Goal: Task Accomplishment & Management: Manage account settings

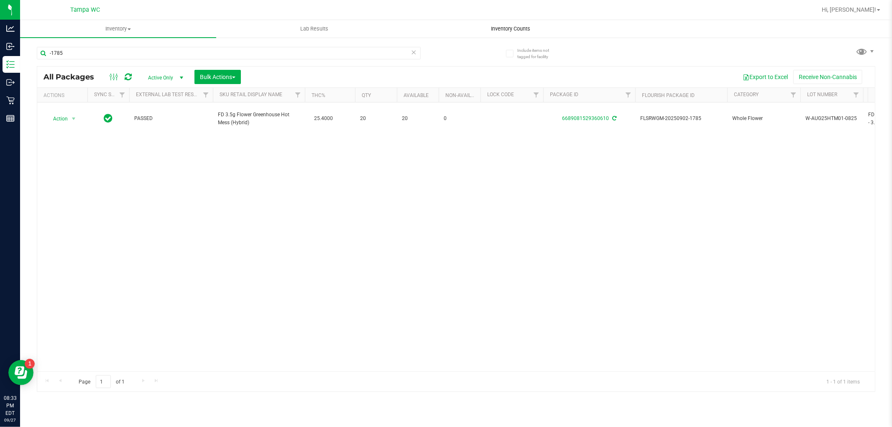
click at [515, 30] on span "Inventory Counts" at bounding box center [511, 29] width 62 height 8
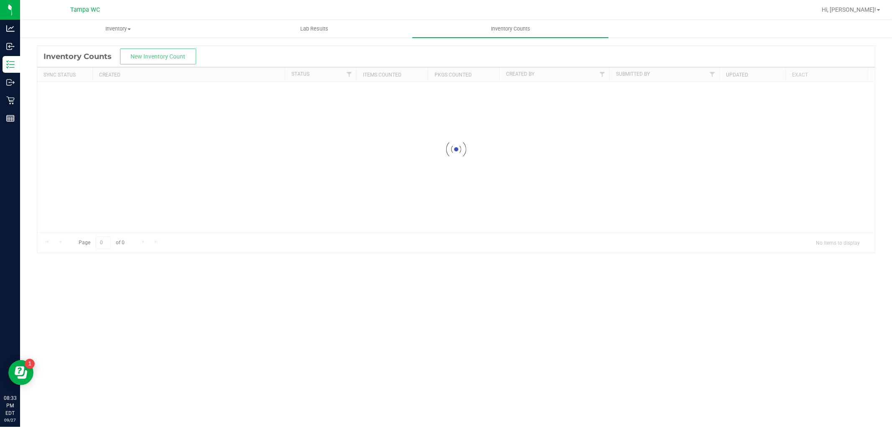
click at [161, 57] on div at bounding box center [456, 149] width 838 height 207
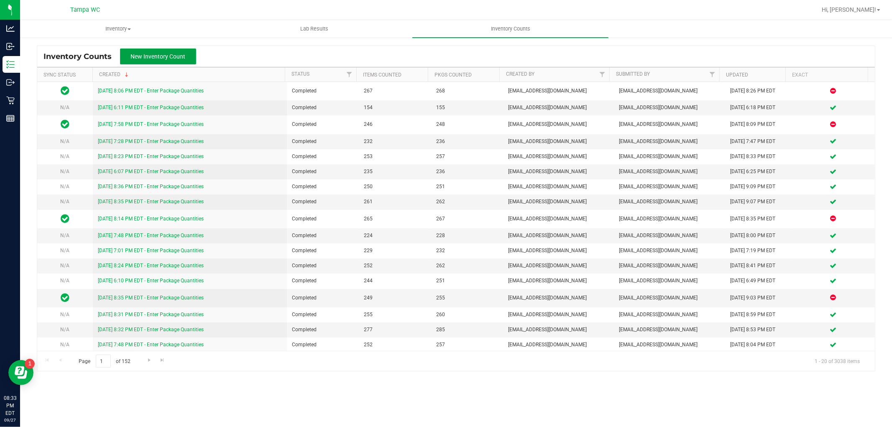
drag, startPoint x: 164, startPoint y: 59, endPoint x: 170, endPoint y: 68, distance: 11.3
click at [170, 69] on div "Inventory Counts New Inventory Count Sync Status Created Status Items Counted P…" at bounding box center [456, 209] width 839 height 326
click at [178, 54] on button "New Inventory Count" at bounding box center [158, 57] width 76 height 16
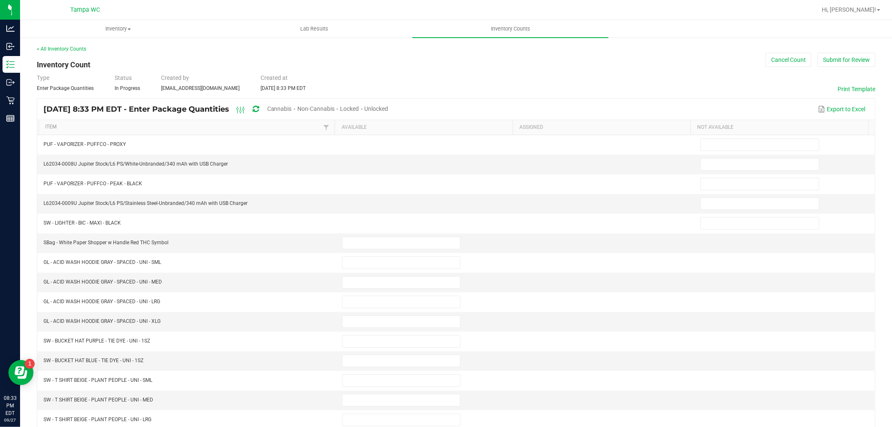
click at [297, 113] on div "Cannabis" at bounding box center [282, 109] width 30 height 15
click at [292, 110] on span "Cannabis" at bounding box center [279, 108] width 25 height 7
click at [389, 106] on span "Unlocked" at bounding box center [377, 108] width 24 height 7
click at [52, 127] on link "Item" at bounding box center [183, 127] width 276 height 7
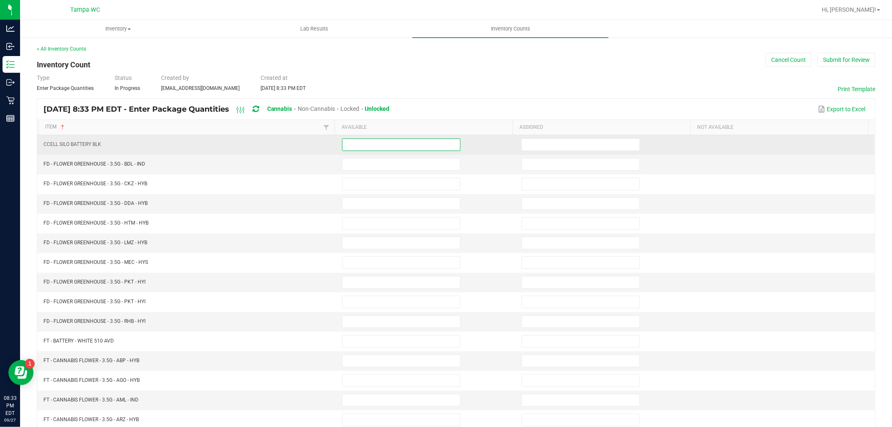
click at [372, 147] on input at bounding box center [402, 145] width 118 height 12
type input "0"
type input "10"
type input "14"
type input "4"
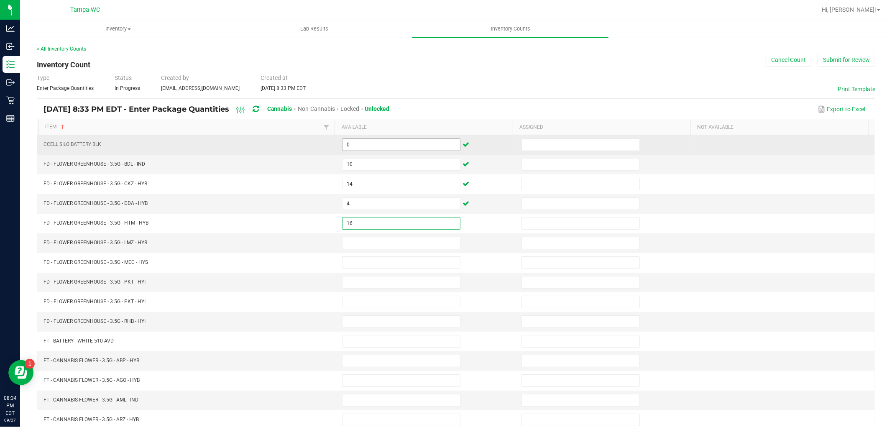
type input "16"
type input "0"
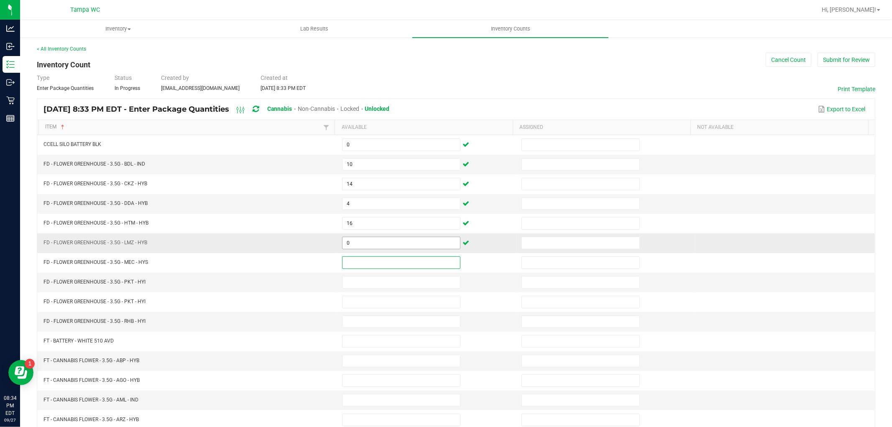
click at [373, 238] on input "0" at bounding box center [402, 243] width 118 height 12
type input "18"
type input "5"
type input "13"
type input "0"
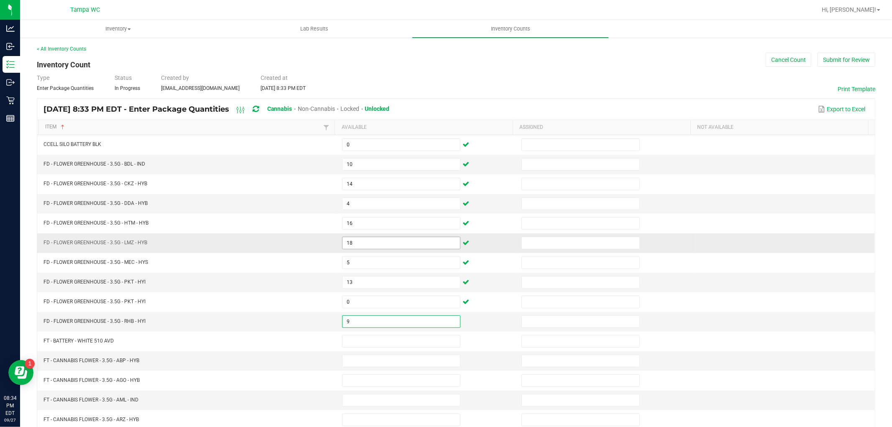
type input "9"
type input "0"
type input "5"
type input "19"
type input "14"
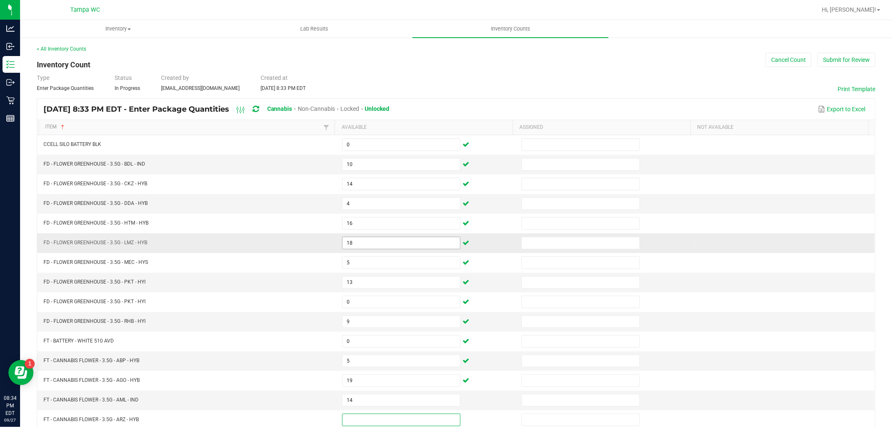
scroll to position [0, 0]
type input "3"
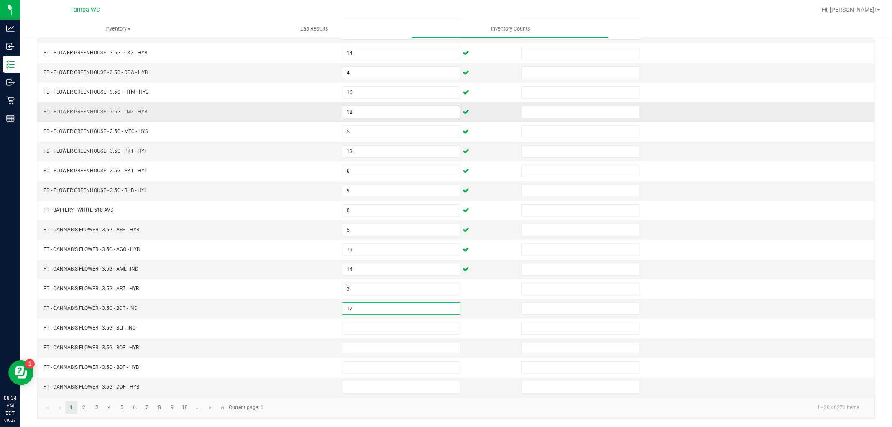
type input "17"
type input "2"
type input "21"
type input "0"
type input "14"
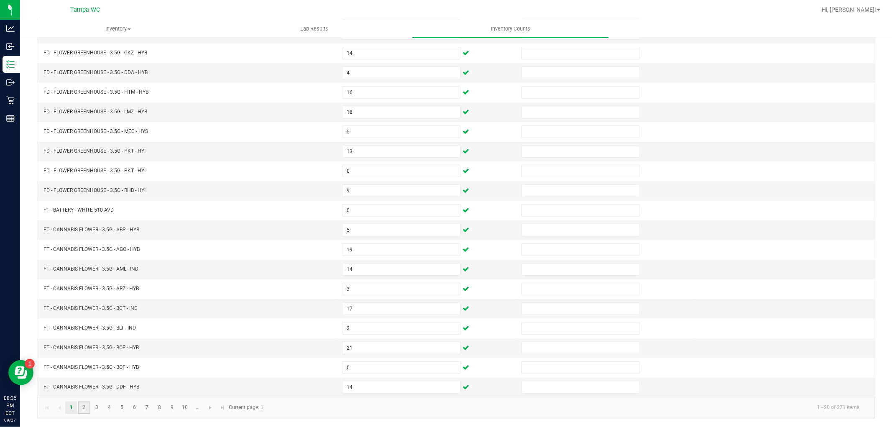
click at [82, 406] on link "2" at bounding box center [84, 408] width 12 height 13
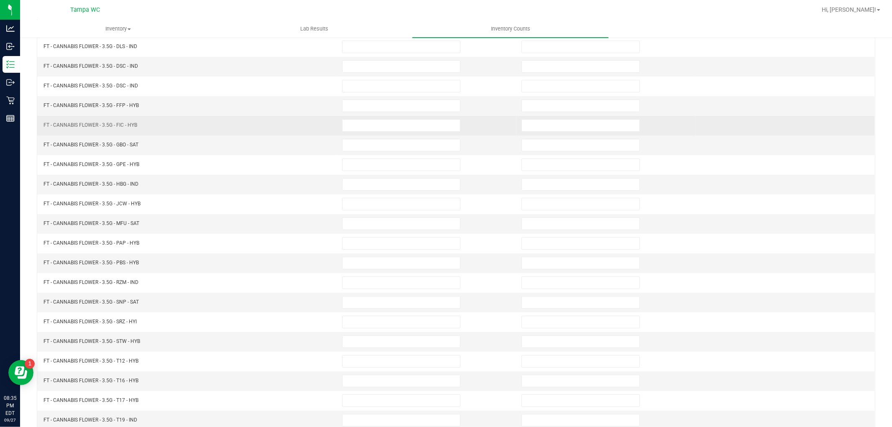
scroll to position [0, 0]
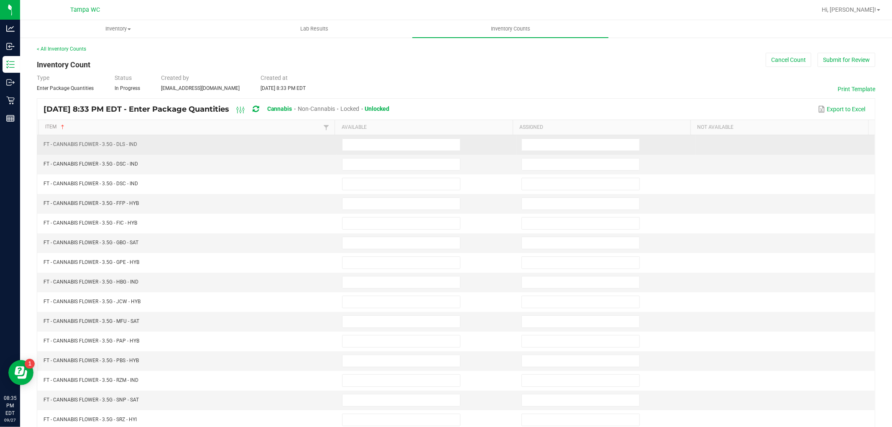
click at [404, 136] on td at bounding box center [426, 145] width 179 height 20
click at [404, 144] on input at bounding box center [402, 145] width 118 height 12
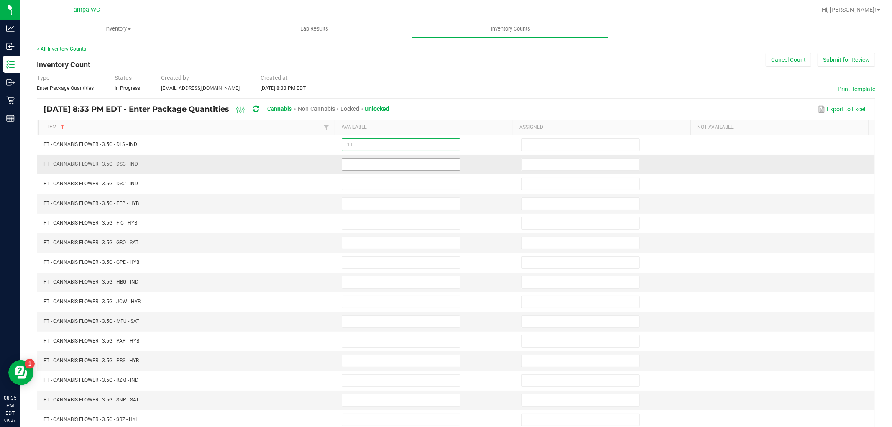
type input "11"
type input "13"
type input "0"
type input "2"
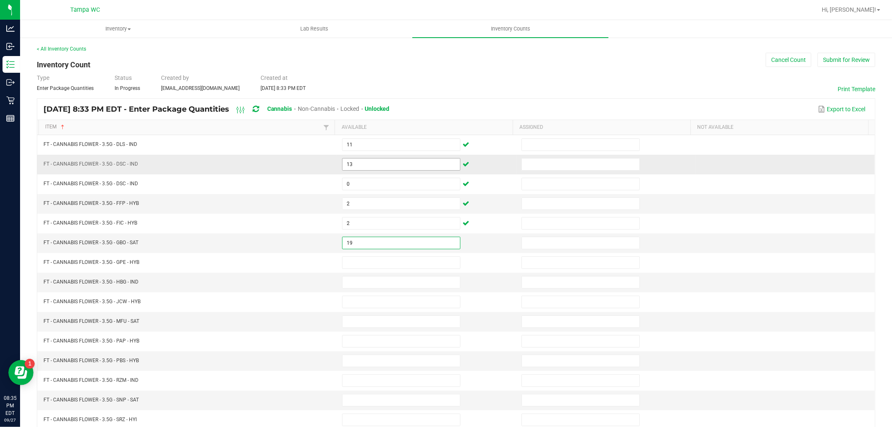
type input "19"
type input "1"
type input "5"
type input "19"
type input "5"
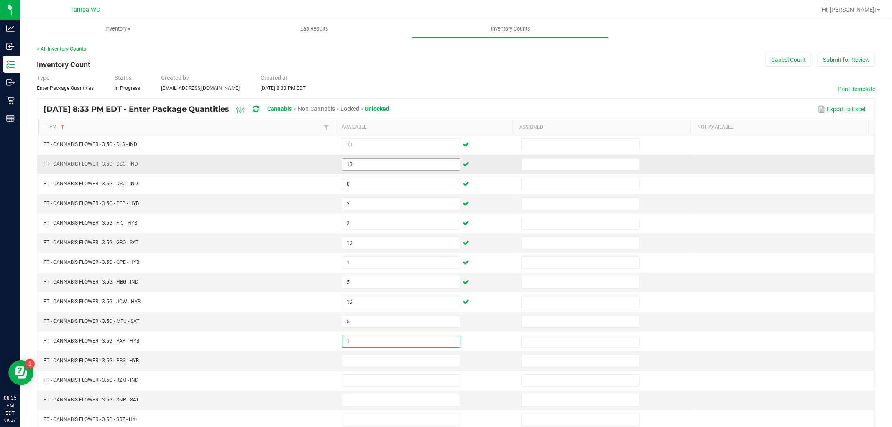
type input "1"
type input "2"
type input "13"
type input "8"
type input "15"
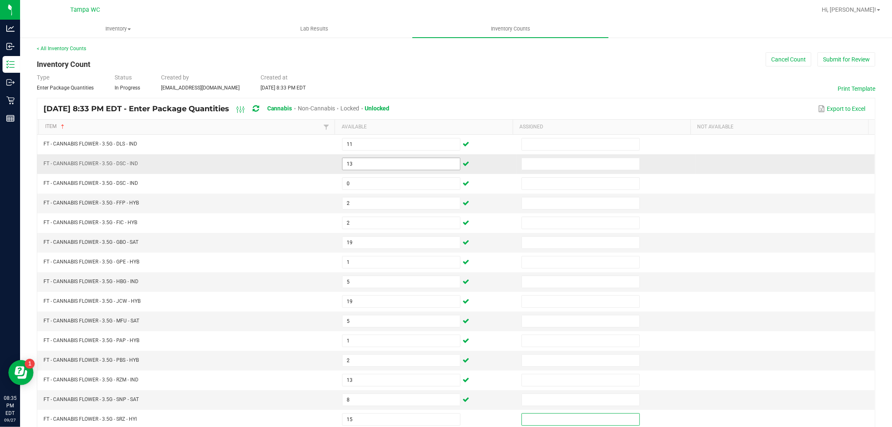
scroll to position [133, 0]
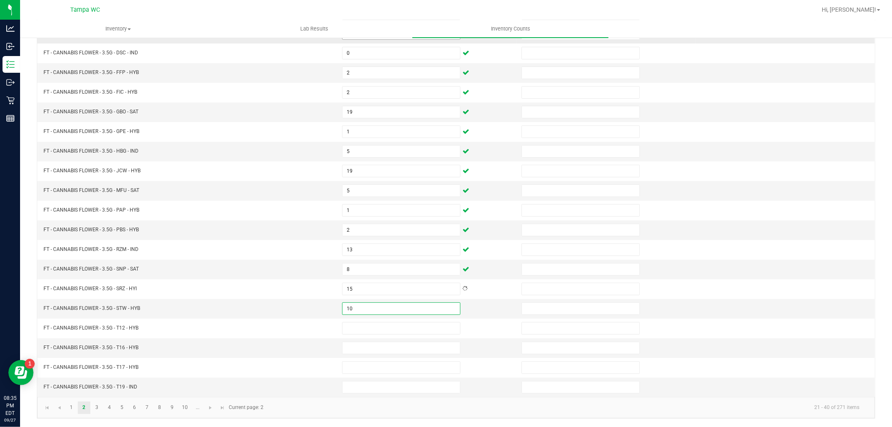
type input "10"
type input "24"
type input "6"
type input "18"
type input "6"
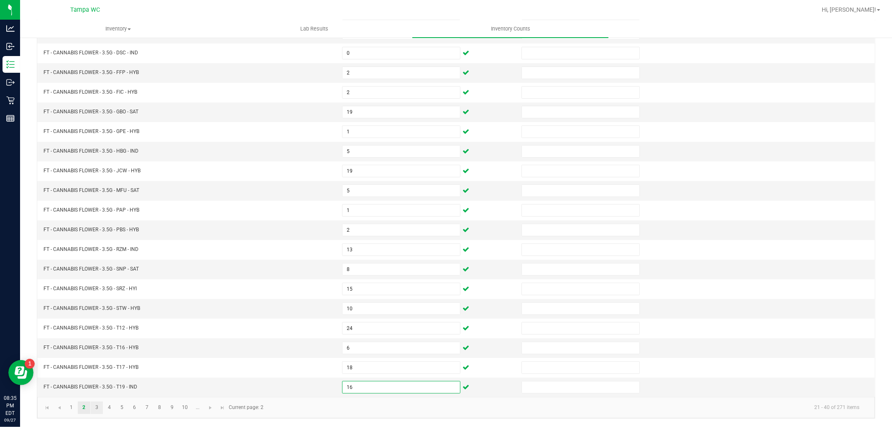
type input "16"
click at [94, 409] on link "3" at bounding box center [97, 408] width 12 height 13
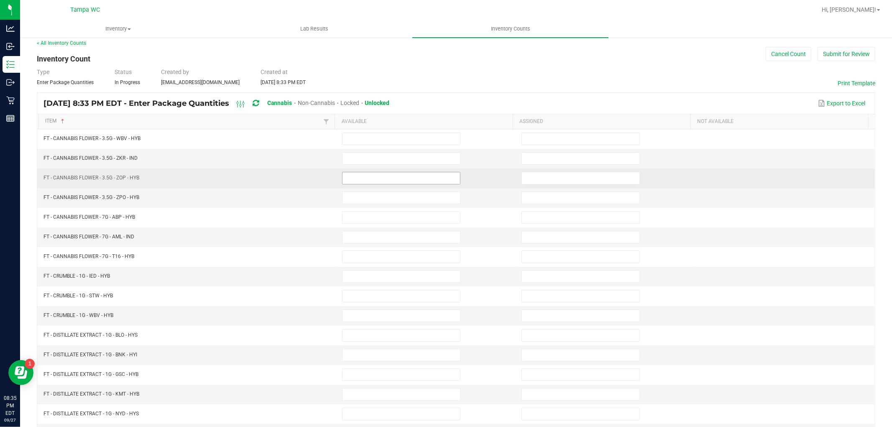
scroll to position [0, 0]
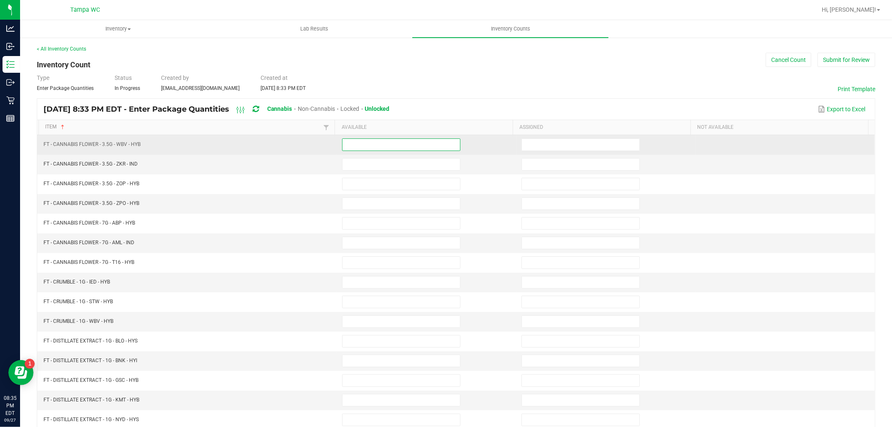
click at [378, 146] on input at bounding box center [402, 145] width 118 height 12
type input "6"
type input "19"
type input "4"
type input "13"
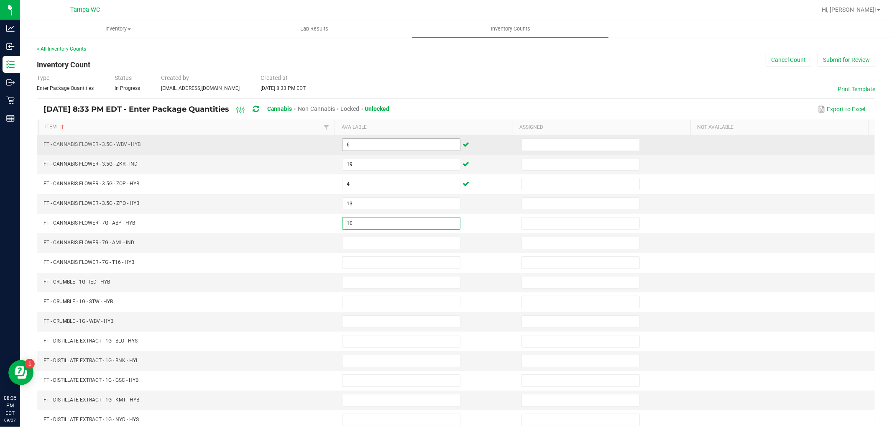
type input "10"
type input "1"
type input "6"
type input "3"
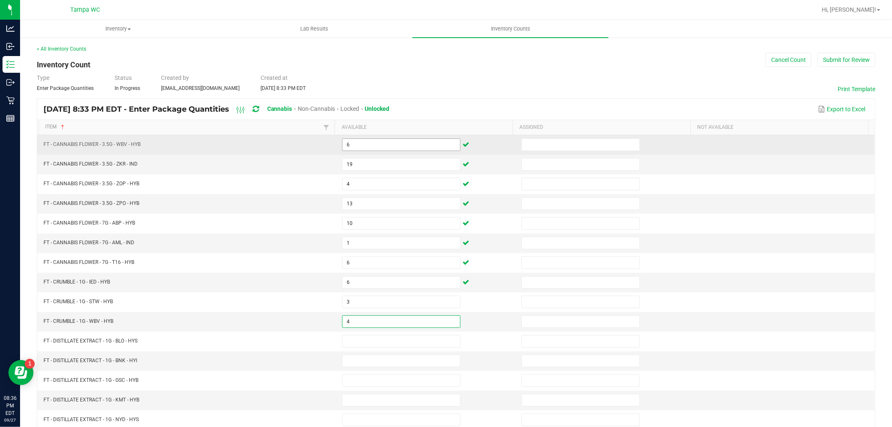
type input "4"
type input "10"
type input "11"
type input "12"
type input "7"
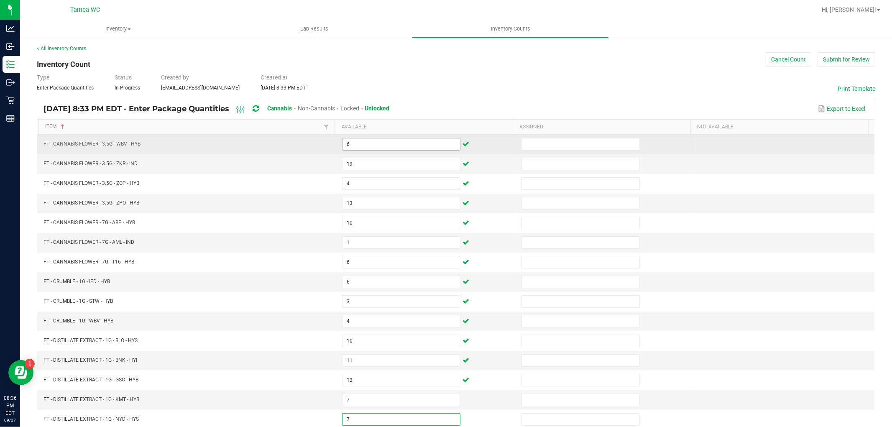
type input "7"
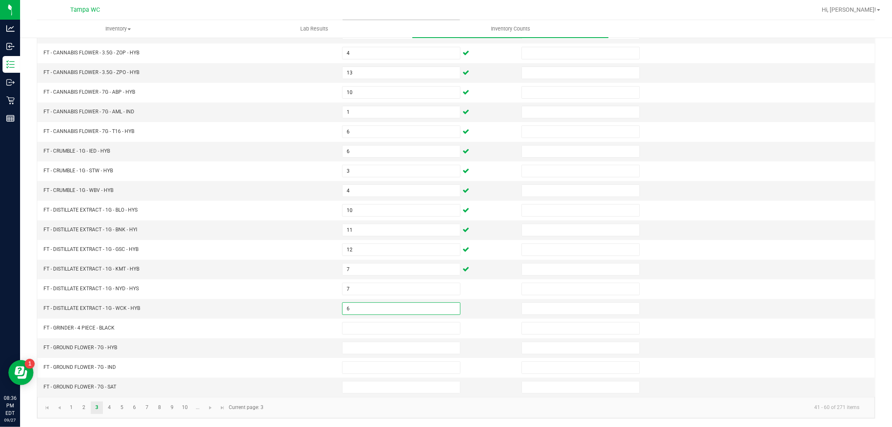
type input "6"
type input "0"
type input "1"
type input "9"
type input "3"
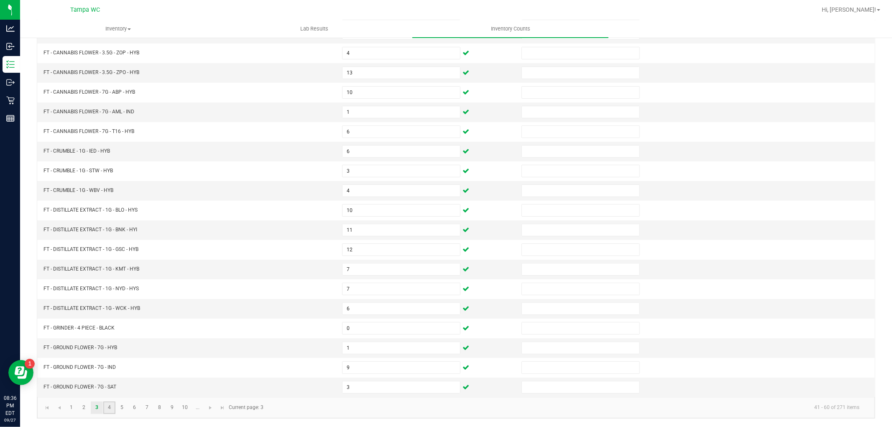
click at [111, 404] on link "4" at bounding box center [109, 408] width 12 height 13
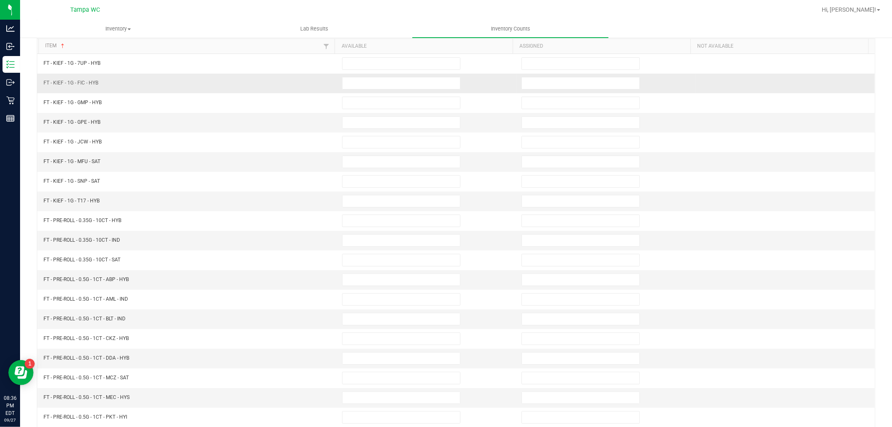
scroll to position [0, 0]
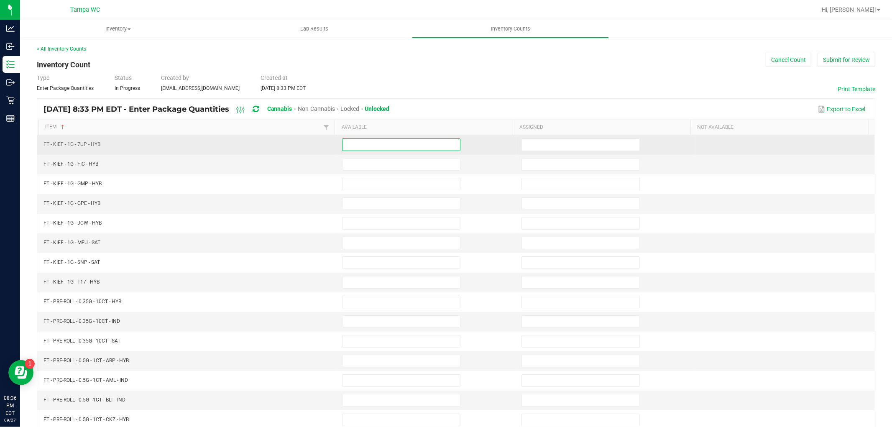
click at [370, 143] on input at bounding box center [402, 145] width 118 height 12
type input "6"
type input "2"
type input "5"
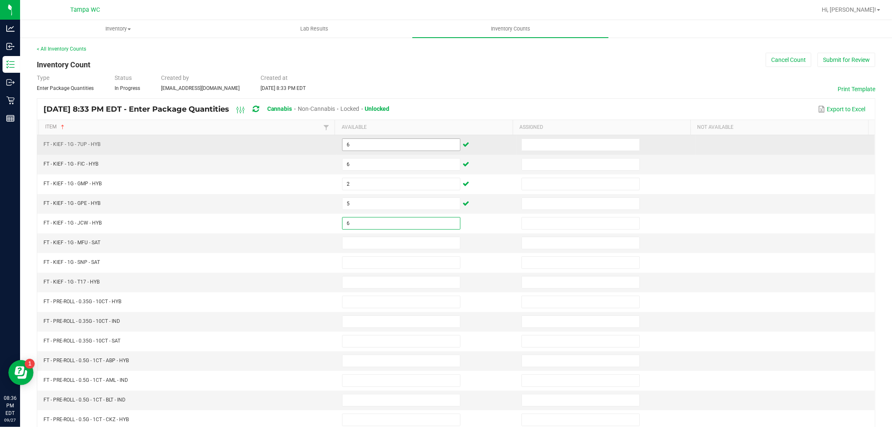
type input "6"
type input "2"
type input "5"
type input "8"
type input "20"
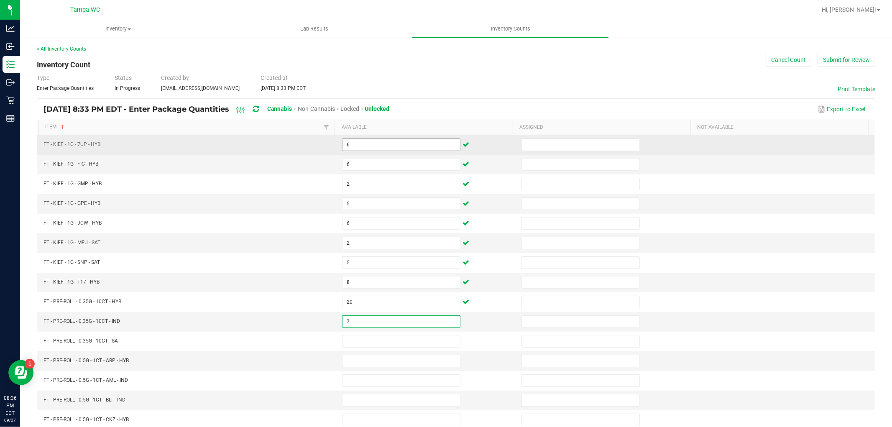
type input "7"
type input "8"
type input "6"
type input "11"
type input "15"
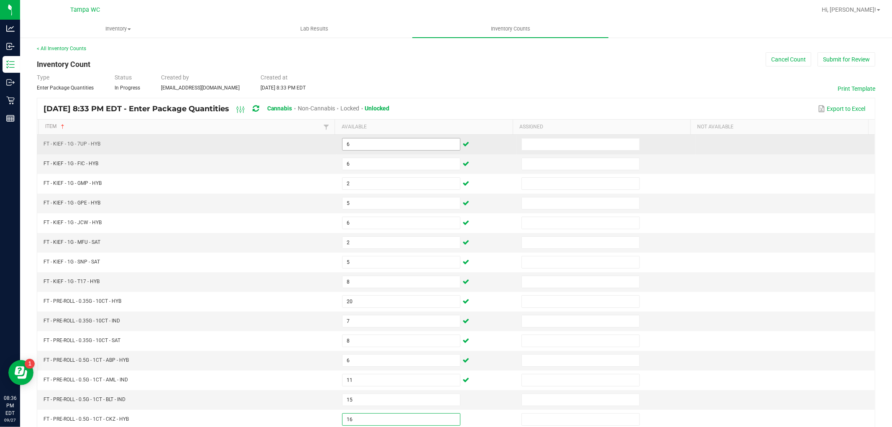
type input "16"
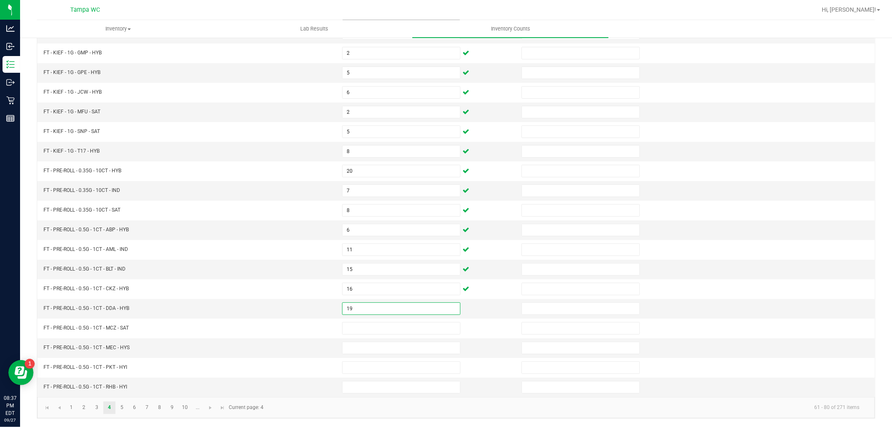
type input "19"
type input "3"
type input "12"
type input "5"
type input "2"
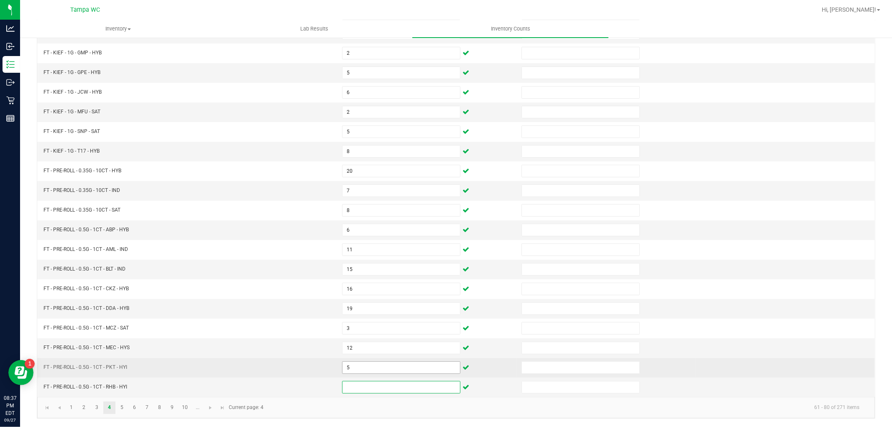
click at [359, 369] on input "5" at bounding box center [402, 368] width 118 height 12
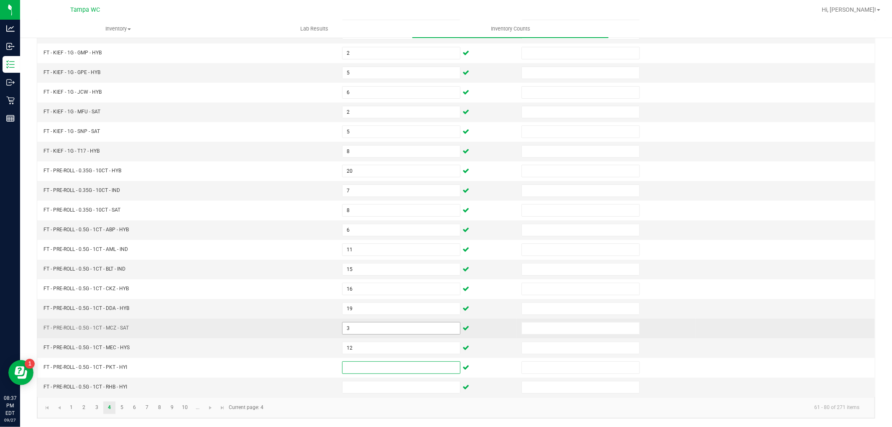
drag, startPoint x: 362, startPoint y: 350, endPoint x: 357, endPoint y: 331, distance: 19.9
click at [362, 351] on input "12" at bounding box center [402, 348] width 118 height 12
click at [354, 328] on input "3" at bounding box center [402, 329] width 118 height 12
type input "3"
type input "12"
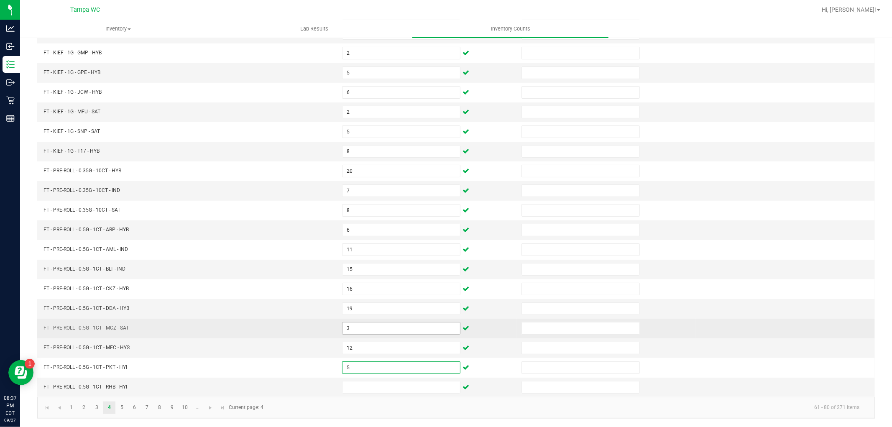
type input "5"
type input "22"
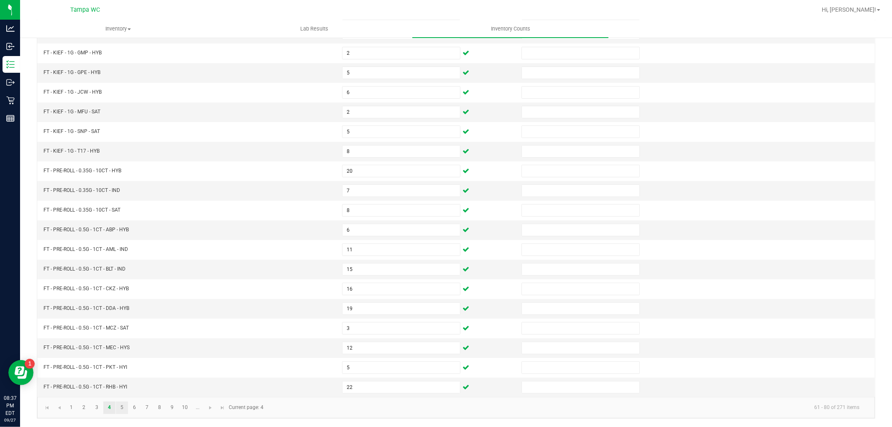
click at [119, 403] on link "5" at bounding box center [122, 408] width 12 height 13
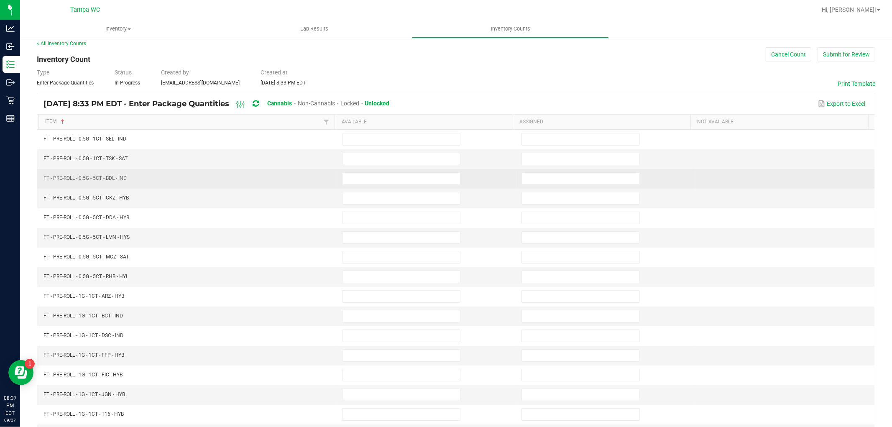
scroll to position [0, 0]
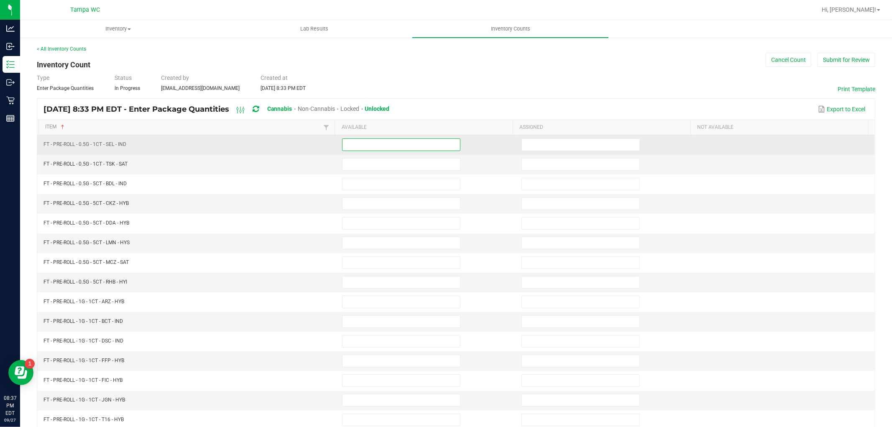
click at [359, 146] on input at bounding box center [402, 145] width 118 height 12
type input "22"
type input "19"
type input "11"
type input "10"
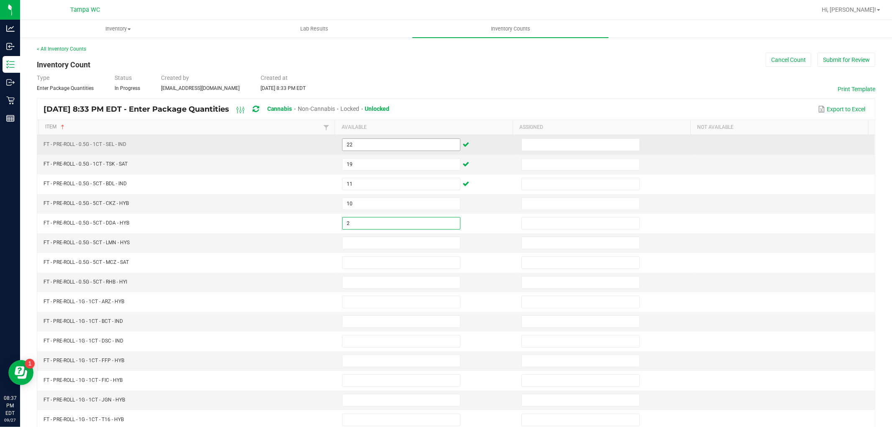
type input "2"
type input "3"
type input "8"
type input "10"
type input "17"
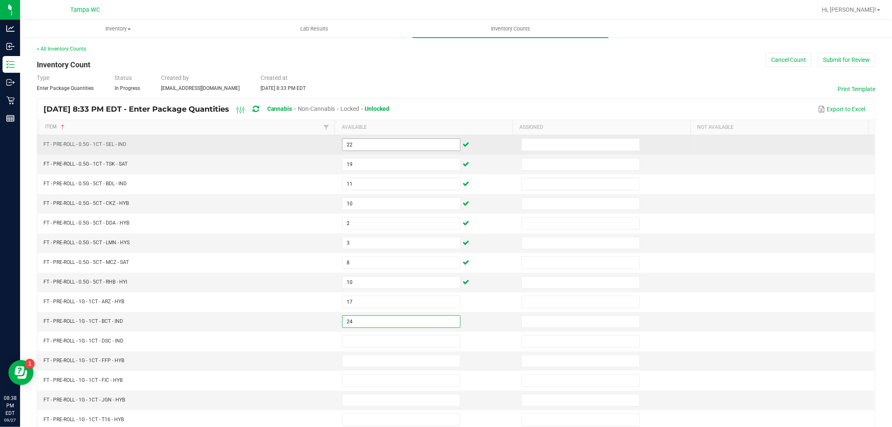
type input "24"
type input "14"
type input "21"
type input "8"
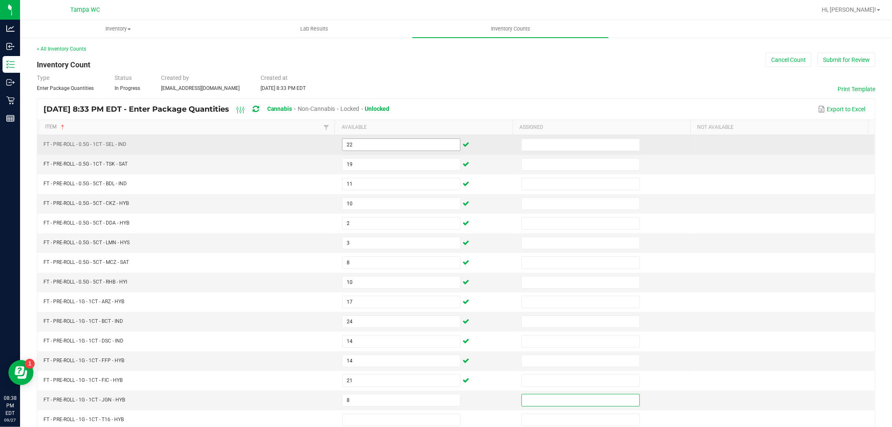
scroll to position [0, 0]
type input "22"
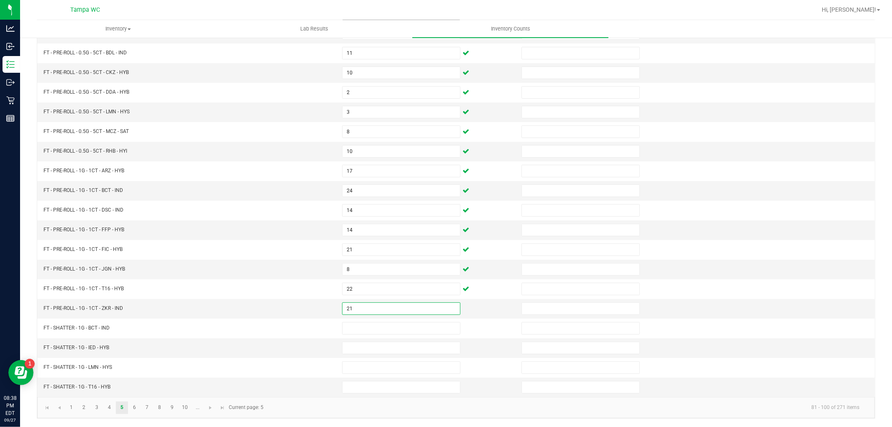
type input "21"
type input "6"
type input "1"
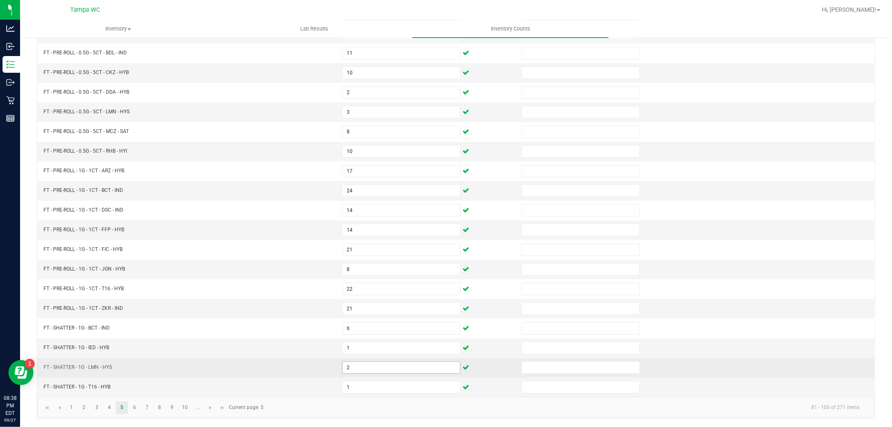
click at [357, 369] on input "2" at bounding box center [402, 368] width 118 height 12
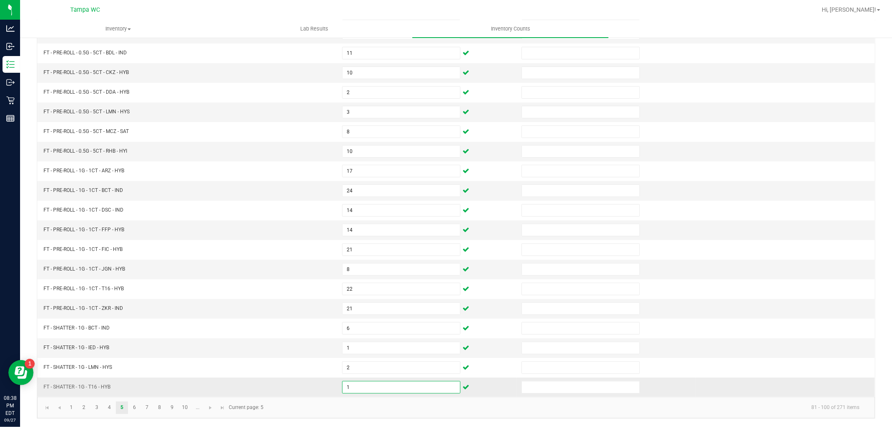
click at [351, 387] on input "1" at bounding box center [402, 388] width 118 height 12
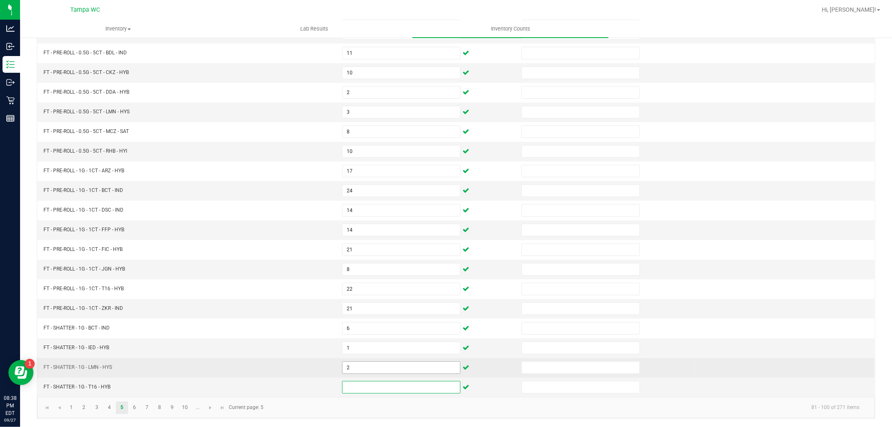
click at [361, 365] on input "2" at bounding box center [402, 368] width 118 height 12
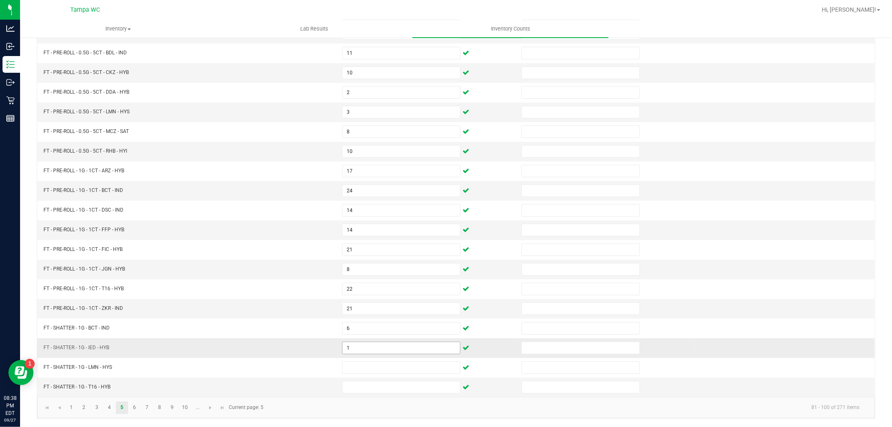
drag, startPoint x: 359, startPoint y: 355, endPoint x: 359, endPoint y: 349, distance: 5.5
click at [359, 356] on td "1" at bounding box center [426, 348] width 179 height 20
click at [359, 349] on input "1" at bounding box center [402, 348] width 118 height 12
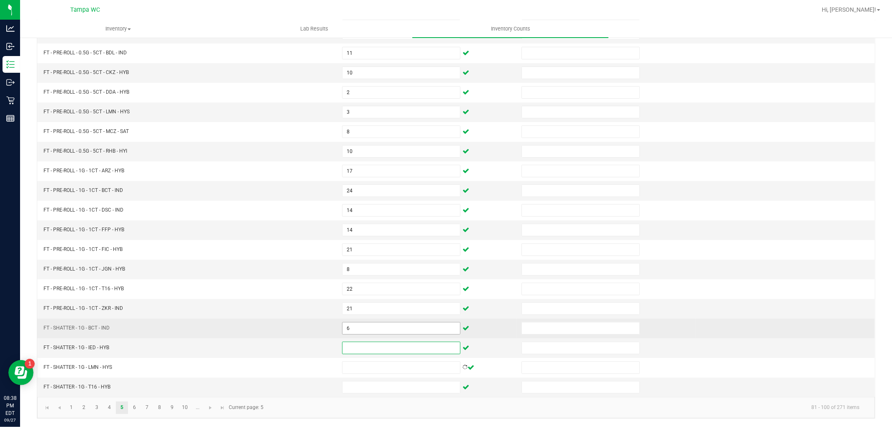
click at [362, 332] on input "6" at bounding box center [402, 329] width 118 height 12
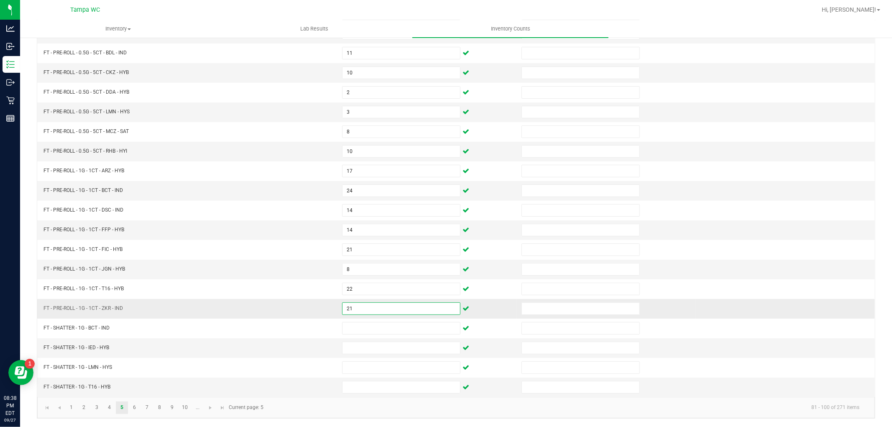
click at [359, 303] on input "21" at bounding box center [402, 309] width 118 height 12
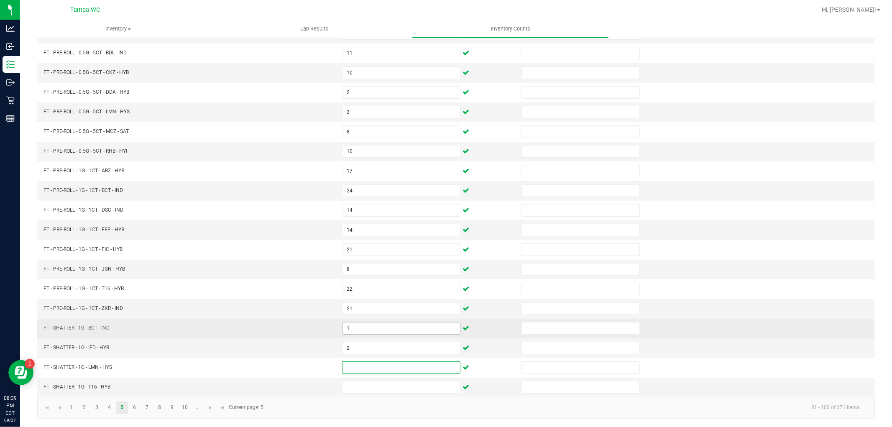
drag, startPoint x: 356, startPoint y: 319, endPoint x: 356, endPoint y: 326, distance: 6.3
click at [356, 324] on span "1" at bounding box center [401, 328] width 118 height 13
click at [356, 326] on input "1" at bounding box center [402, 329] width 118 height 12
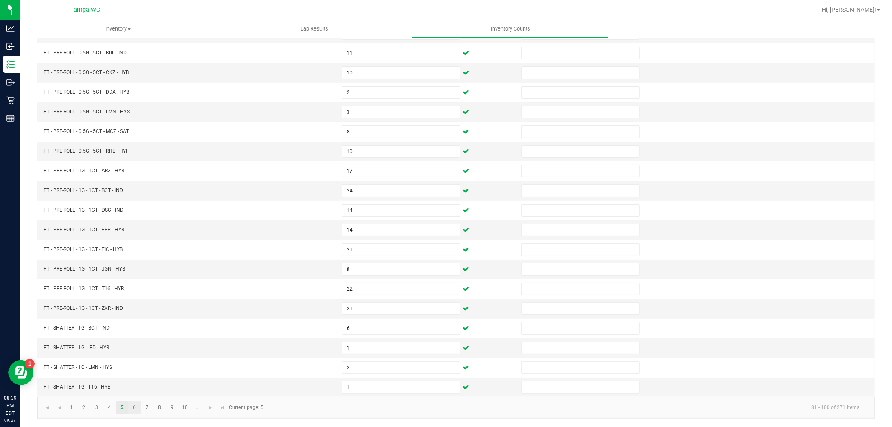
click at [133, 406] on link "6" at bounding box center [134, 408] width 12 height 13
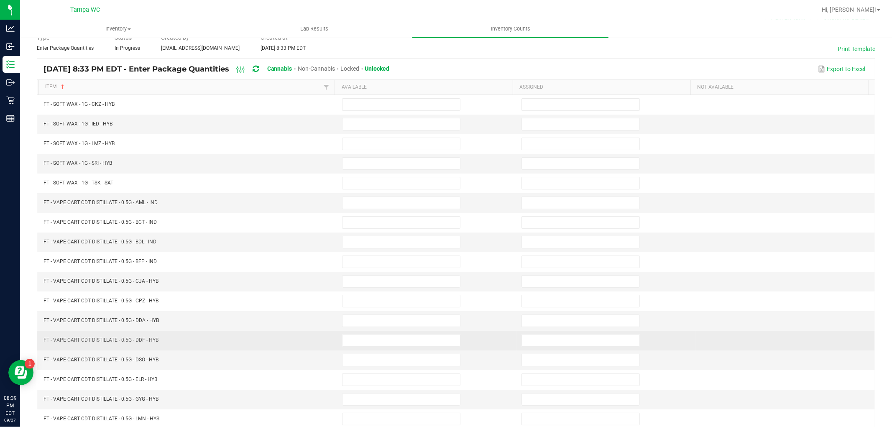
scroll to position [0, 0]
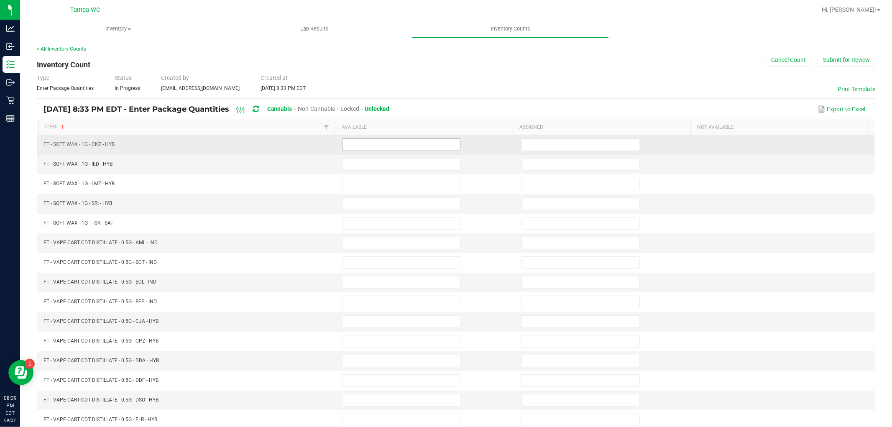
click at [361, 146] on input at bounding box center [402, 145] width 118 height 12
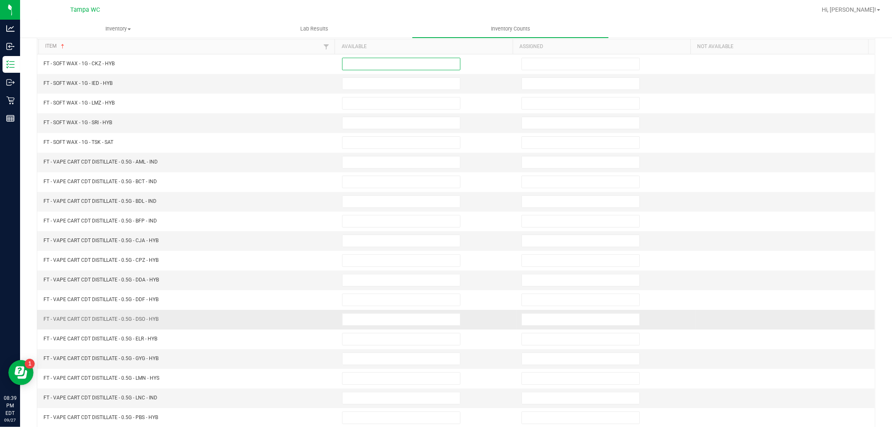
scroll to position [133, 0]
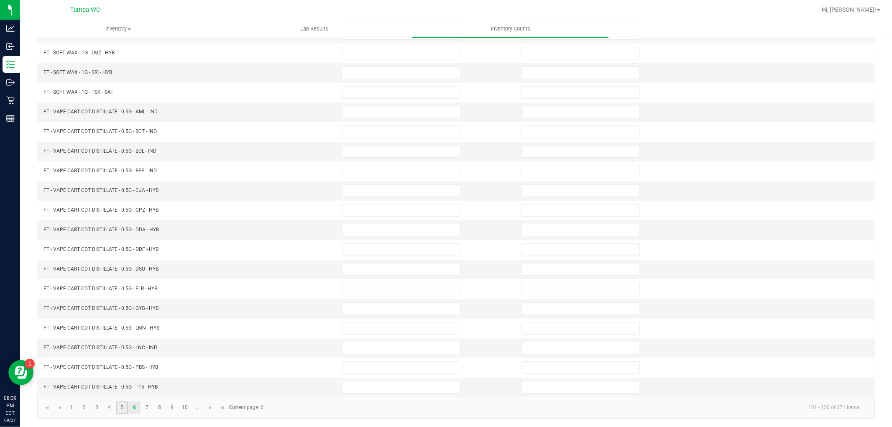
click at [122, 406] on link "5" at bounding box center [122, 408] width 12 height 13
click at [135, 405] on link "6" at bounding box center [134, 408] width 12 height 13
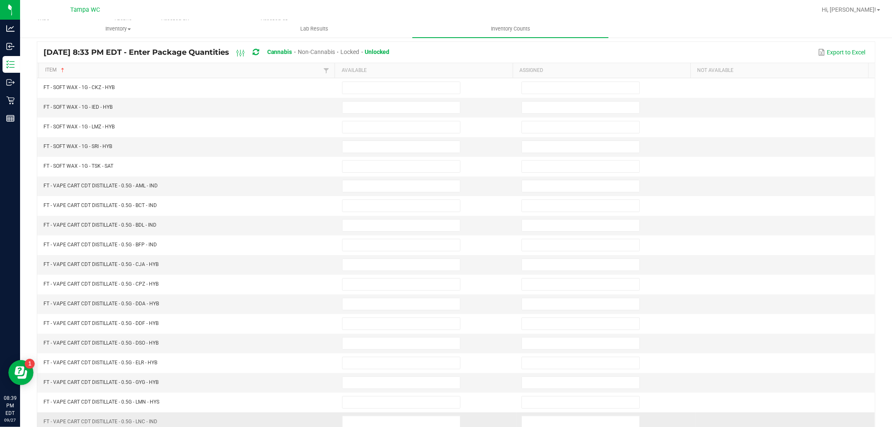
scroll to position [40, 0]
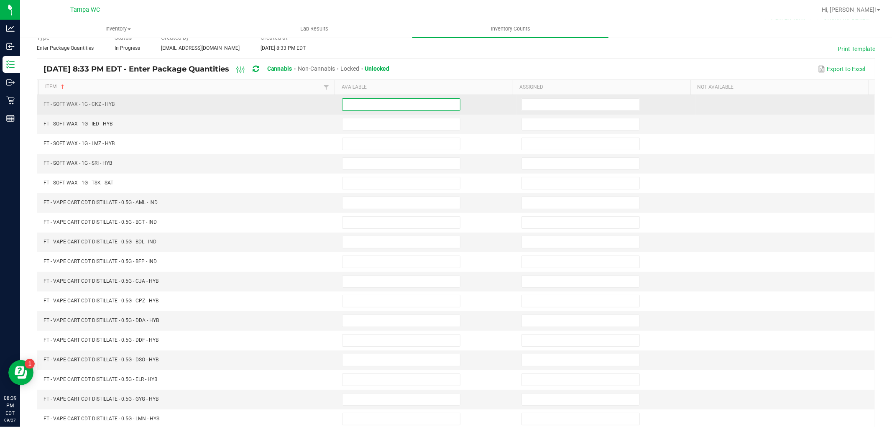
click at [353, 101] on input at bounding box center [402, 105] width 118 height 12
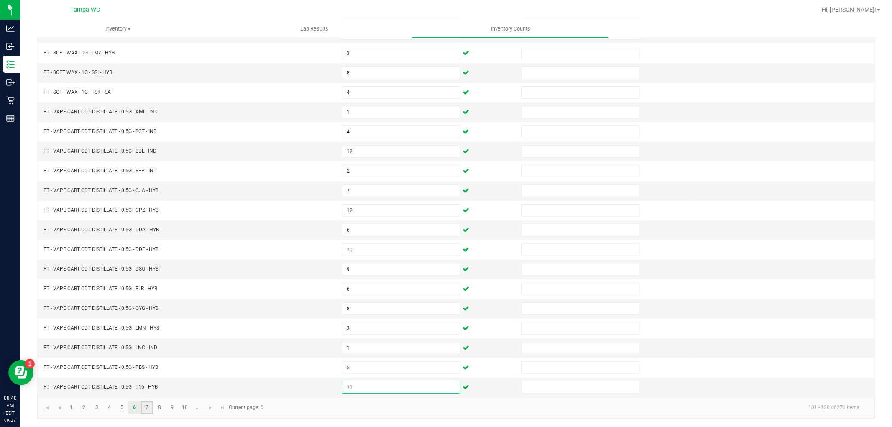
click at [149, 407] on link "7" at bounding box center [147, 408] width 12 height 13
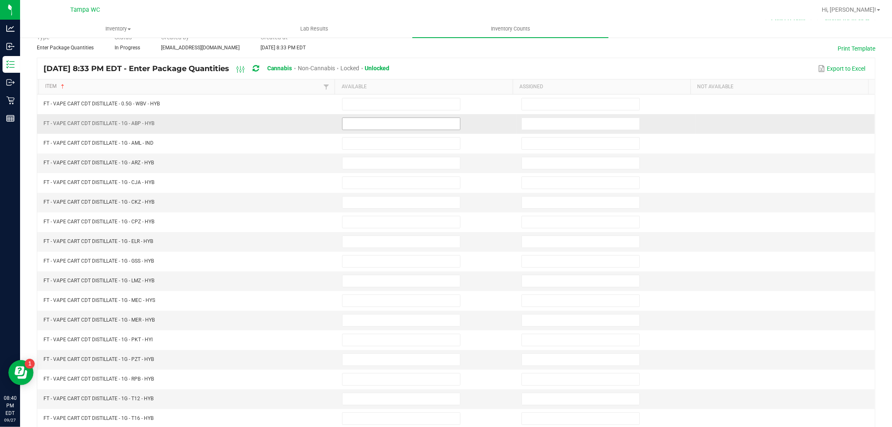
scroll to position [40, 0]
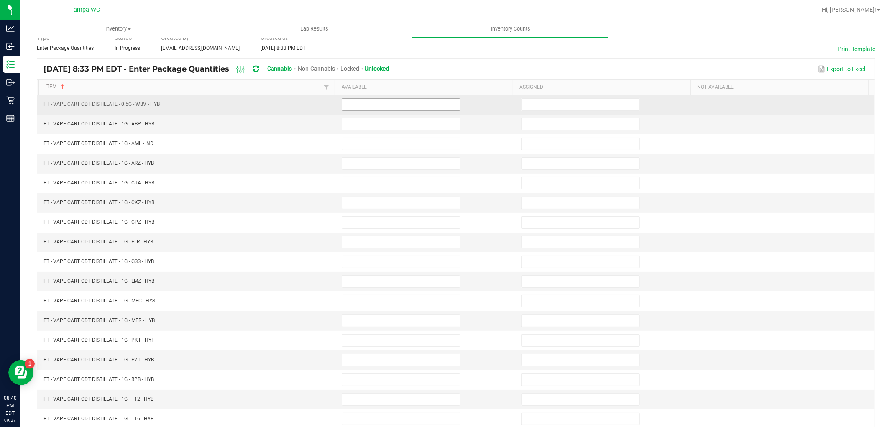
click at [363, 106] on input at bounding box center [402, 105] width 118 height 12
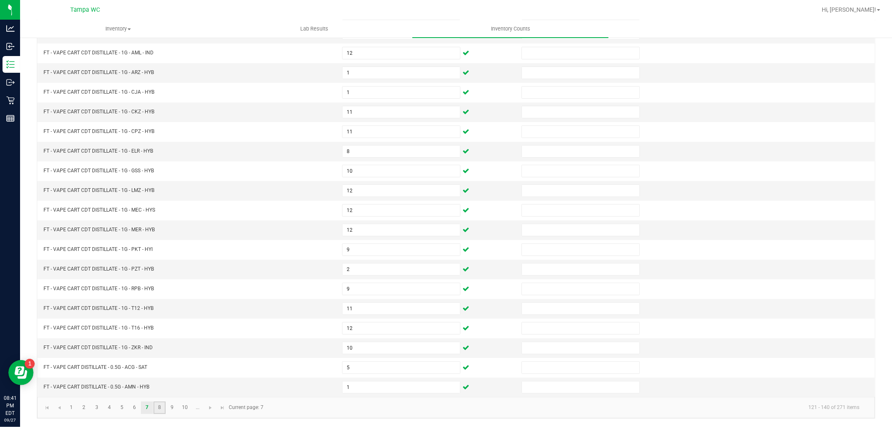
click at [157, 409] on link "8" at bounding box center [160, 408] width 12 height 13
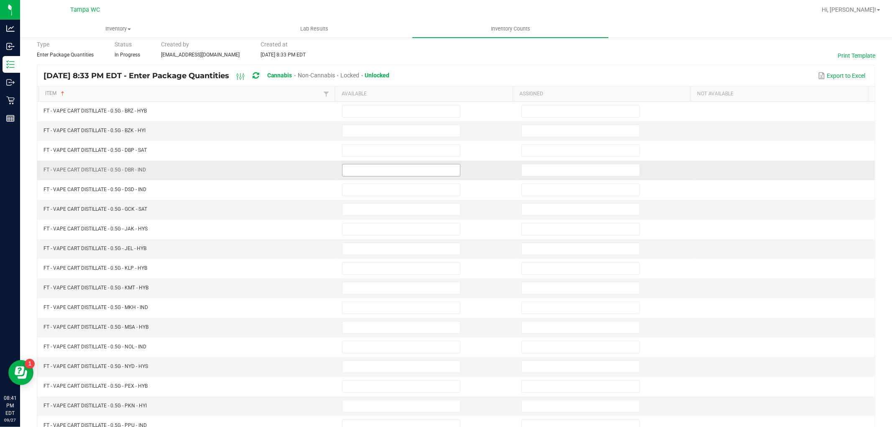
scroll to position [0, 0]
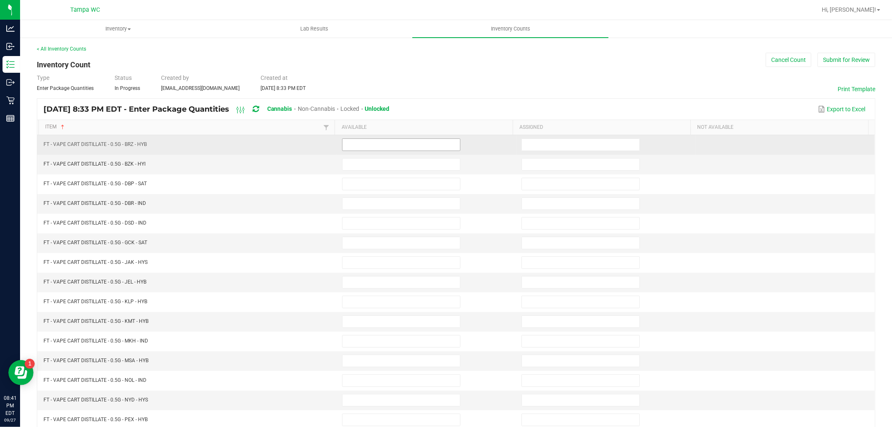
click at [356, 146] on input at bounding box center [402, 145] width 118 height 12
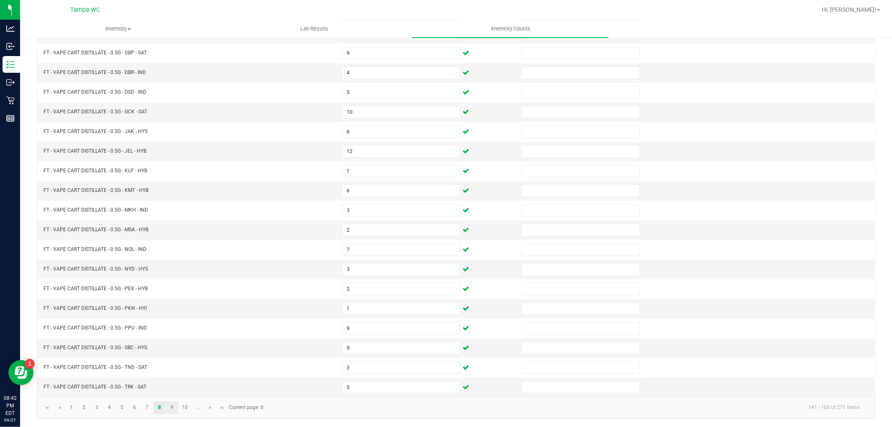
click at [177, 403] on link "9" at bounding box center [172, 408] width 12 height 13
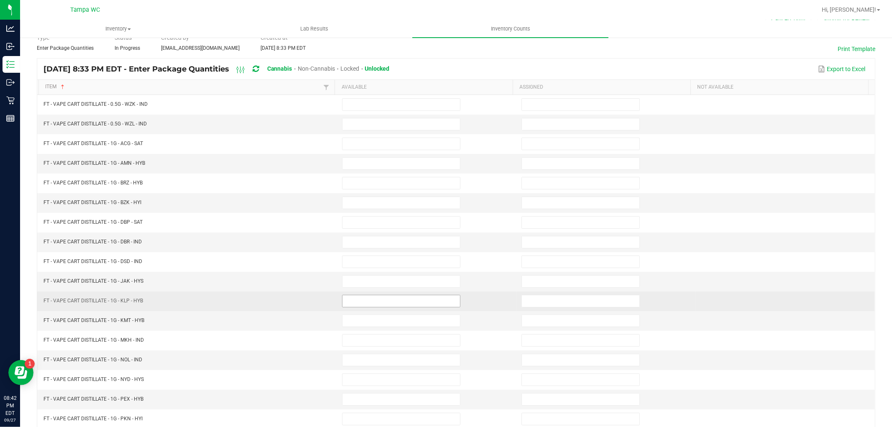
scroll to position [0, 0]
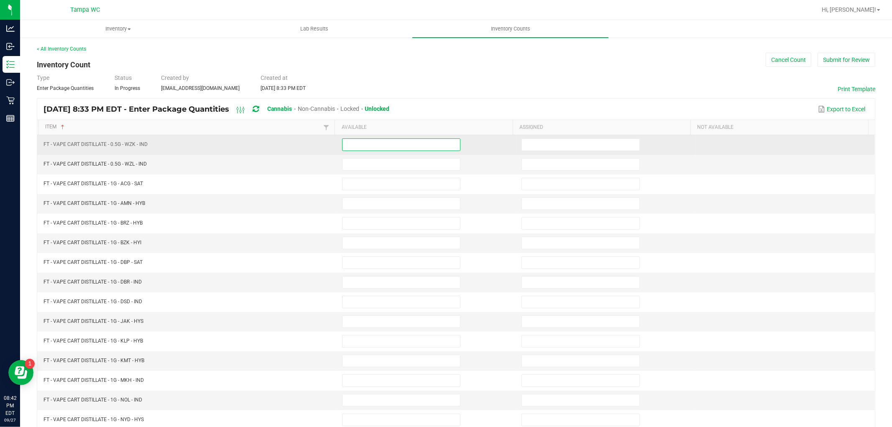
click at [374, 148] on input at bounding box center [402, 145] width 118 height 12
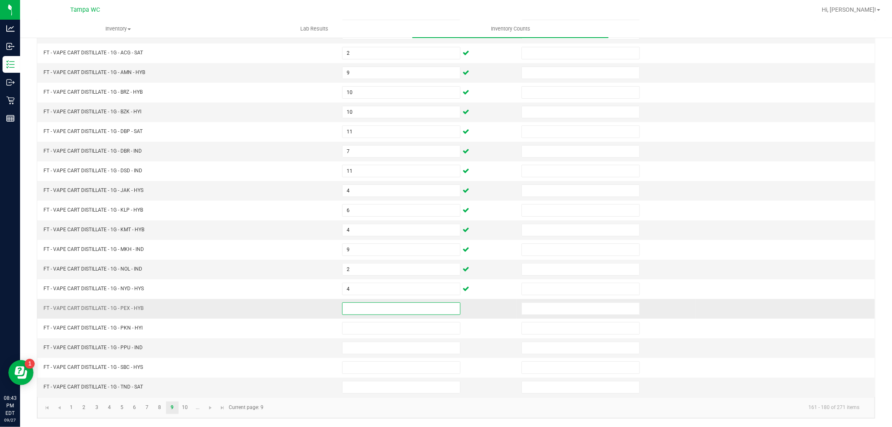
click at [354, 305] on input at bounding box center [402, 309] width 118 height 12
click at [183, 406] on link "10" at bounding box center [185, 408] width 12 height 13
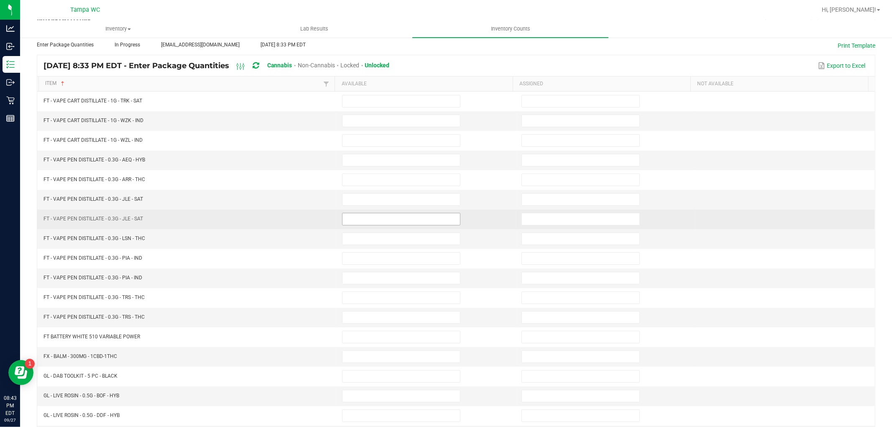
scroll to position [0, 0]
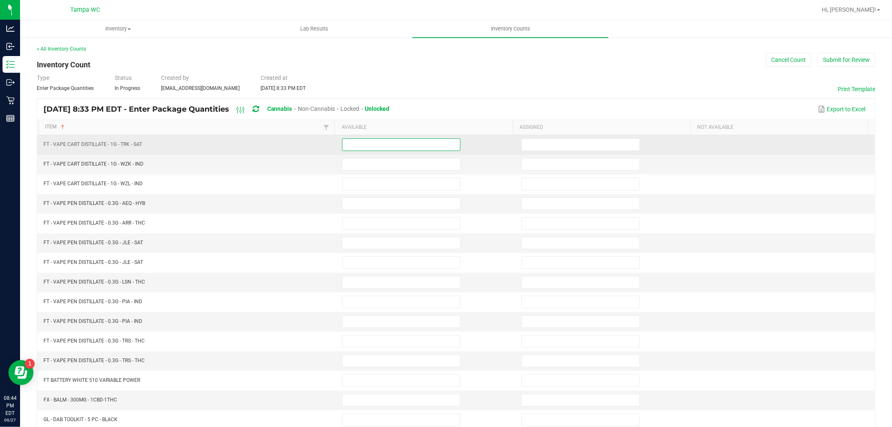
click at [368, 147] on input at bounding box center [402, 145] width 118 height 12
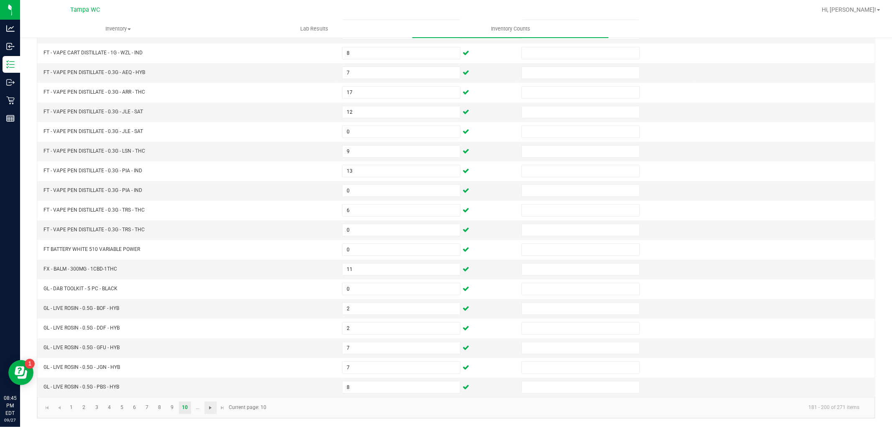
click at [210, 405] on span "Go to the next page" at bounding box center [210, 408] width 7 height 7
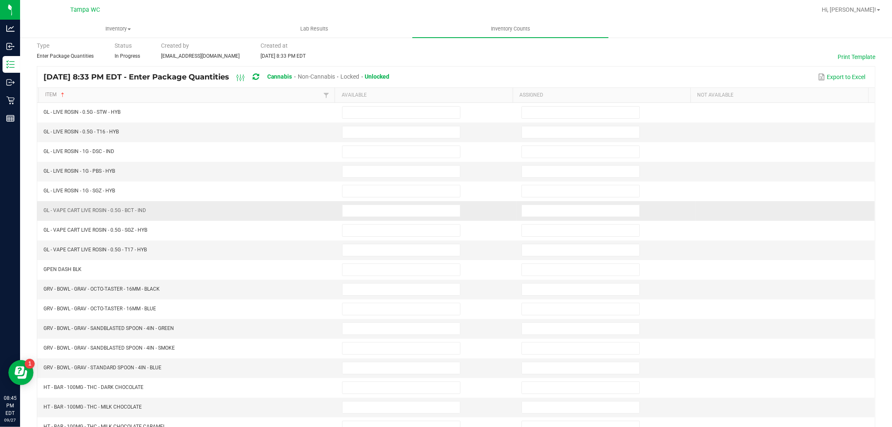
scroll to position [0, 0]
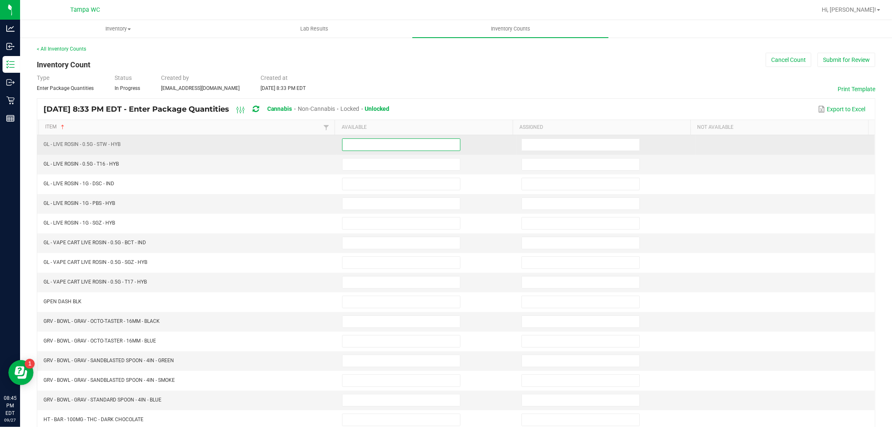
click at [373, 149] on input at bounding box center [402, 145] width 118 height 12
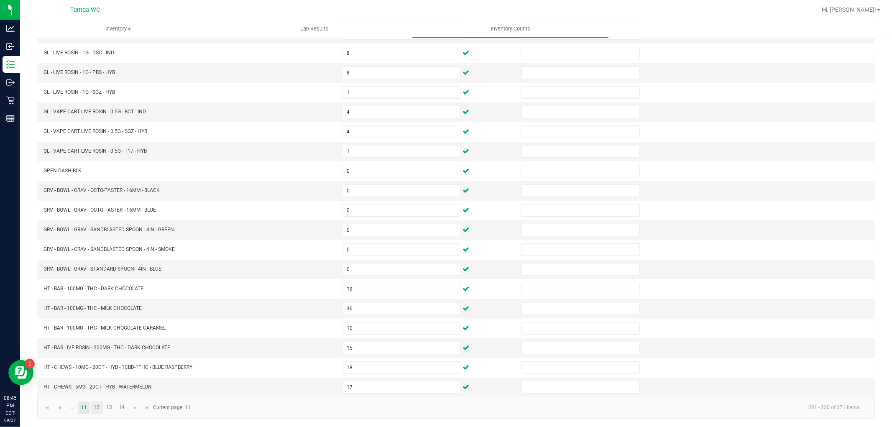
click at [95, 406] on link "12" at bounding box center [97, 408] width 12 height 13
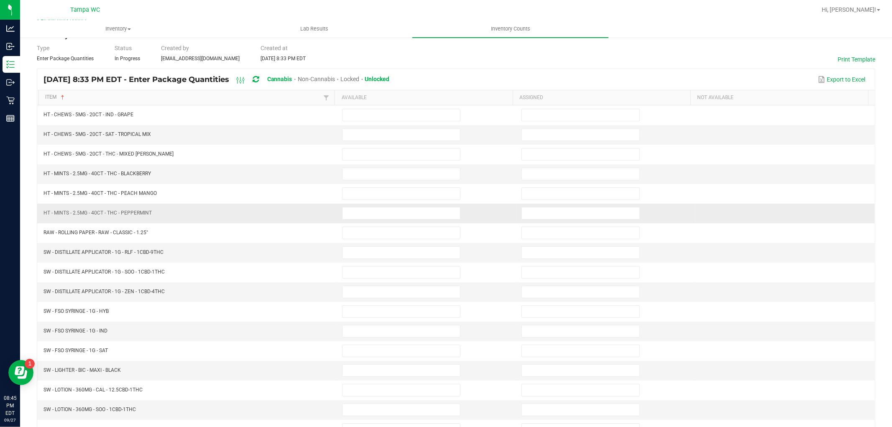
scroll to position [0, 0]
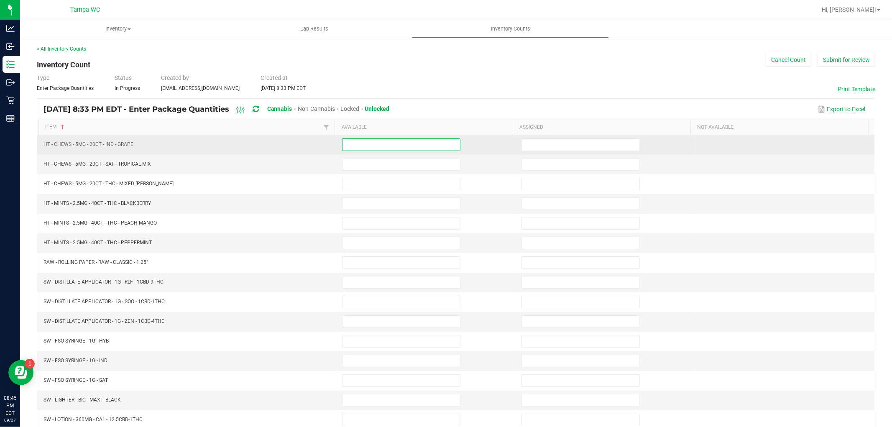
click at [380, 144] on input at bounding box center [402, 145] width 118 height 12
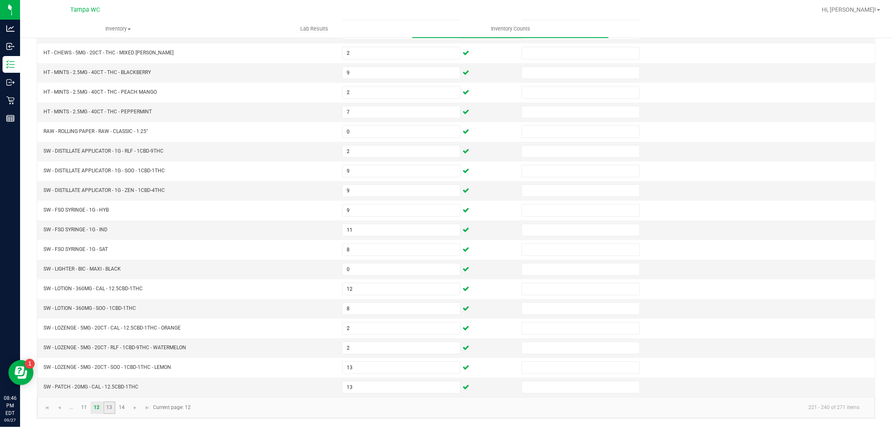
click at [109, 406] on link "13" at bounding box center [109, 408] width 12 height 13
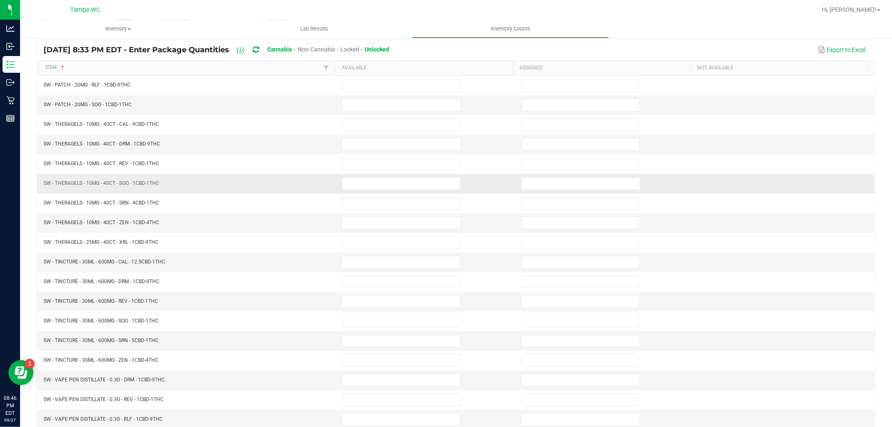
scroll to position [0, 0]
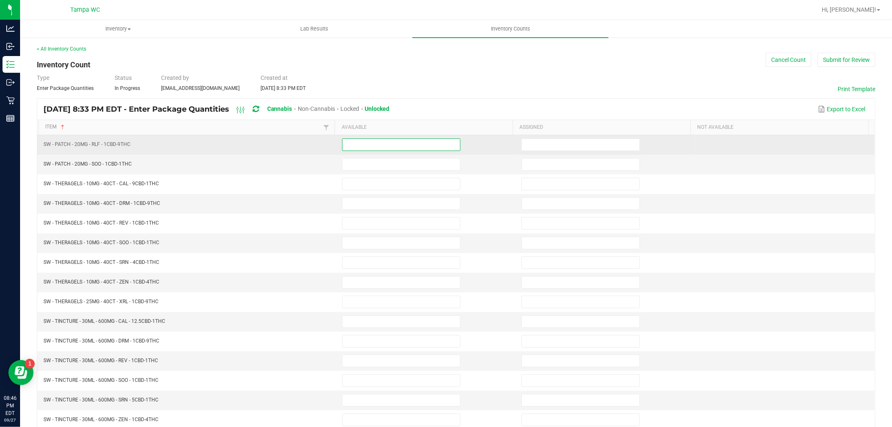
click at [367, 147] on input at bounding box center [402, 145] width 118 height 12
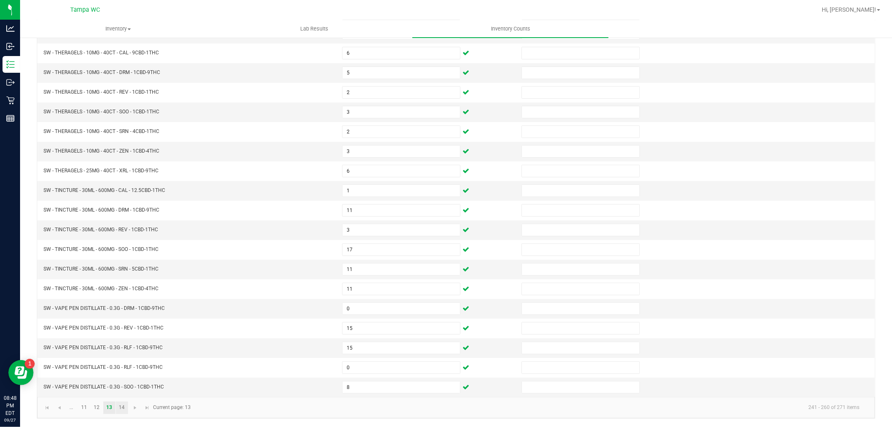
click at [125, 404] on link "14" at bounding box center [122, 408] width 12 height 13
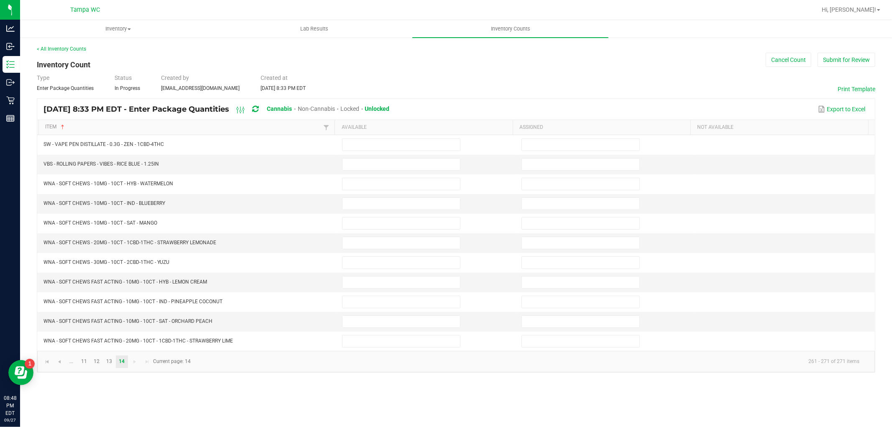
scroll to position [0, 0]
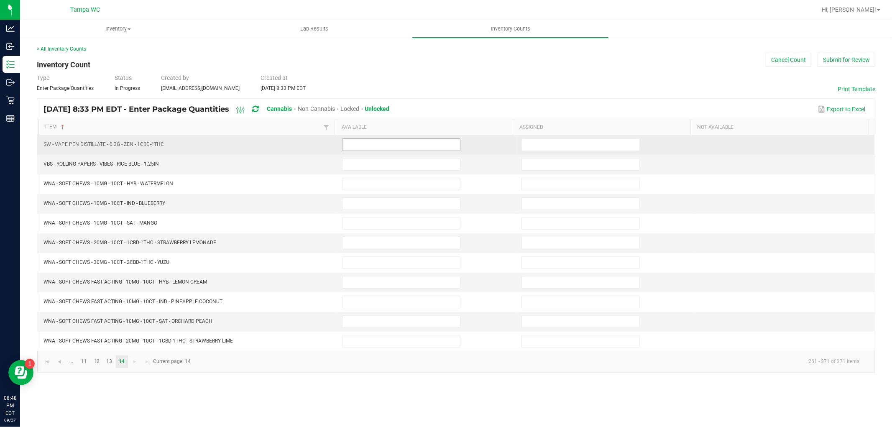
click at [361, 148] on input at bounding box center [402, 145] width 118 height 12
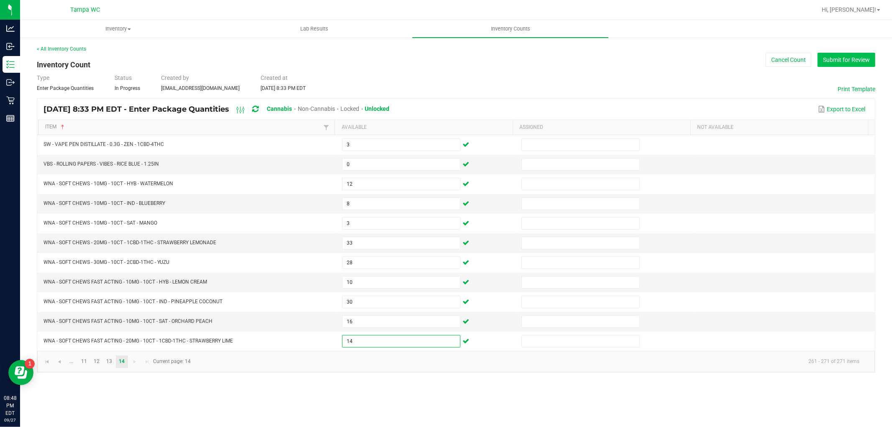
click at [818, 56] on button "Submit for Review" at bounding box center [847, 60] width 58 height 14
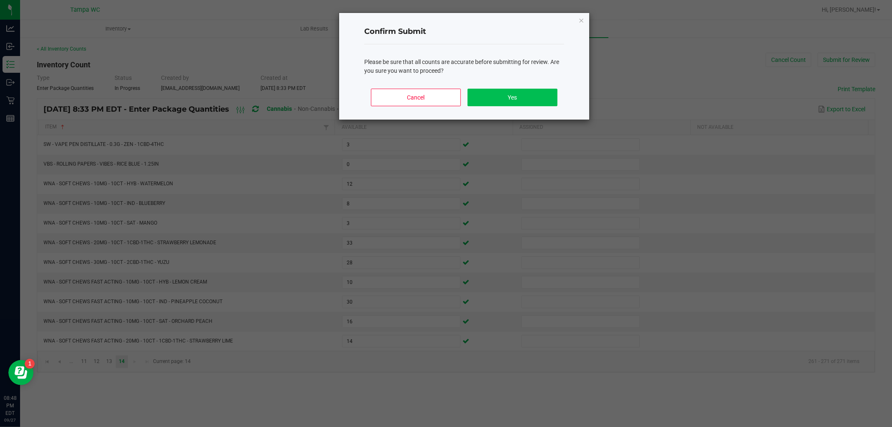
click at [551, 102] on div "Cancel Yes" at bounding box center [464, 101] width 200 height 38
click at [538, 97] on button "Yes" at bounding box center [513, 98] width 90 height 18
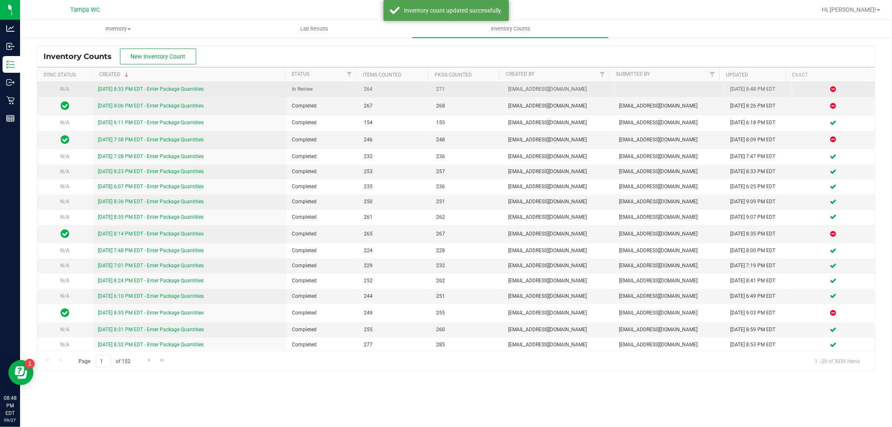
click at [166, 87] on link "[DATE] 8:33 PM EDT - Enter Package Quantities" at bounding box center [151, 89] width 106 height 6
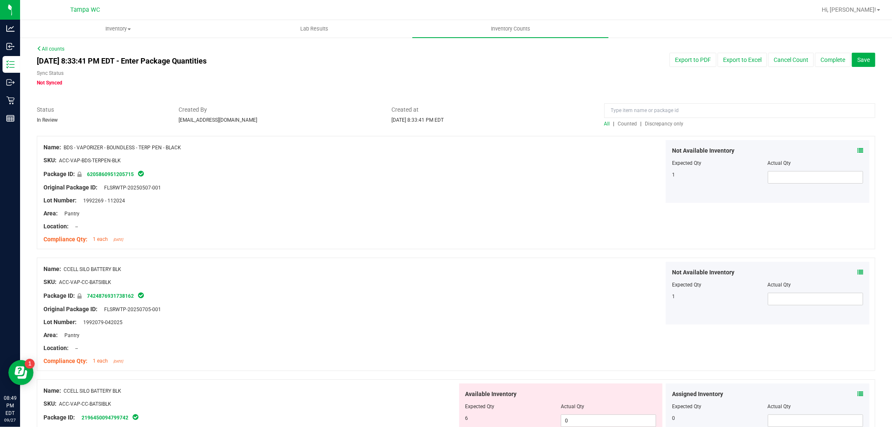
click at [661, 123] on span "Discrepancy only" at bounding box center [665, 124] width 38 height 6
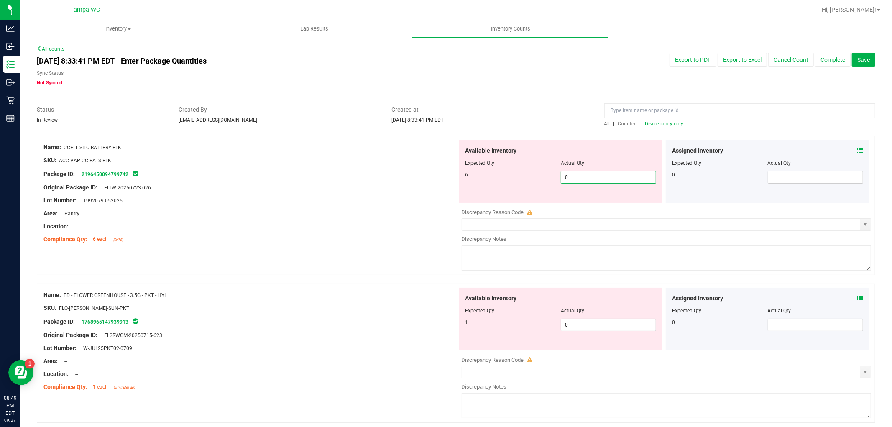
click at [584, 174] on span "0 0" at bounding box center [608, 177] width 95 height 13
click at [574, 321] on div "Available Inventory Expected Qty Actual Qty 1 0 0" at bounding box center [561, 319] width 204 height 63
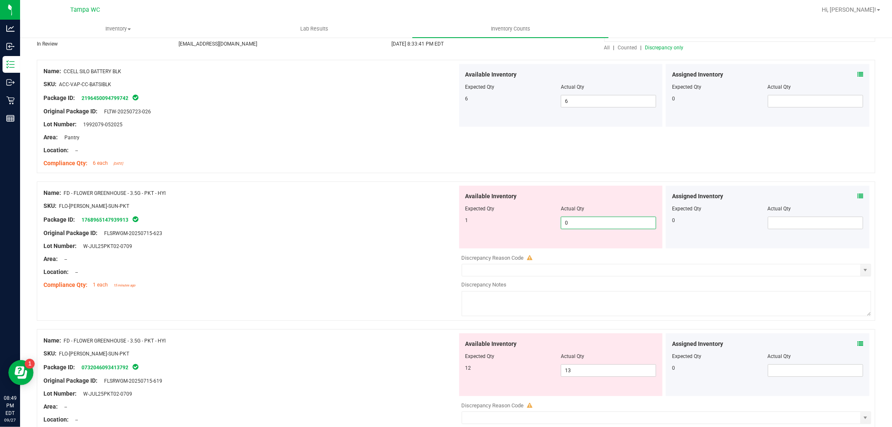
scroll to position [93, 0]
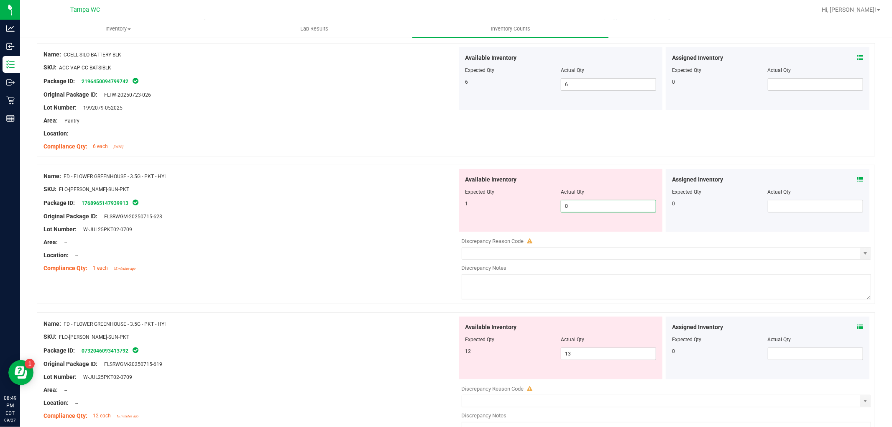
click at [571, 208] on input "0" at bounding box center [608, 206] width 95 height 12
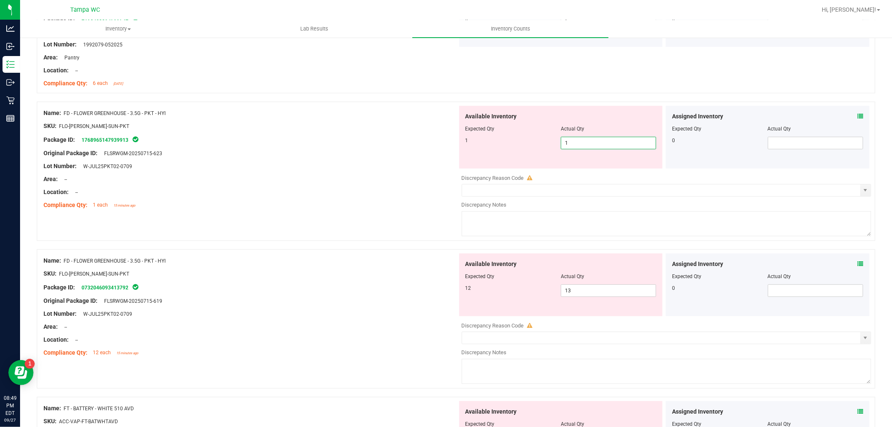
scroll to position [139, 0]
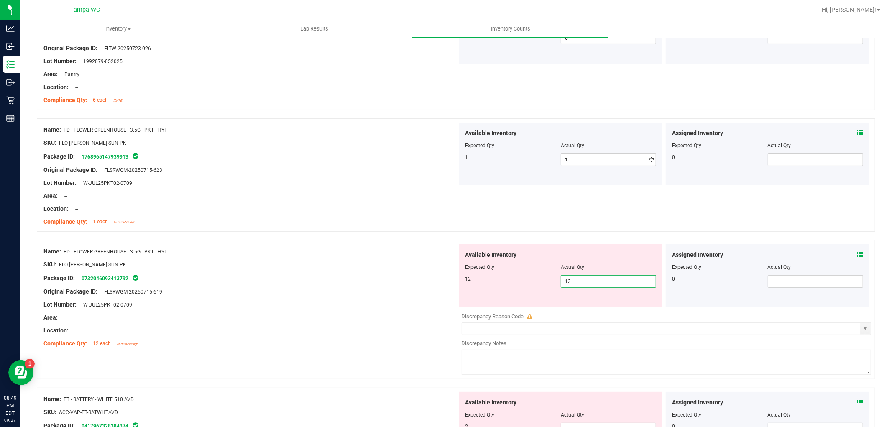
click at [574, 305] on div "Available Inventory Expected Qty Actual Qty 12 13 13" at bounding box center [561, 275] width 204 height 63
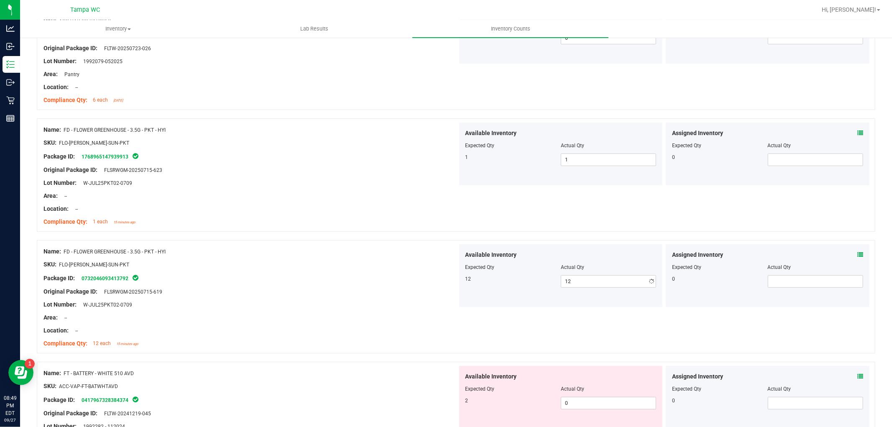
click at [400, 272] on div at bounding box center [251, 271] width 414 height 4
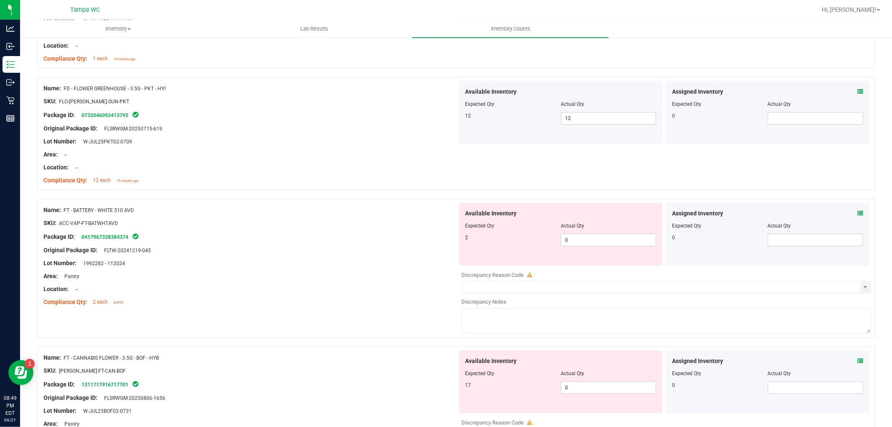
scroll to position [325, 0]
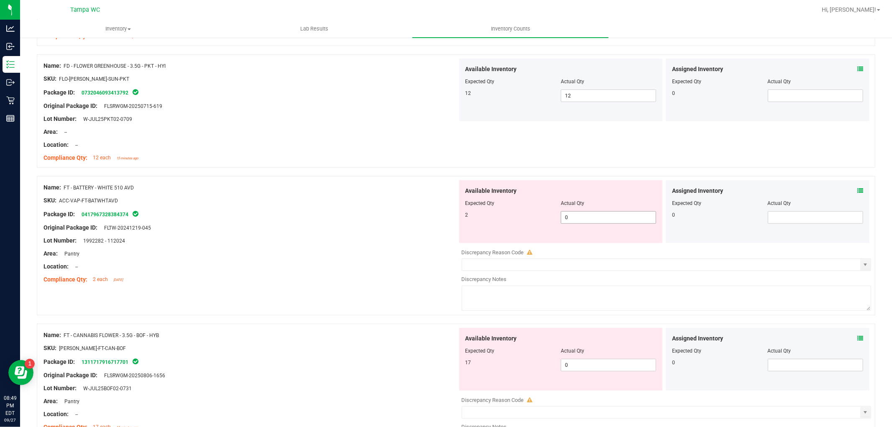
click at [567, 215] on span "0 0" at bounding box center [608, 217] width 95 height 13
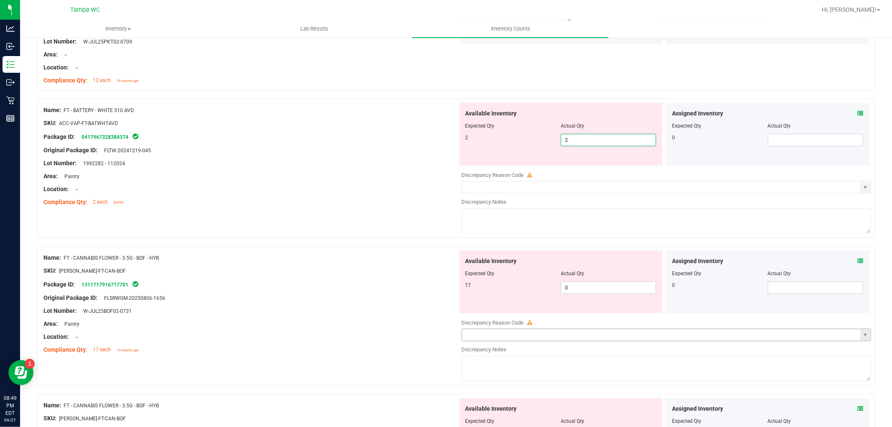
scroll to position [465, 0]
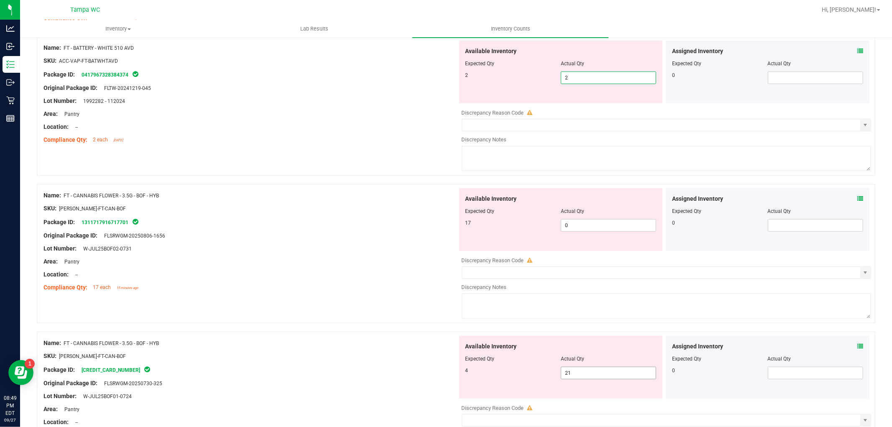
click at [568, 378] on div "Available Inventory Expected Qty Actual Qty 4 21 21" at bounding box center [665, 402] width 414 height 133
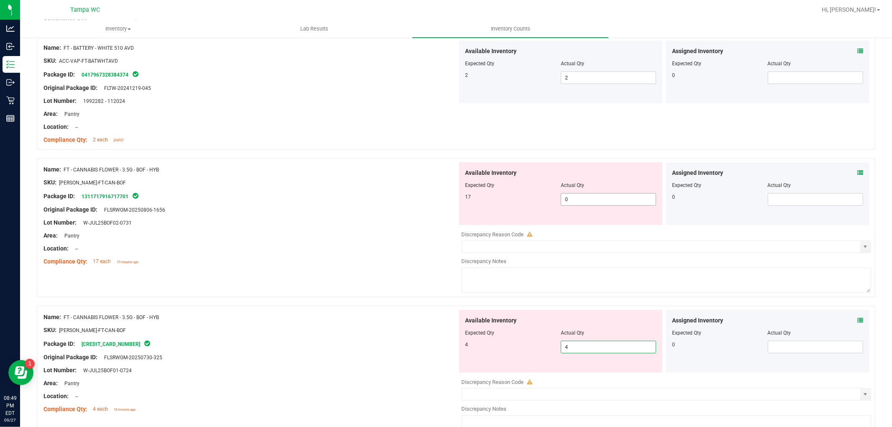
click at [569, 204] on span "0 0" at bounding box center [608, 199] width 95 height 13
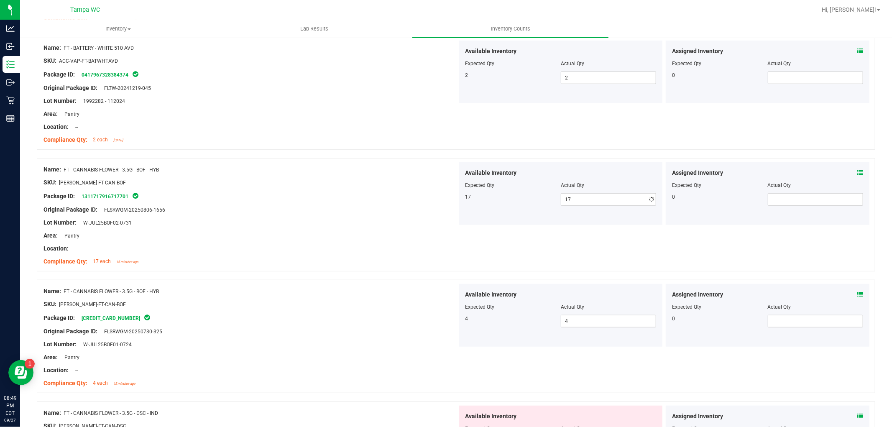
click at [345, 220] on div "Lot Number: W-JUL25BOF02-0731" at bounding box center [251, 222] width 414 height 9
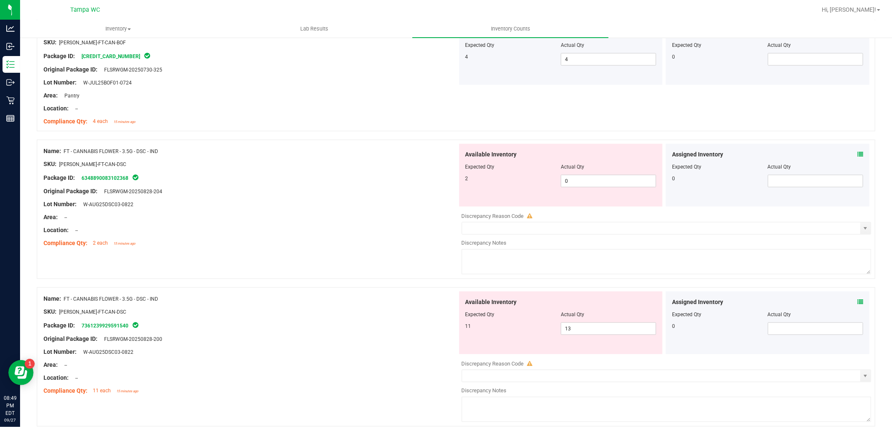
scroll to position [743, 0]
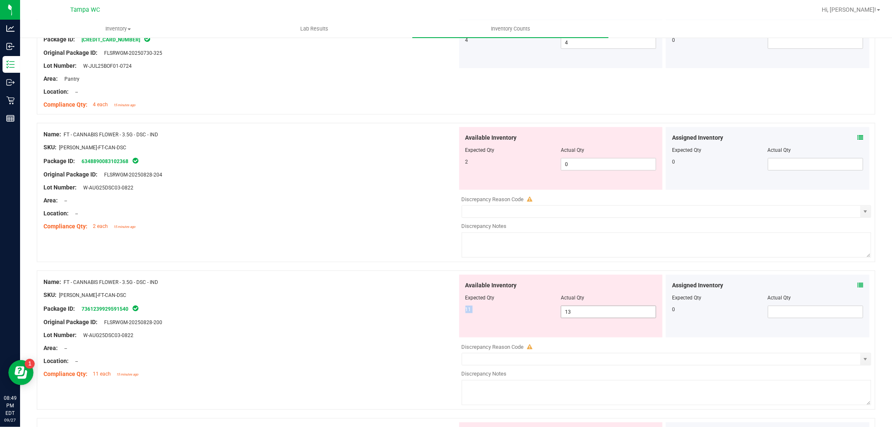
click at [587, 307] on span "13 13" at bounding box center [608, 312] width 95 height 13
click at [587, 308] on input "13" at bounding box center [608, 312] width 95 height 12
click at [589, 160] on span "0 0" at bounding box center [608, 164] width 95 height 13
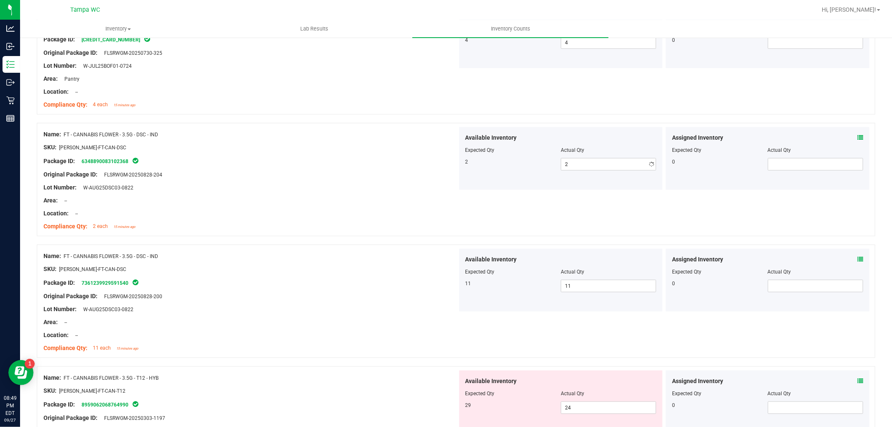
drag, startPoint x: 329, startPoint y: 252, endPoint x: 342, endPoint y: 249, distance: 13.7
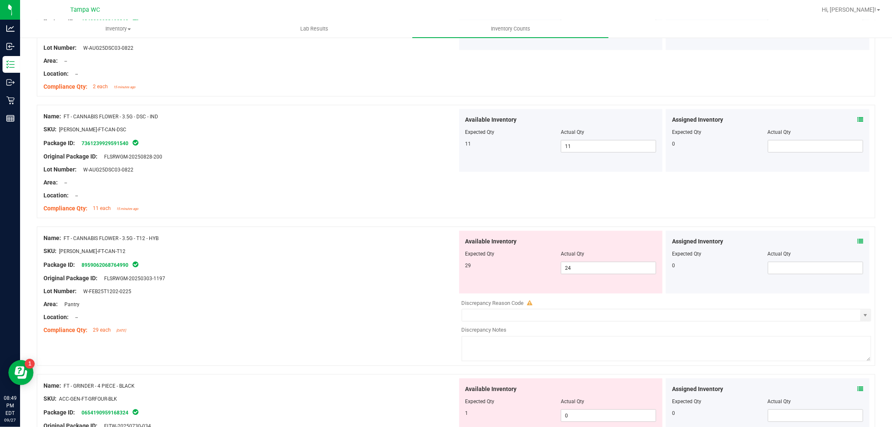
scroll to position [976, 0]
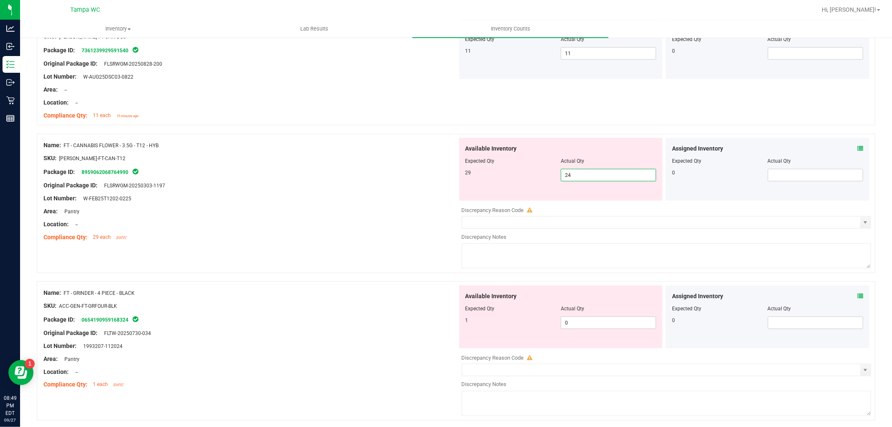
click at [578, 178] on span "24 24" at bounding box center [608, 175] width 95 height 13
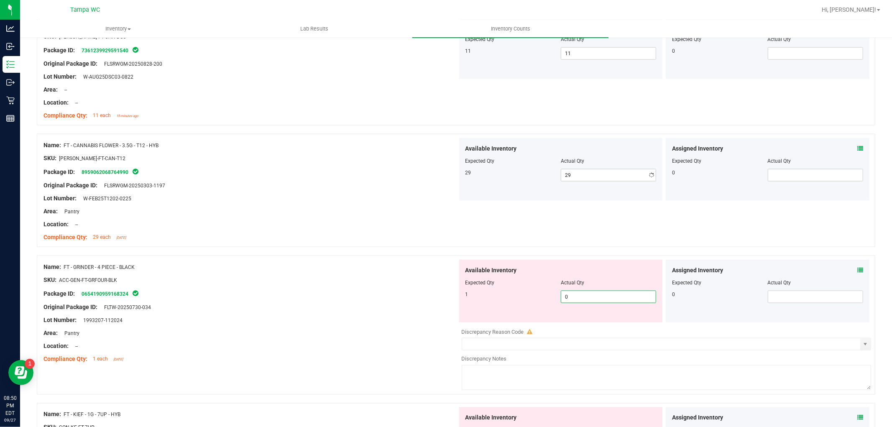
click at [587, 329] on div "Available Inventory Expected Qty Actual Qty 1 0 0" at bounding box center [665, 326] width 414 height 133
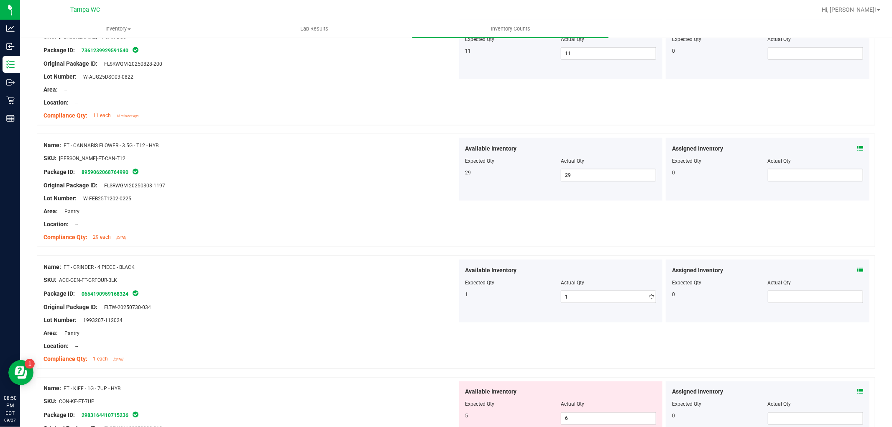
drag, startPoint x: 327, startPoint y: 337, endPoint x: 437, endPoint y: 285, distance: 122.4
click at [328, 338] on div at bounding box center [251, 340] width 414 height 4
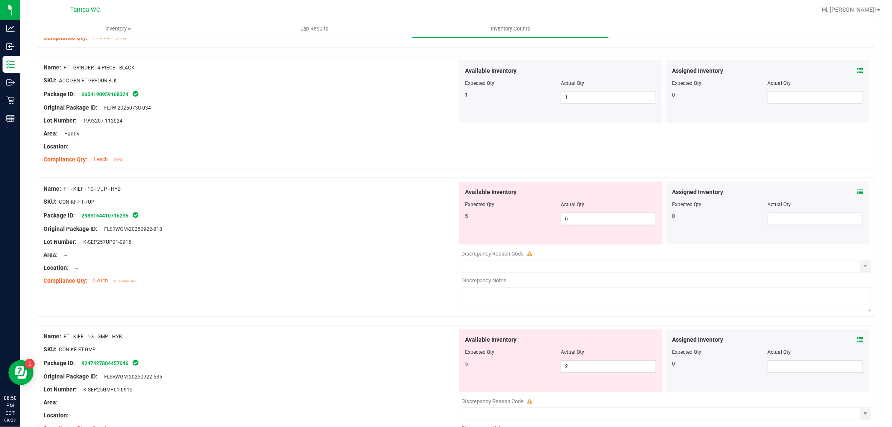
scroll to position [1208, 0]
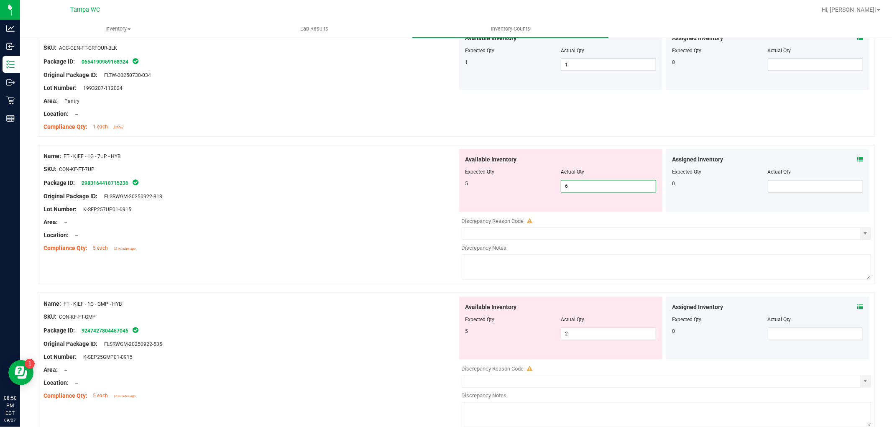
click at [580, 182] on span "6 6" at bounding box center [608, 186] width 95 height 13
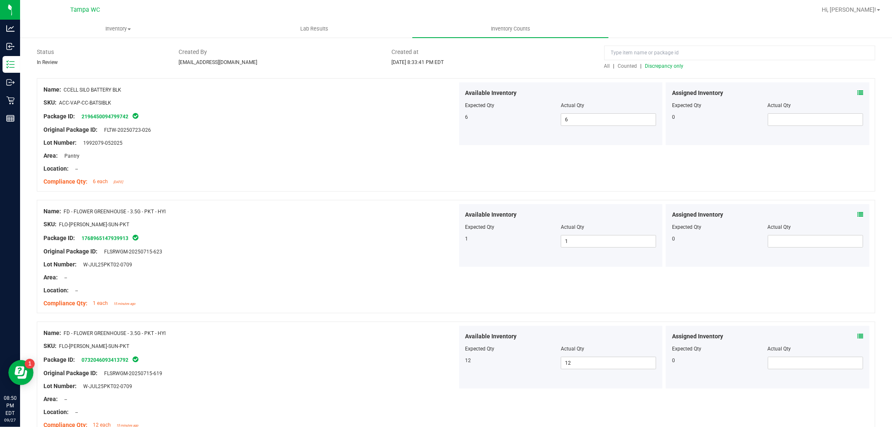
scroll to position [0, 0]
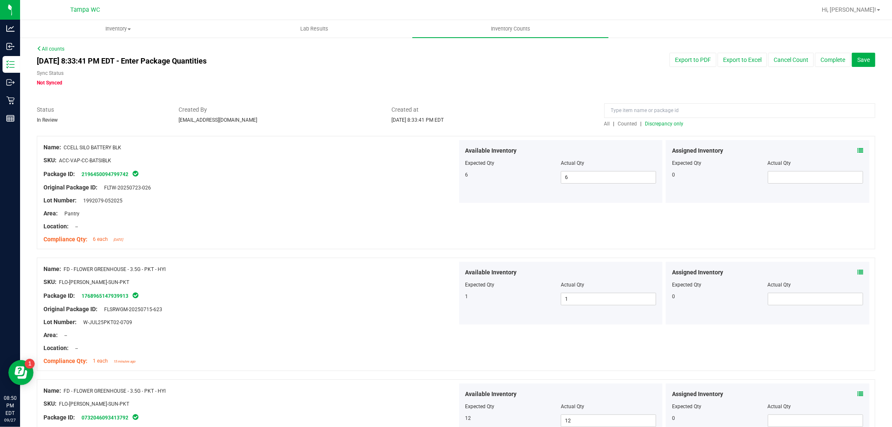
click at [654, 124] on span "Discrepancy only" at bounding box center [665, 124] width 38 height 6
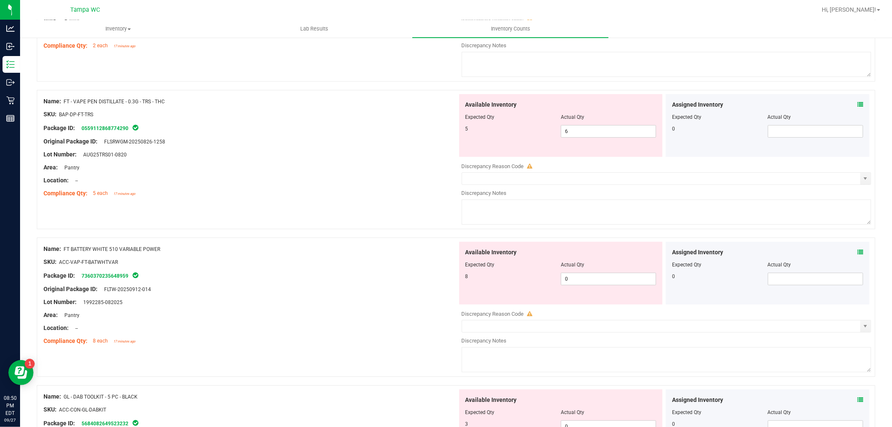
scroll to position [2700, 0]
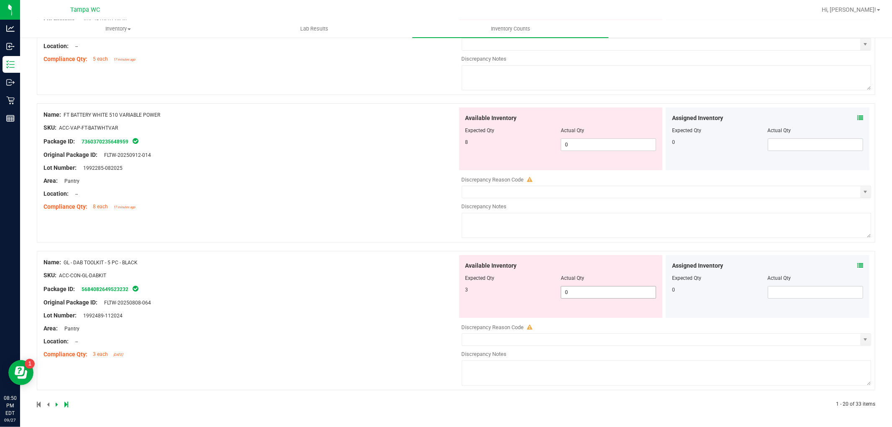
click at [574, 291] on span "0 0" at bounding box center [608, 292] width 95 height 13
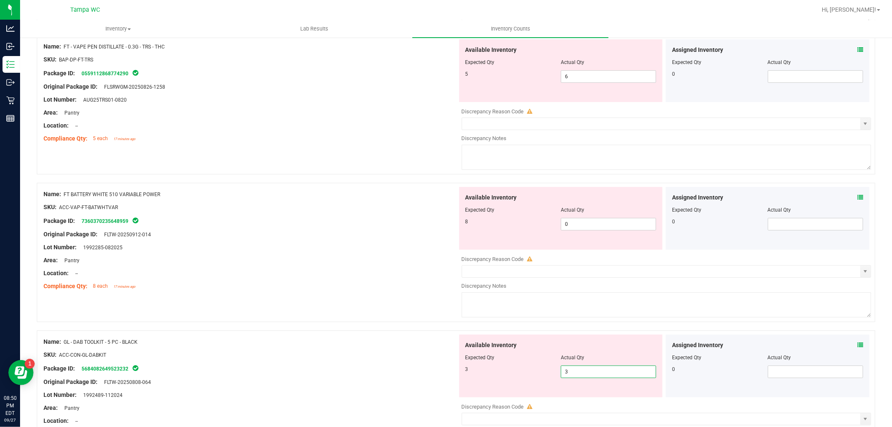
scroll to position [2607, 0]
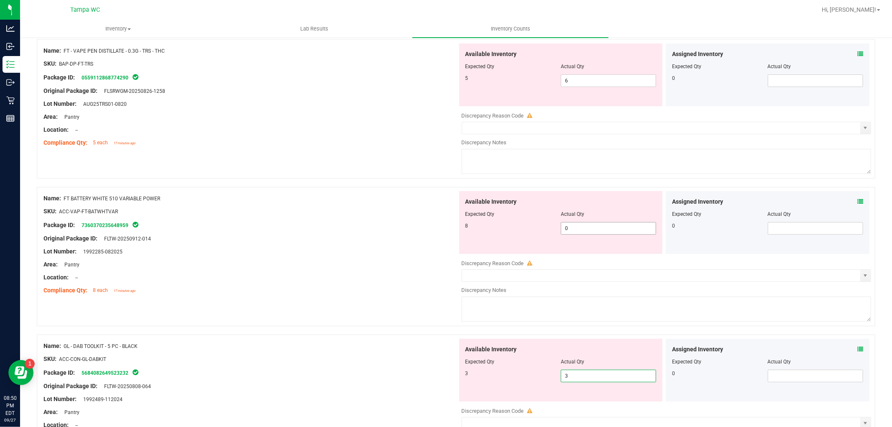
click at [585, 235] on span "0 0" at bounding box center [608, 228] width 95 height 13
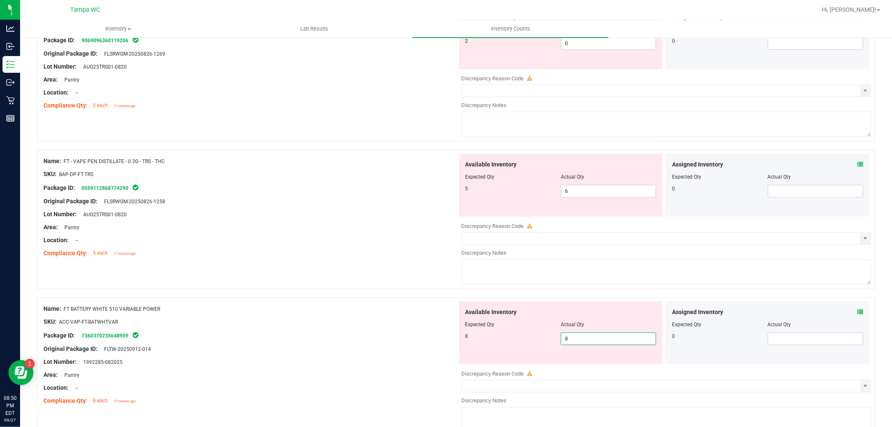
scroll to position [2468, 0]
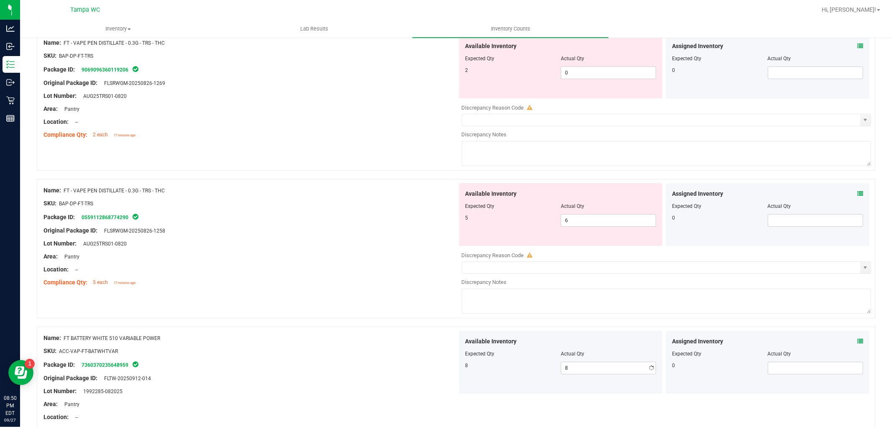
click at [424, 235] on div "Original Package ID: FLSRWGM-20250826-1258" at bounding box center [251, 230] width 414 height 9
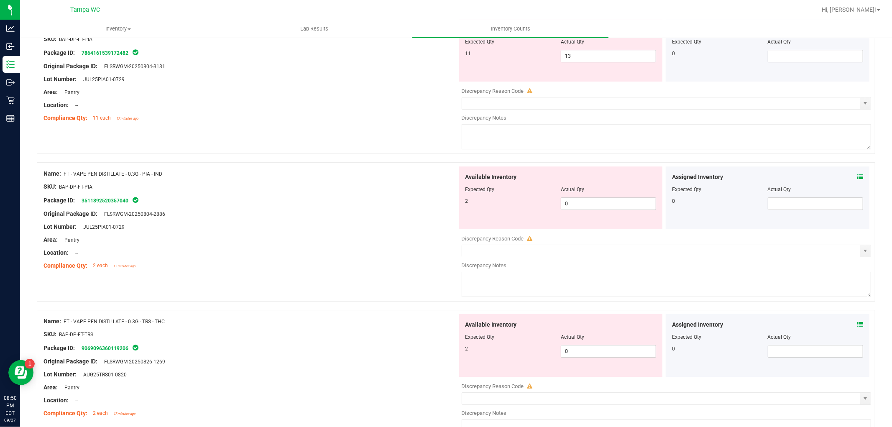
scroll to position [2143, 0]
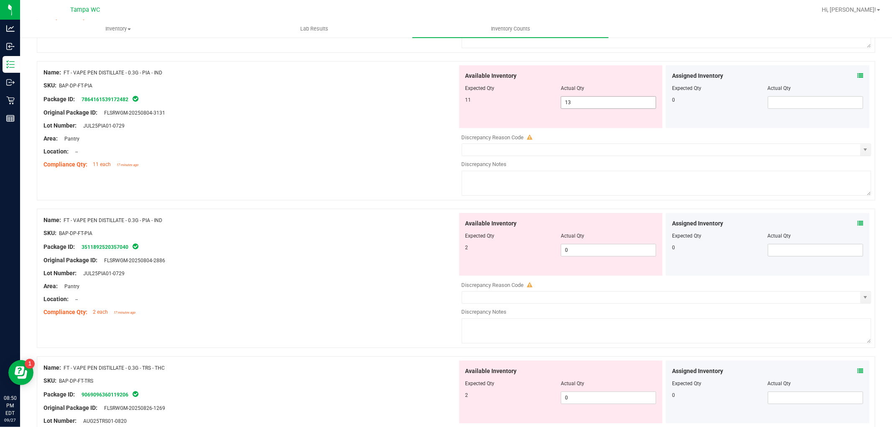
click at [590, 107] on span "13 13" at bounding box center [608, 102] width 95 height 13
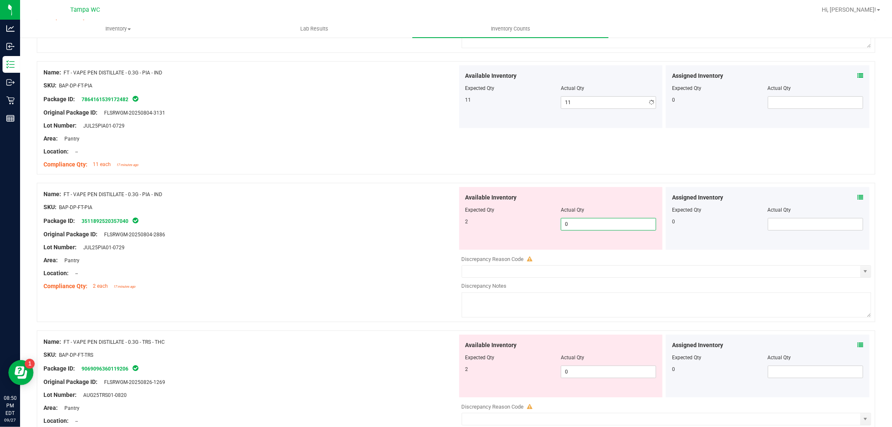
click at [571, 259] on div "Available Inventory Expected Qty Actual Qty 2 0 0" at bounding box center [665, 253] width 414 height 133
click at [299, 183] on div at bounding box center [456, 178] width 839 height 8
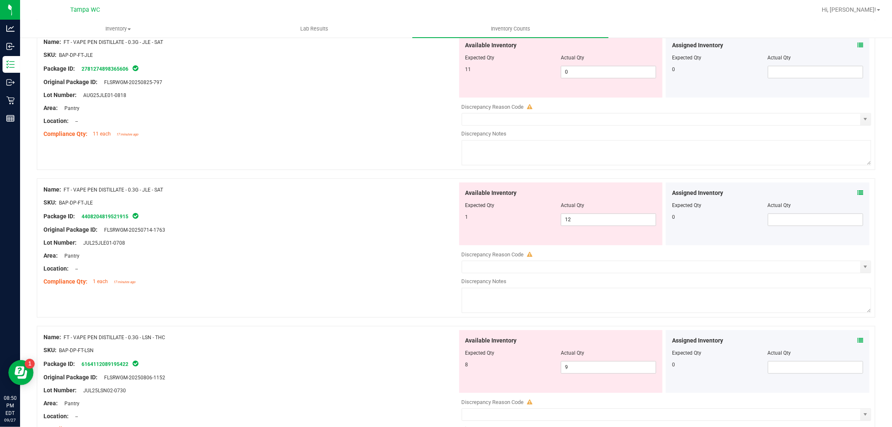
scroll to position [1724, 0]
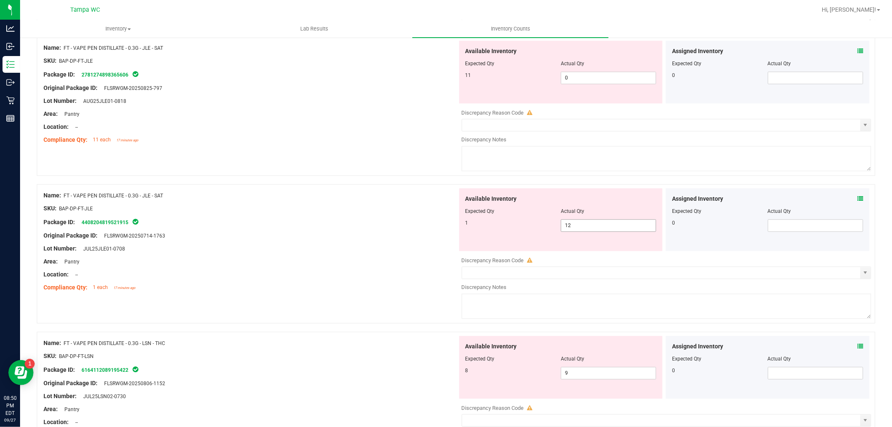
click at [582, 229] on span "12 12" at bounding box center [608, 225] width 95 height 13
click at [578, 77] on span "0 0" at bounding box center [608, 78] width 95 height 13
click at [580, 236] on div "Available Inventory Expected Qty Actual Qty 1 11 11" at bounding box center [665, 254] width 414 height 133
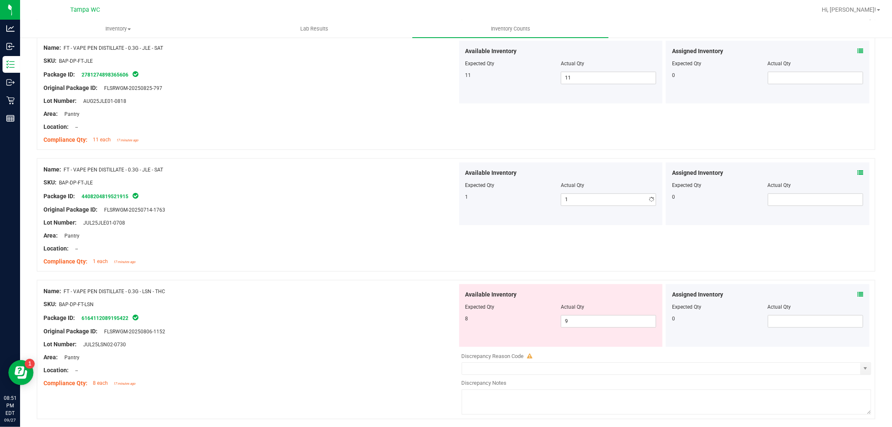
click at [436, 172] on div "Name: FT - VAPE PEN DISTILLATE - 0.3G - JLE - SAT" at bounding box center [251, 169] width 414 height 9
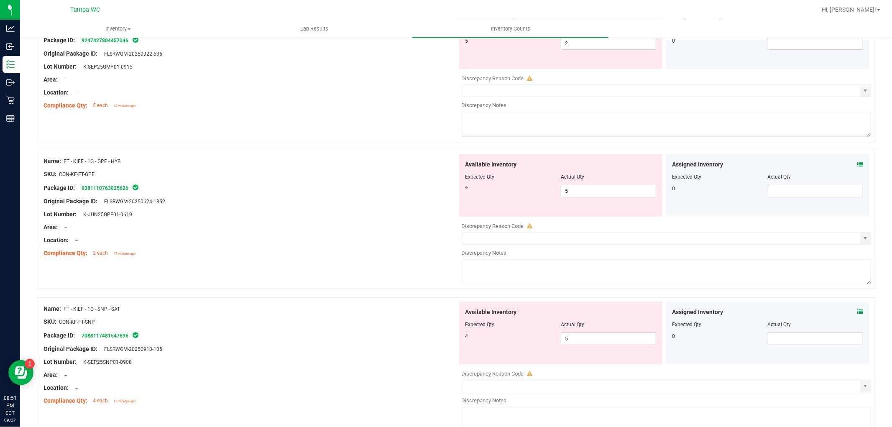
scroll to position [0, 0]
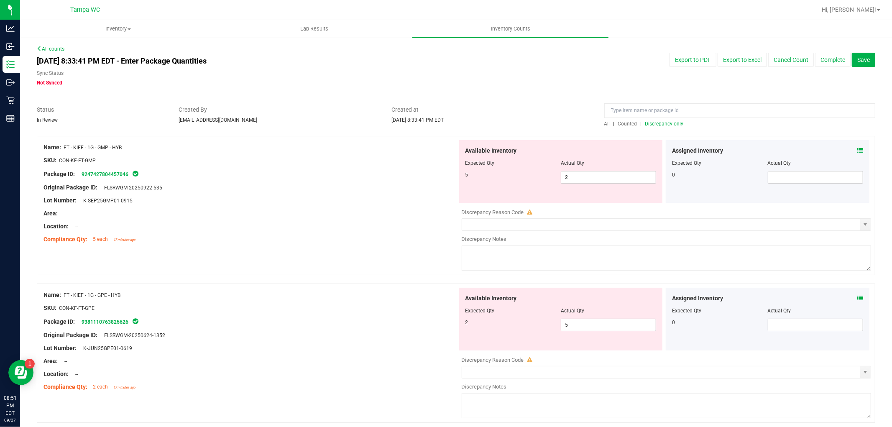
click at [658, 123] on span "Discrepancy only" at bounding box center [665, 124] width 38 height 6
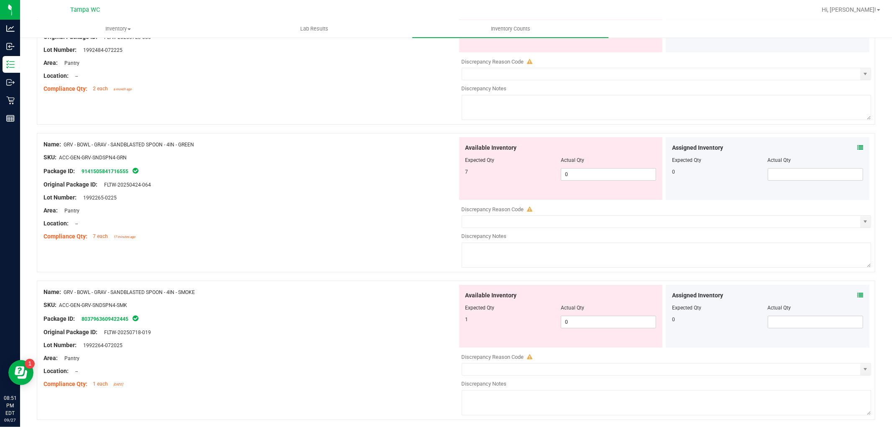
scroll to position [2700, 0]
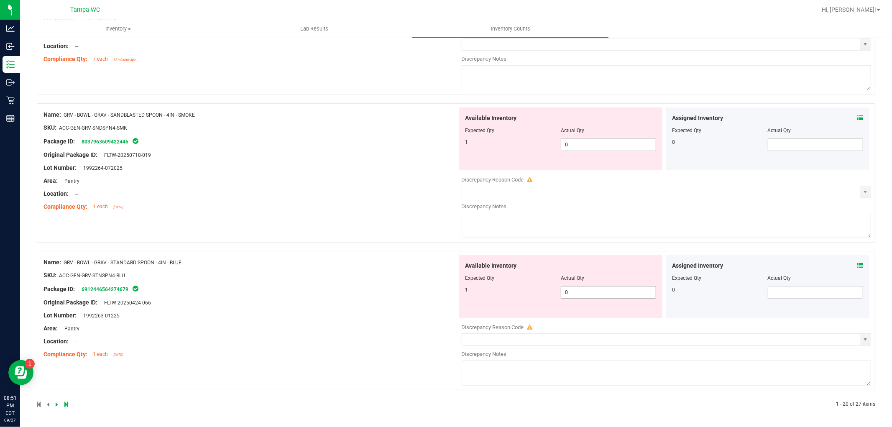
click at [572, 296] on span "0 0" at bounding box center [608, 292] width 95 height 13
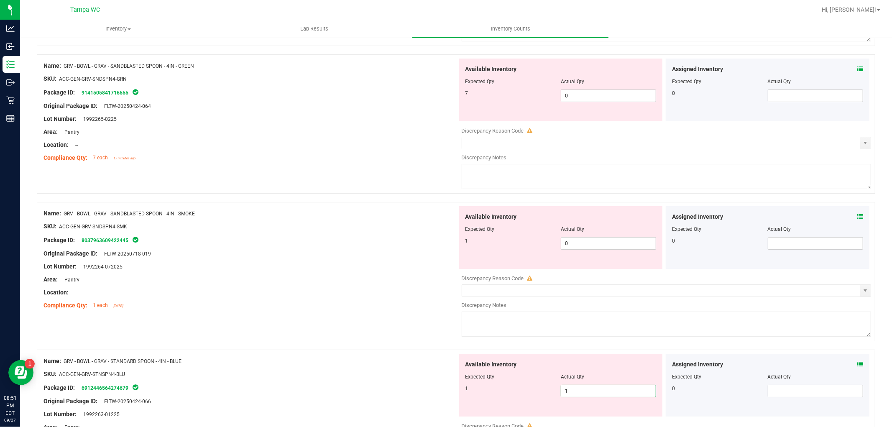
scroll to position [2561, 0]
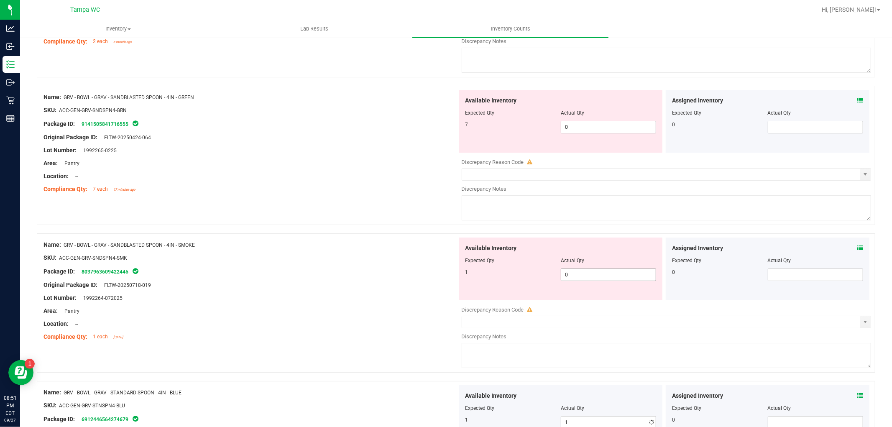
click at [599, 281] on span "0 0" at bounding box center [608, 275] width 95 height 13
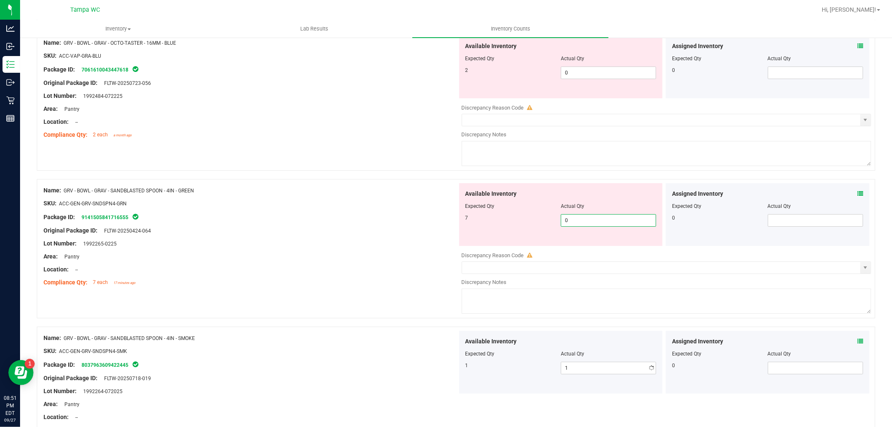
click at [587, 226] on span "0 0" at bounding box center [608, 220] width 95 height 13
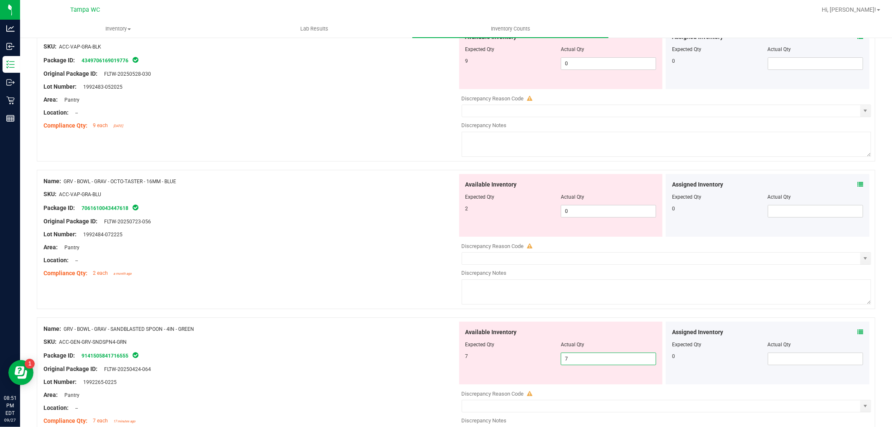
scroll to position [2328, 0]
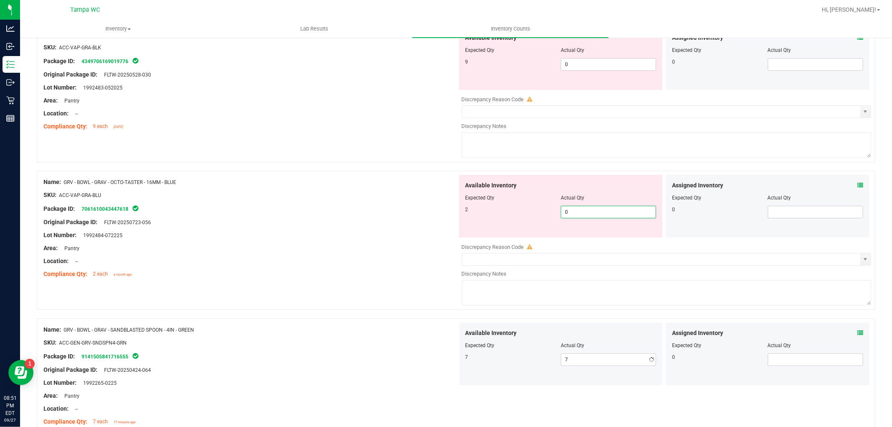
click at [587, 218] on span "0 0" at bounding box center [608, 212] width 95 height 13
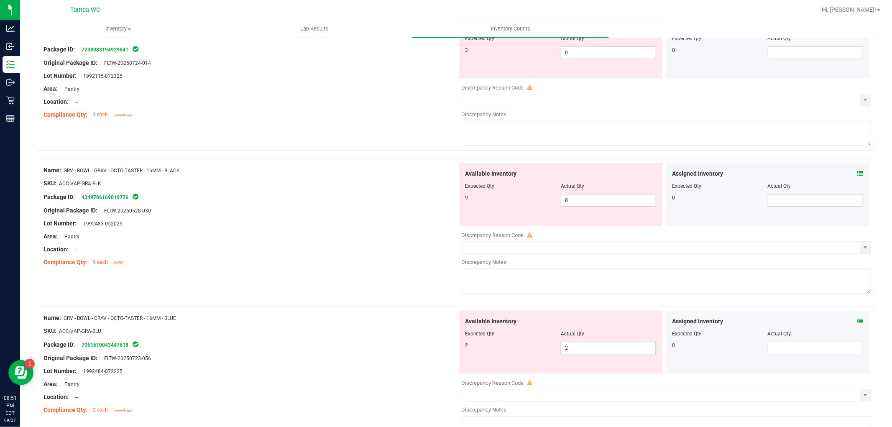
scroll to position [2189, 0]
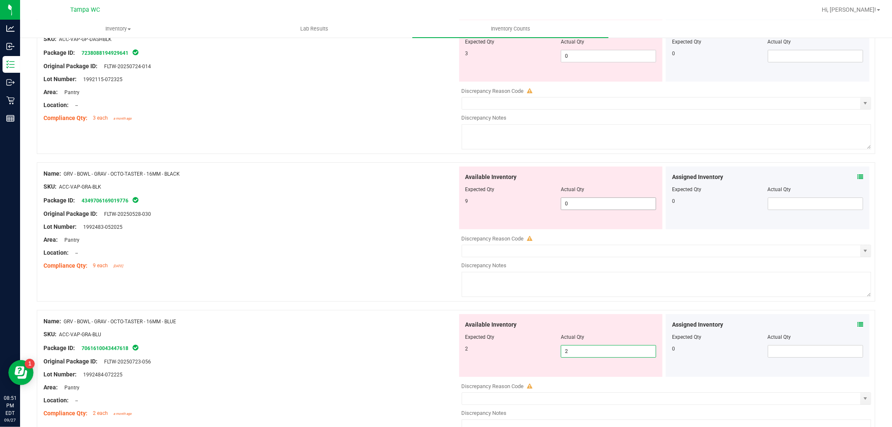
click at [587, 210] on span "0 0" at bounding box center [608, 203] width 95 height 13
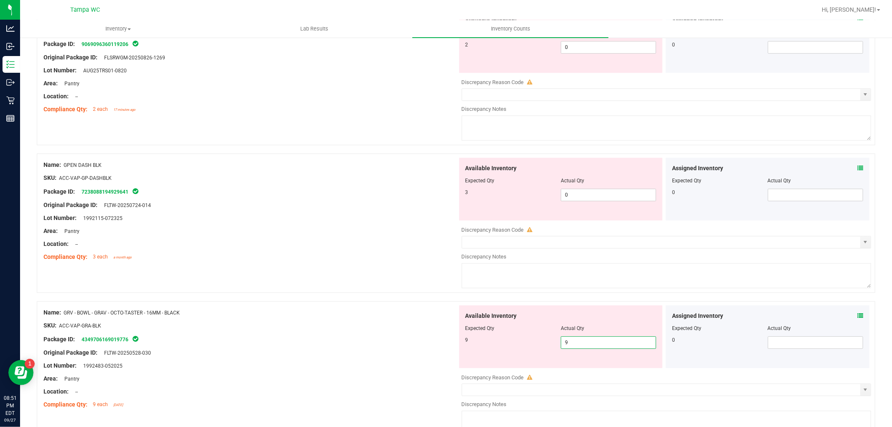
scroll to position [2049, 0]
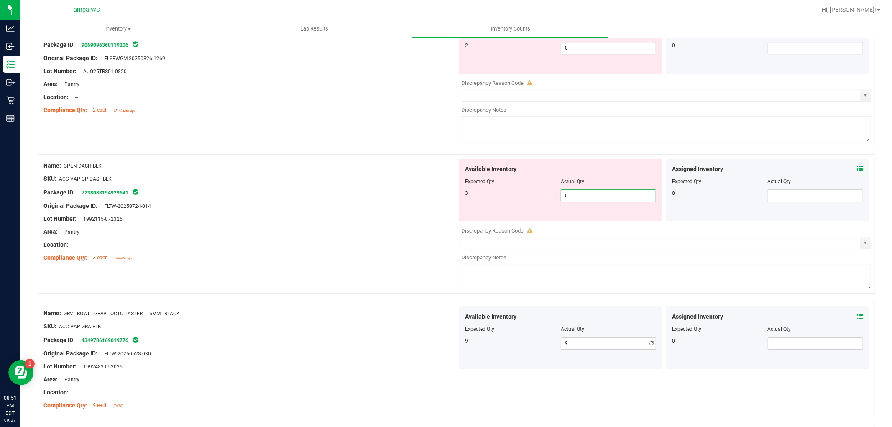
click at [577, 202] on span "0 0" at bounding box center [608, 196] width 95 height 13
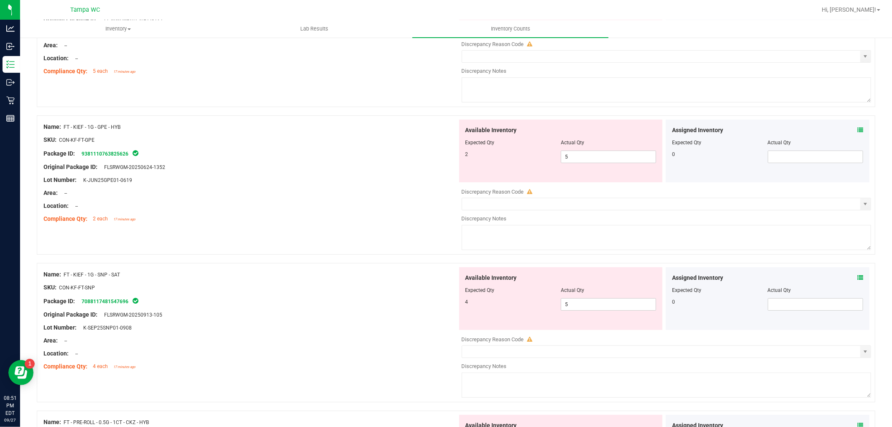
scroll to position [0, 0]
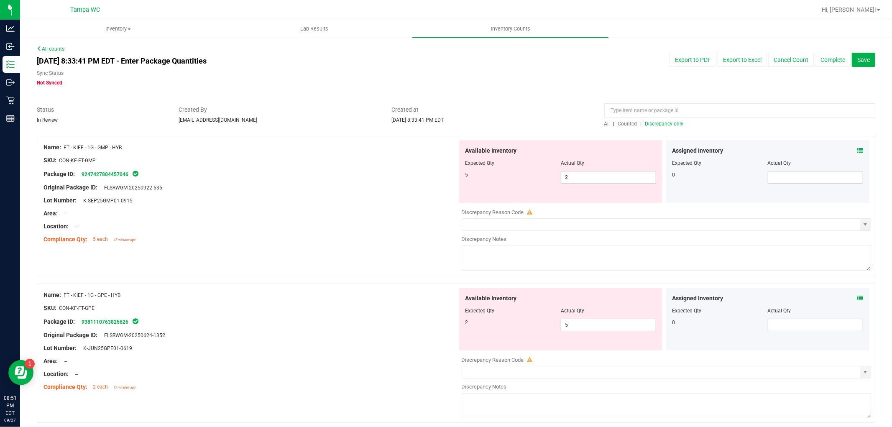
click at [675, 122] on span "Discrepancy only" at bounding box center [665, 124] width 38 height 6
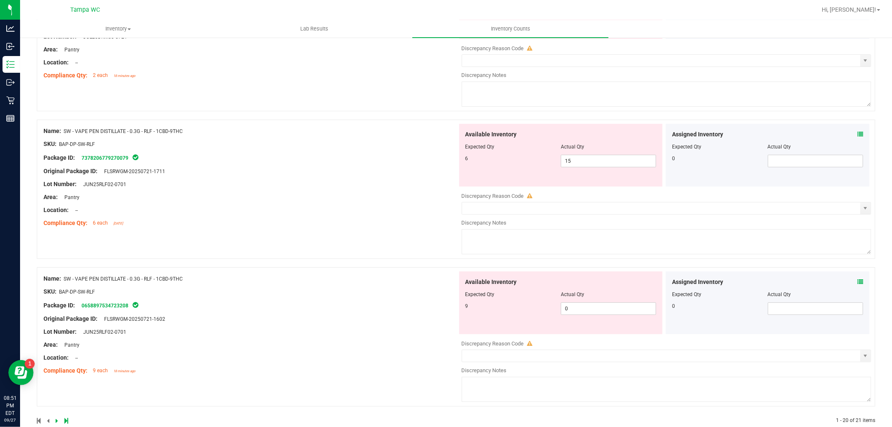
scroll to position [2700, 0]
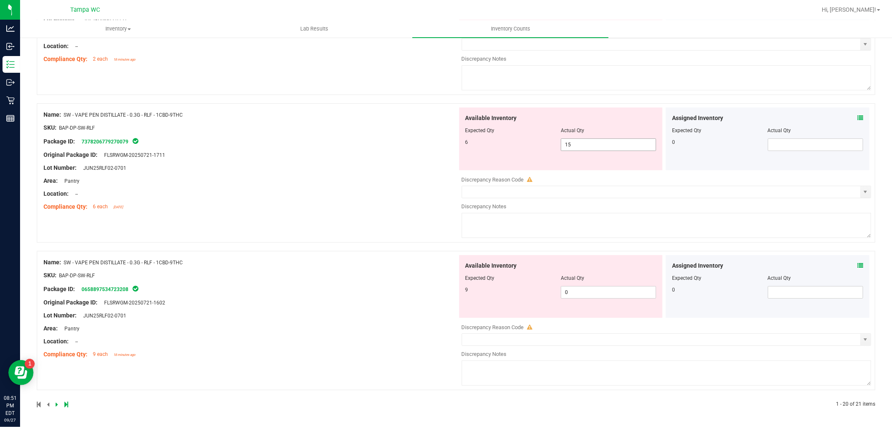
click at [585, 144] on span "15 15" at bounding box center [608, 144] width 95 height 13
click at [577, 286] on span "0 0" at bounding box center [608, 292] width 95 height 13
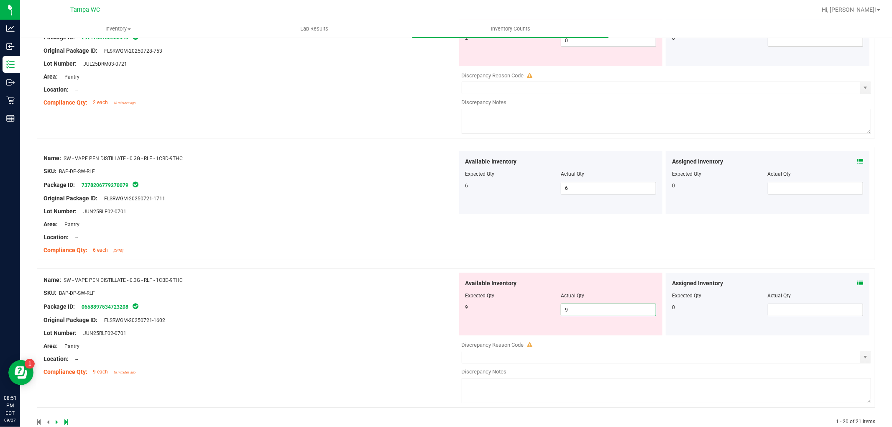
click at [298, 212] on div "Name: SW - VAPE PEN DISTILLATE - 0.3G - RLF - 1CBD-9THC SKU: BAP-DP-SW-RLF Pack…" at bounding box center [251, 204] width 414 height 107
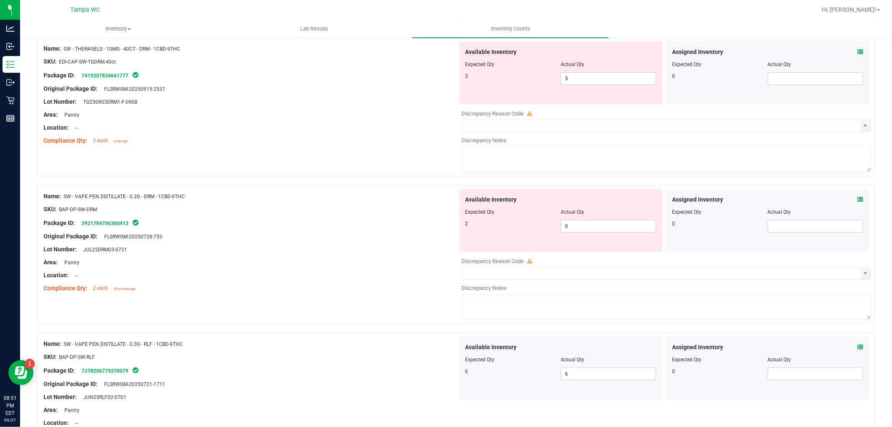
scroll to position [2415, 0]
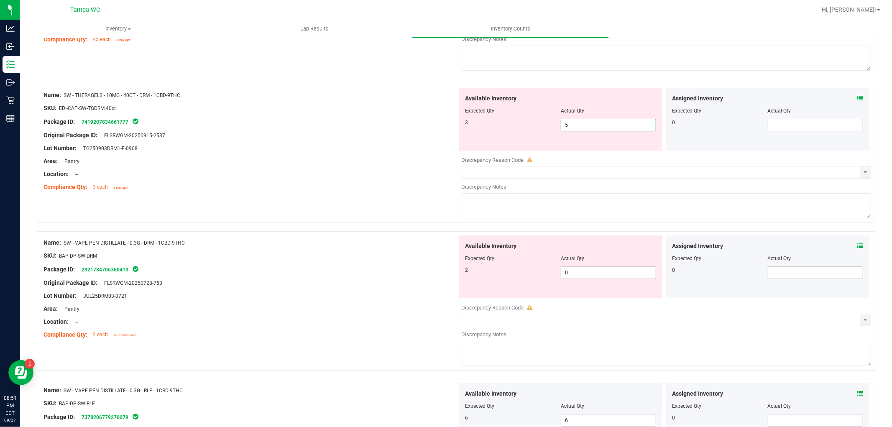
click at [589, 131] on span "5 5" at bounding box center [608, 125] width 95 height 13
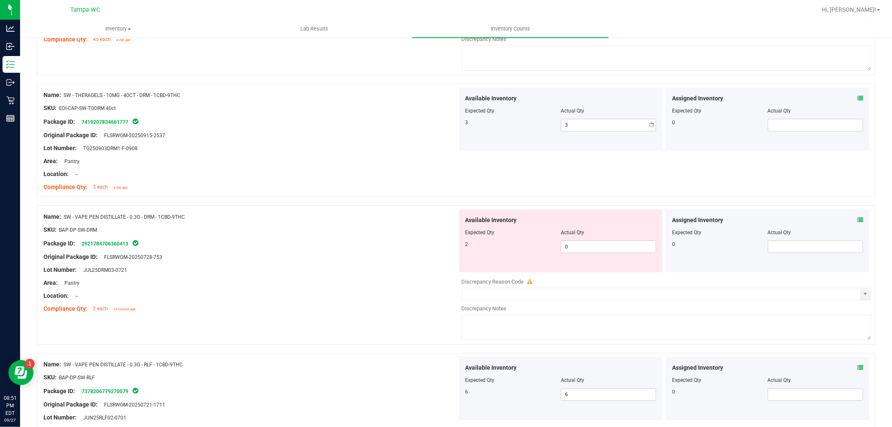
click at [580, 272] on div "Available Inventory Expected Qty Actual Qty 2 0 0" at bounding box center [561, 241] width 204 height 63
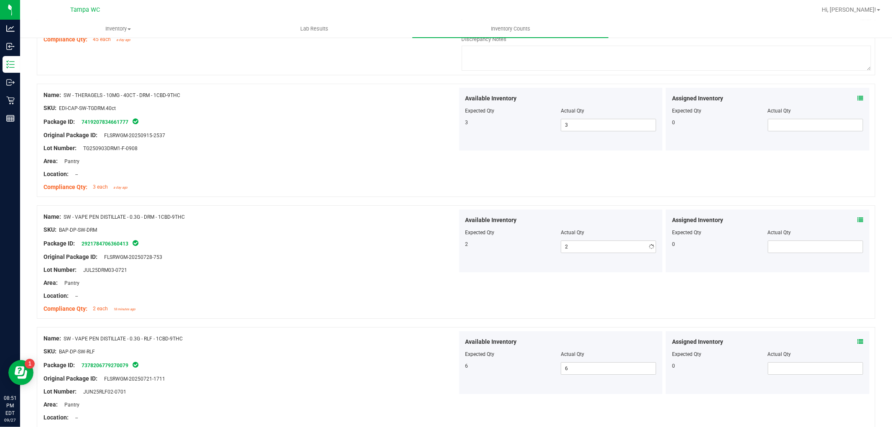
drag, startPoint x: 398, startPoint y: 173, endPoint x: 433, endPoint y: 191, distance: 38.7
click at [398, 170] on div at bounding box center [251, 168] width 414 height 4
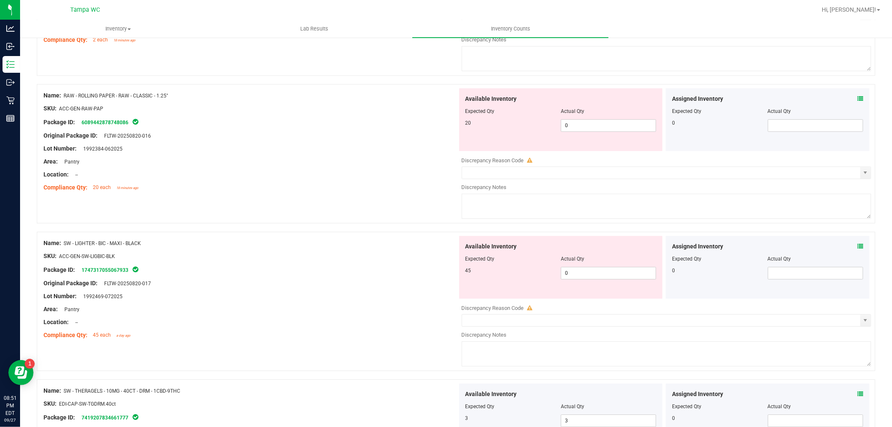
scroll to position [2136, 0]
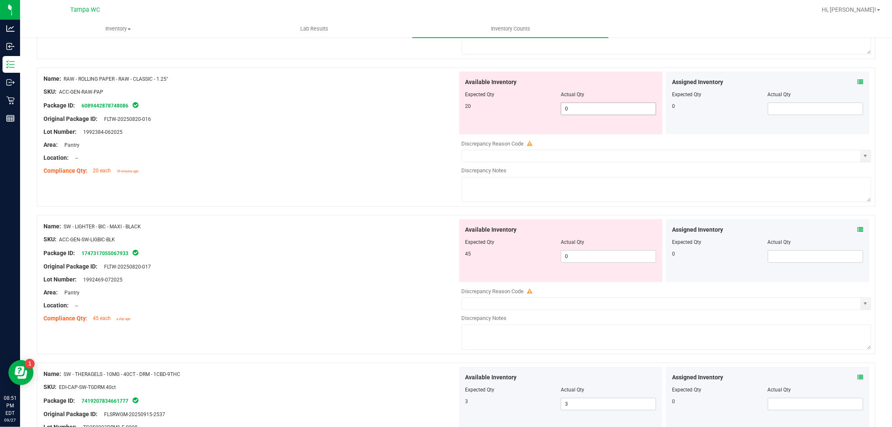
click at [576, 114] on span "0 0" at bounding box center [608, 109] width 95 height 13
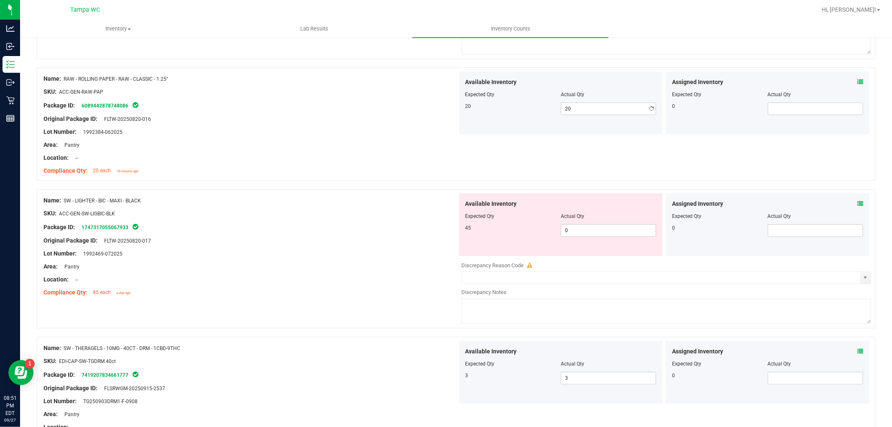
drag, startPoint x: 424, startPoint y: 153, endPoint x: 441, endPoint y: 176, distance: 28.1
click at [424, 154] on div "Name: RAW - ROLLING PAPER - RAW - CLASSIC - 1.25" SKU: ACC-GEN-RAW-PAP Package …" at bounding box center [251, 125] width 414 height 107
click at [605, 236] on span "0 0" at bounding box center [608, 230] width 95 height 13
drag, startPoint x: 282, startPoint y: 145, endPoint x: 325, endPoint y: 165, distance: 47.5
click at [310, 163] on div "Name: RAW - ROLLING PAPER - RAW - CLASSIC - 1.25" SKU: ACC-GEN-RAW-PAP Package …" at bounding box center [251, 125] width 414 height 107
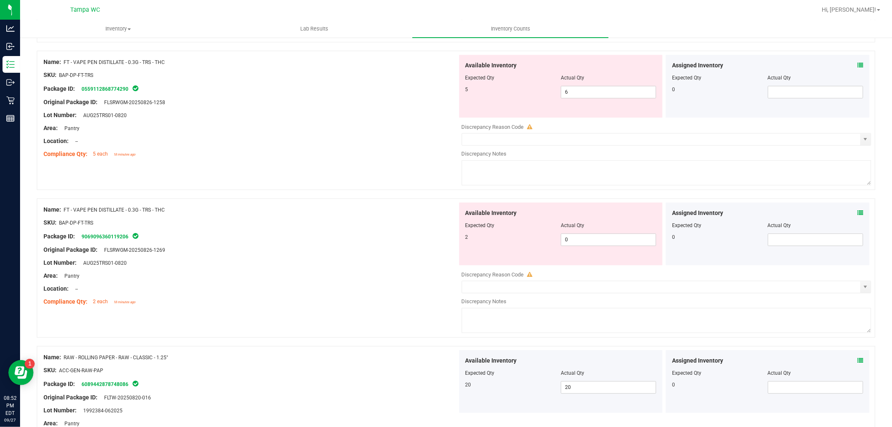
scroll to position [1811, 0]
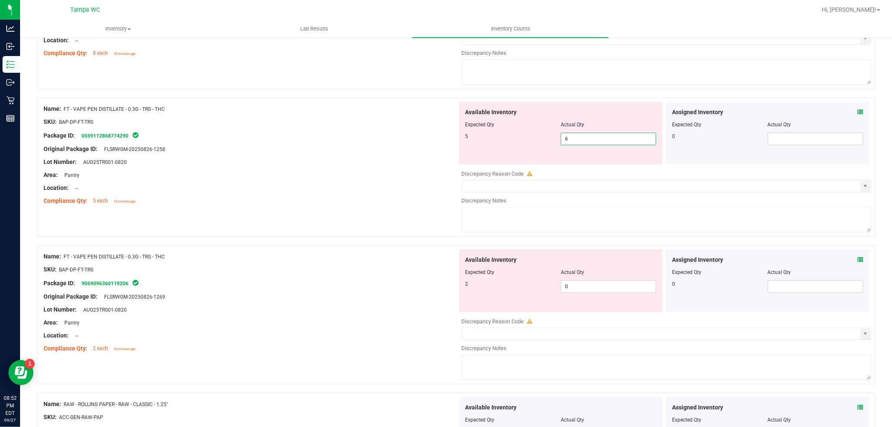
click at [566, 140] on span "6 6" at bounding box center [608, 139] width 95 height 13
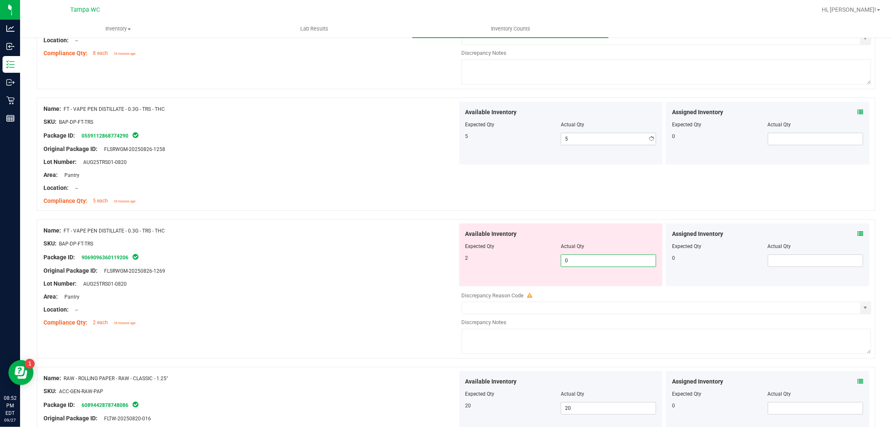
click at [575, 286] on div "Available Inventory Expected Qty Actual Qty 2 0 0" at bounding box center [561, 254] width 204 height 63
click at [346, 248] on div "SKU: BAP-DP-FT-TRS" at bounding box center [251, 243] width 414 height 9
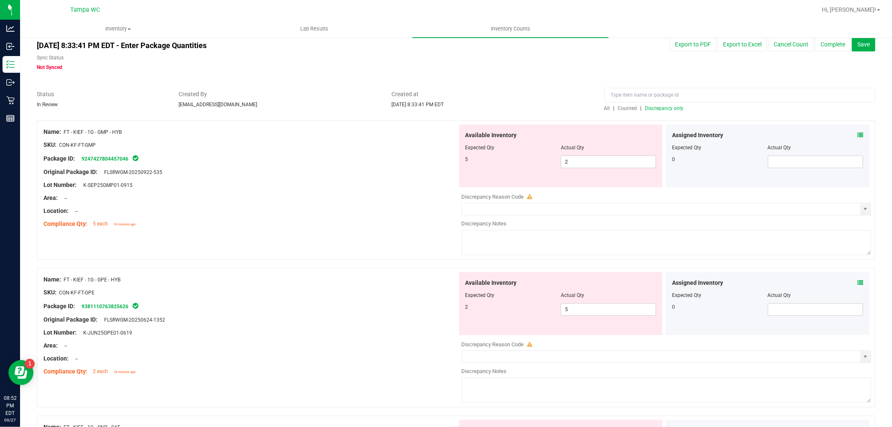
scroll to position [0, 0]
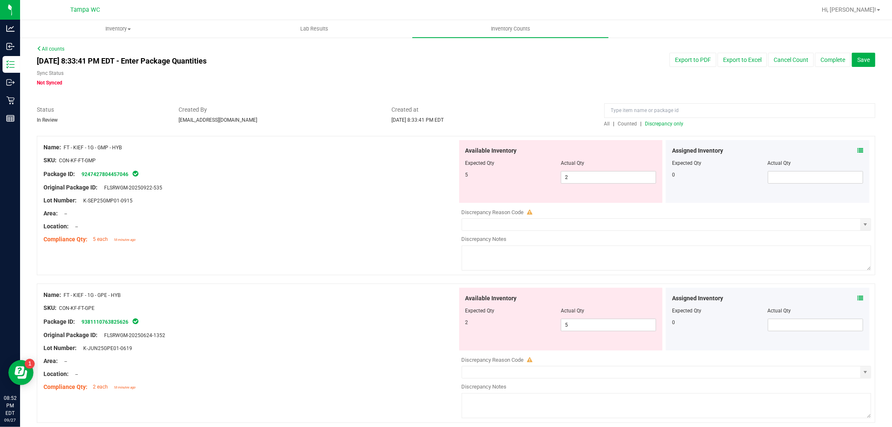
click at [654, 120] on div "All | Counted | Discrepancy only" at bounding box center [740, 124] width 271 height 8
click at [656, 121] on span "Discrepancy only" at bounding box center [665, 124] width 38 height 6
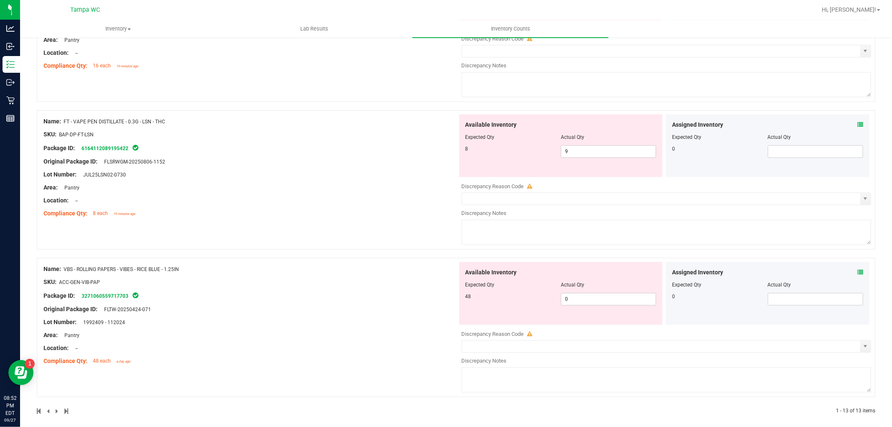
scroll to position [1663, 0]
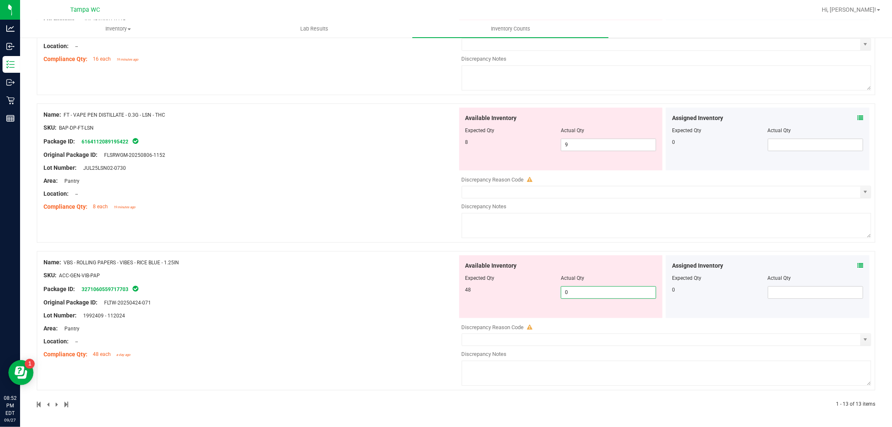
click at [578, 292] on span "0 0" at bounding box center [608, 292] width 95 height 13
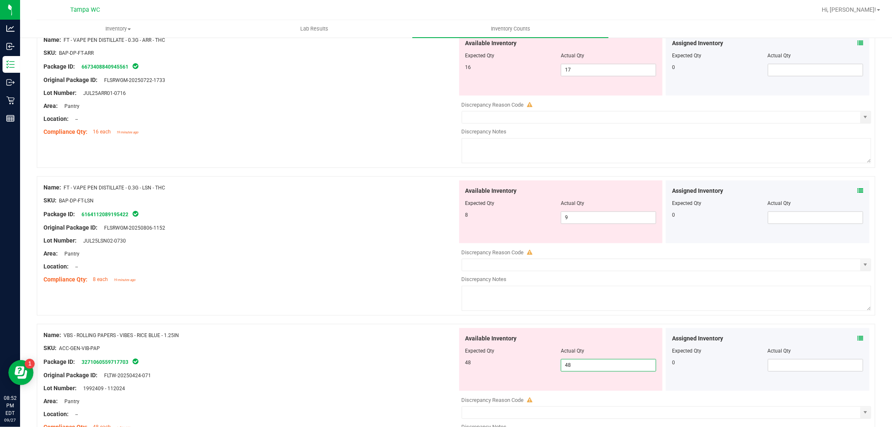
scroll to position [1570, 0]
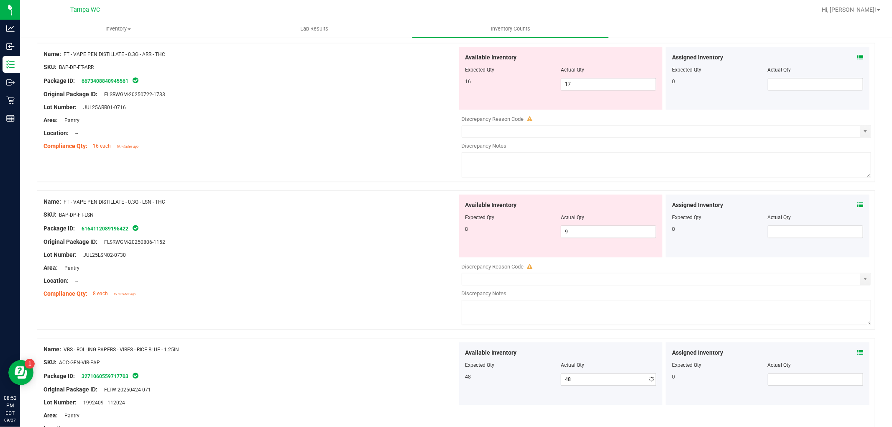
click at [354, 264] on div at bounding box center [251, 261] width 414 height 4
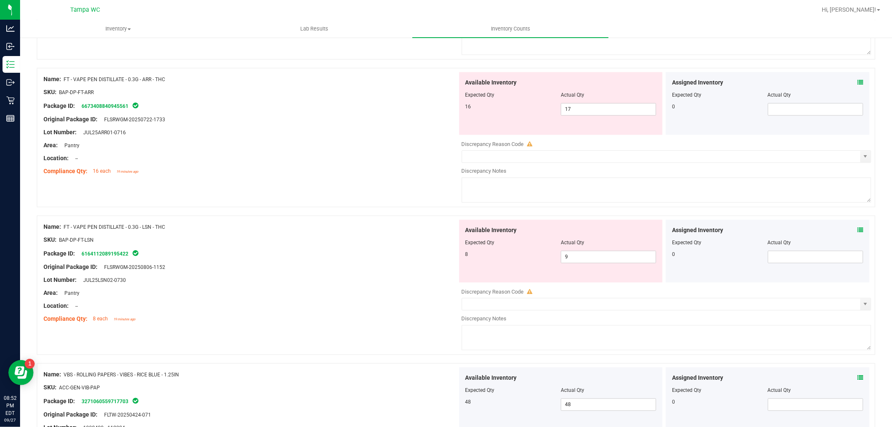
scroll to position [1524, 0]
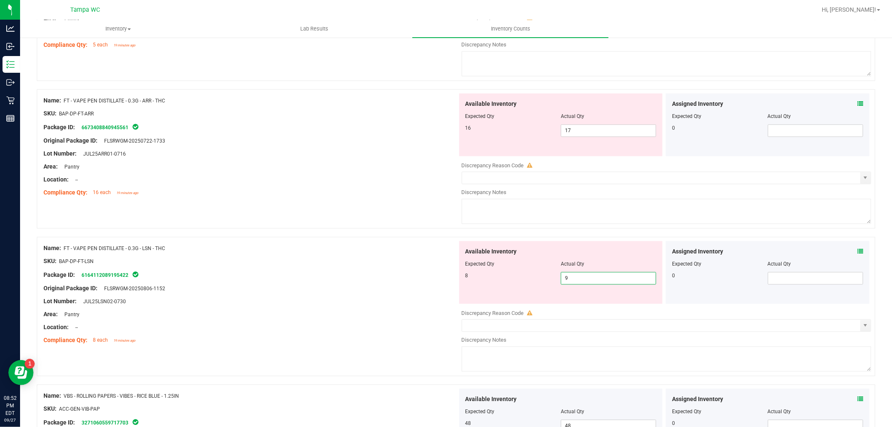
click at [576, 284] on span "9 9" at bounding box center [608, 278] width 95 height 13
drag, startPoint x: 400, startPoint y: 244, endPoint x: 403, endPoint y: 241, distance: 5.0
click at [400, 244] on div "Name: FT - VAPE PEN DISTILLATE - 0.3G - LSN - THC SKU: BAP-DP-FT-LSN Package ID…" at bounding box center [456, 306] width 839 height 139
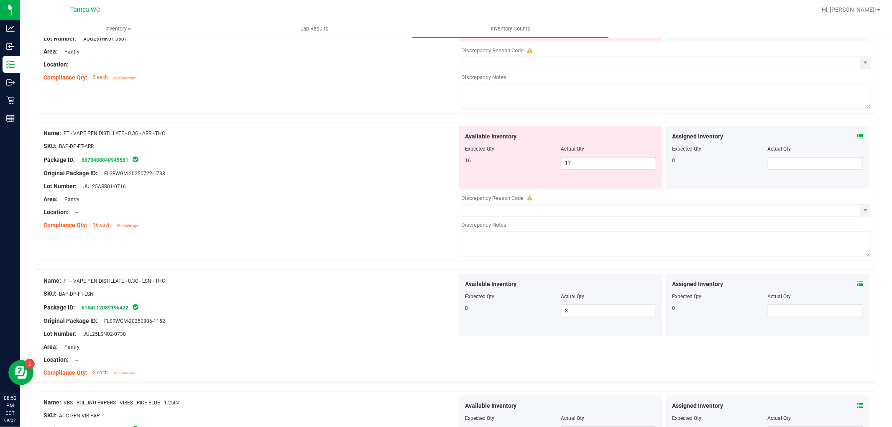
scroll to position [1431, 0]
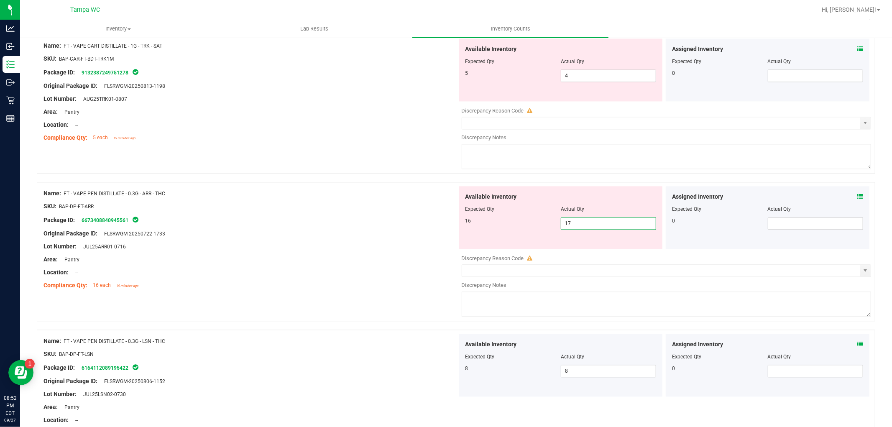
click at [575, 226] on span "17 17" at bounding box center [608, 223] width 95 height 13
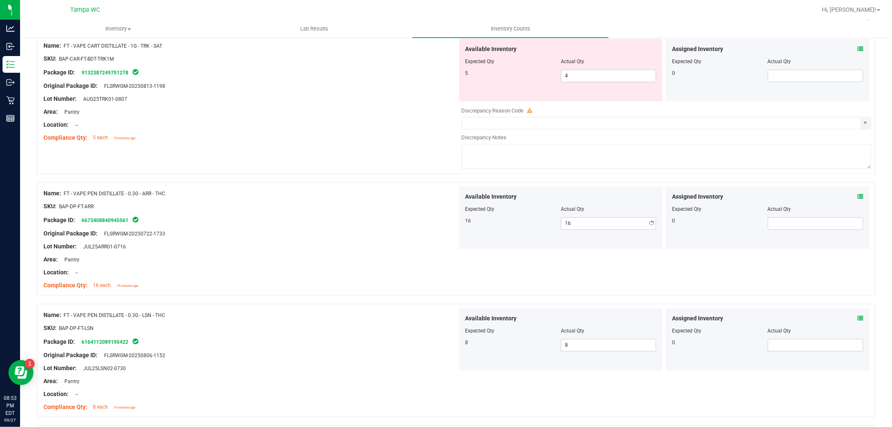
click at [388, 264] on div "Area: Pantry" at bounding box center [251, 259] width 414 height 9
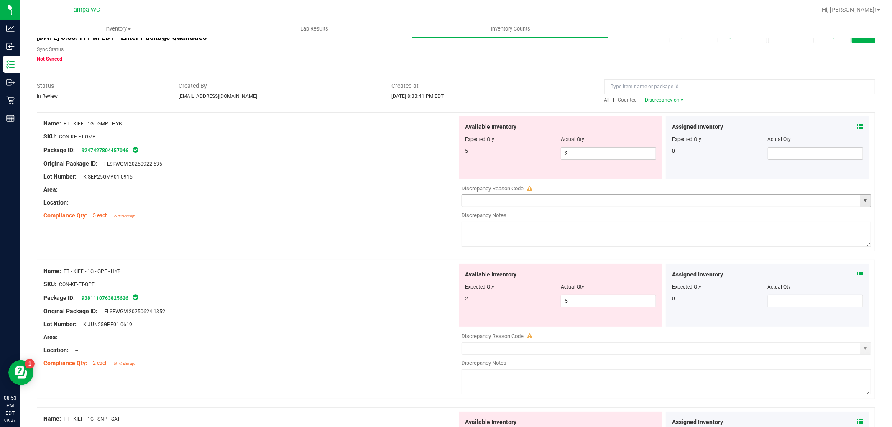
scroll to position [46, 0]
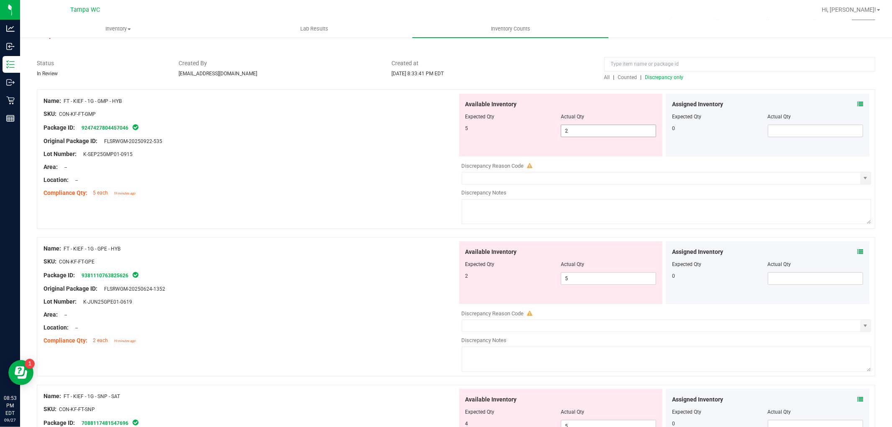
click at [579, 137] on div "Available Inventory Expected Qty Actual Qty 5 2 2" at bounding box center [561, 125] width 204 height 63
click at [579, 135] on input "2" at bounding box center [608, 131] width 95 height 12
click at [592, 133] on span "5 2" at bounding box center [608, 131] width 95 height 13
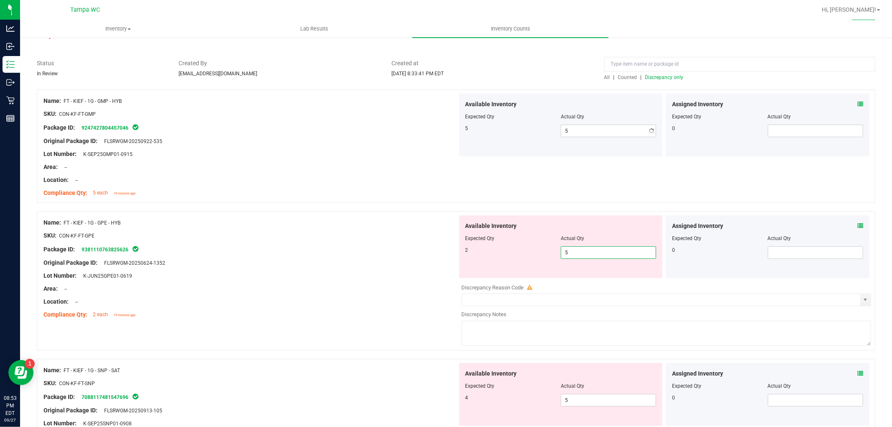
click at [580, 274] on div "Available Inventory Expected Qty Actual Qty 2 5 5" at bounding box center [561, 246] width 204 height 63
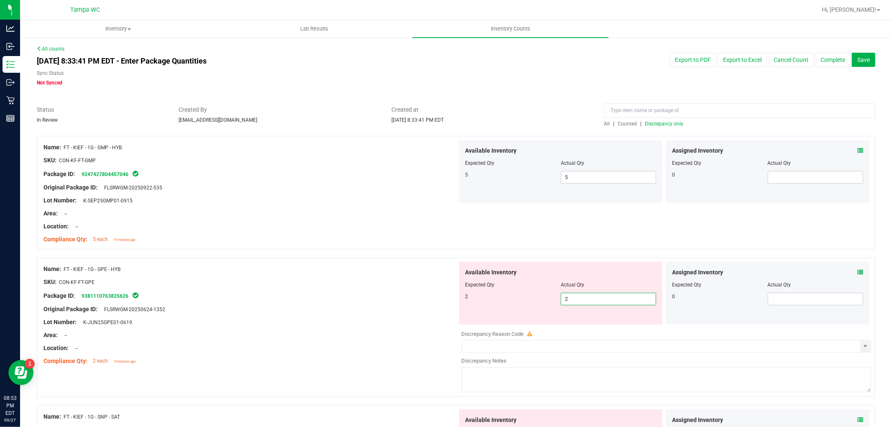
click at [422, 298] on div "Package ID: 9381110763825626" at bounding box center [251, 296] width 414 height 10
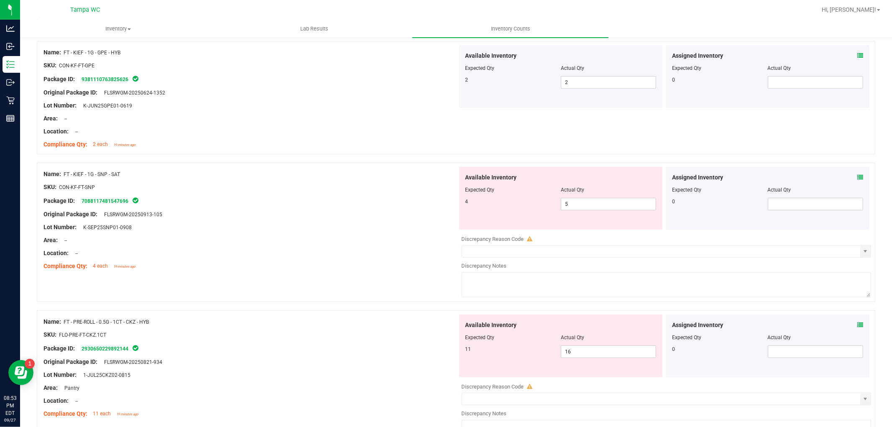
scroll to position [232, 0]
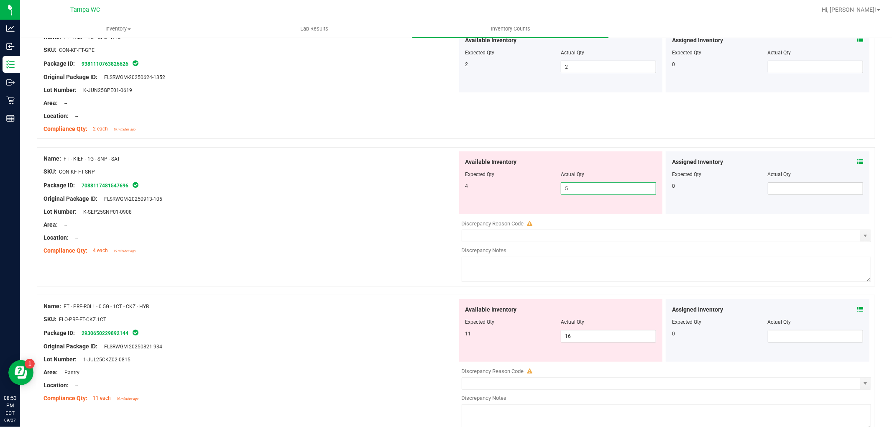
click at [582, 186] on span "5 5" at bounding box center [608, 188] width 95 height 13
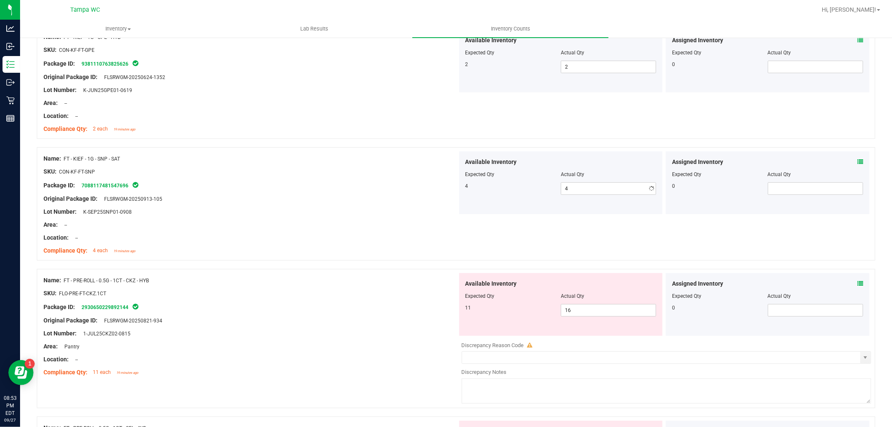
click at [234, 221] on div "Area: --" at bounding box center [251, 224] width 414 height 9
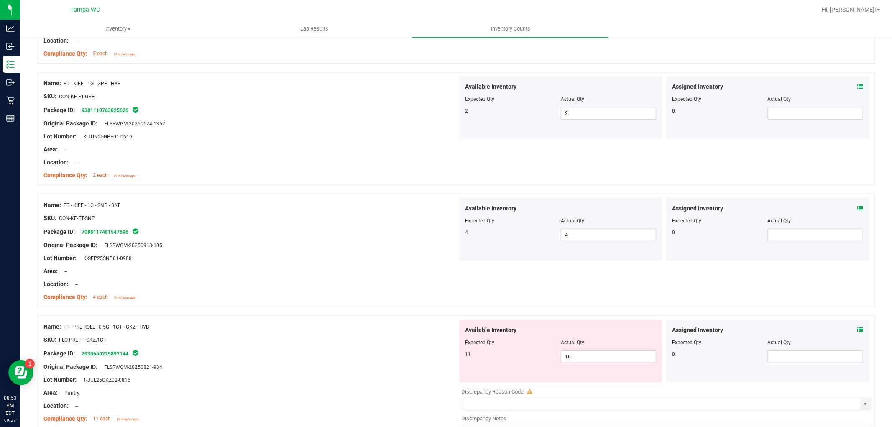
scroll to position [0, 0]
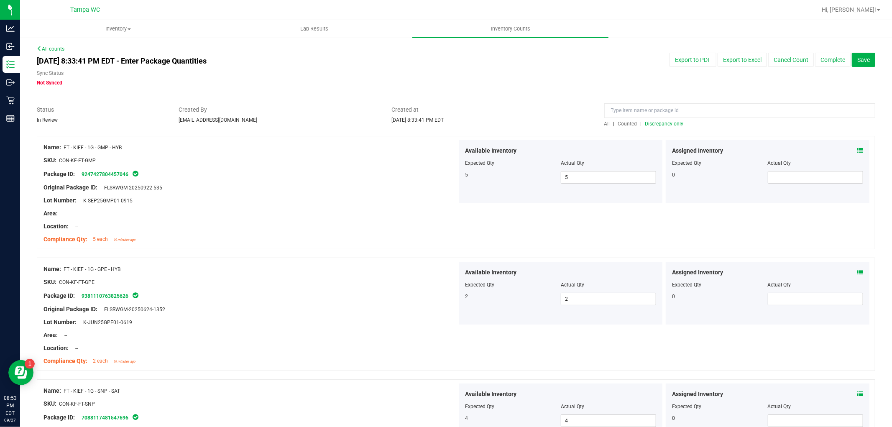
click at [672, 126] on span "Discrepancy only" at bounding box center [665, 124] width 38 height 6
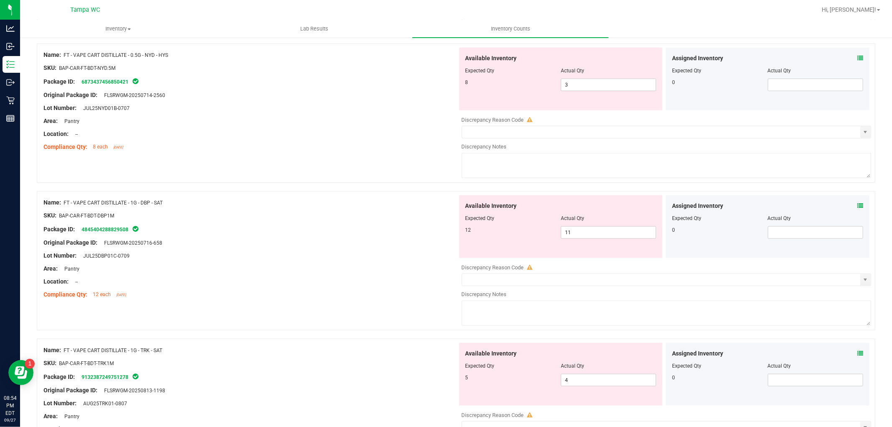
scroll to position [774, 0]
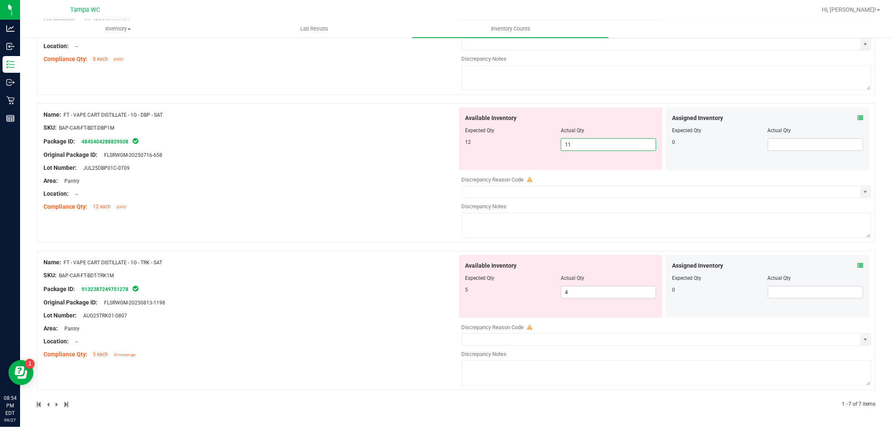
click at [607, 140] on span "11 11" at bounding box center [608, 144] width 95 height 13
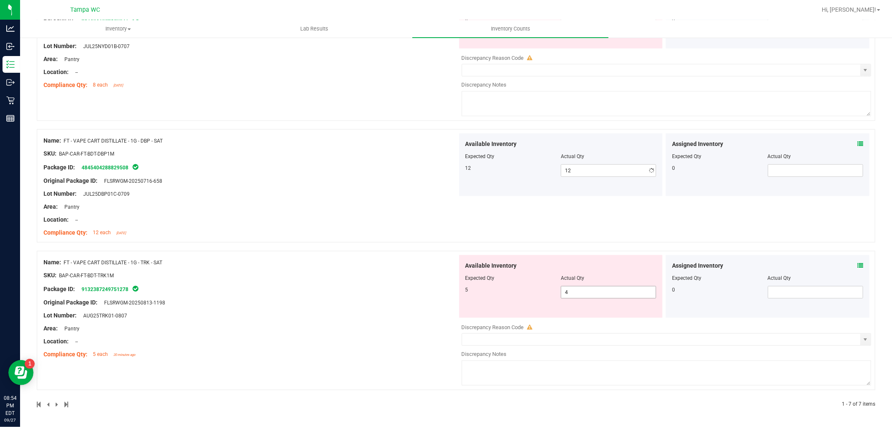
click at [567, 286] on span "4 4" at bounding box center [608, 292] width 95 height 13
drag, startPoint x: 575, startPoint y: 291, endPoint x: 570, endPoint y: 291, distance: 4.6
click at [572, 291] on span "4 4" at bounding box center [608, 292] width 95 height 13
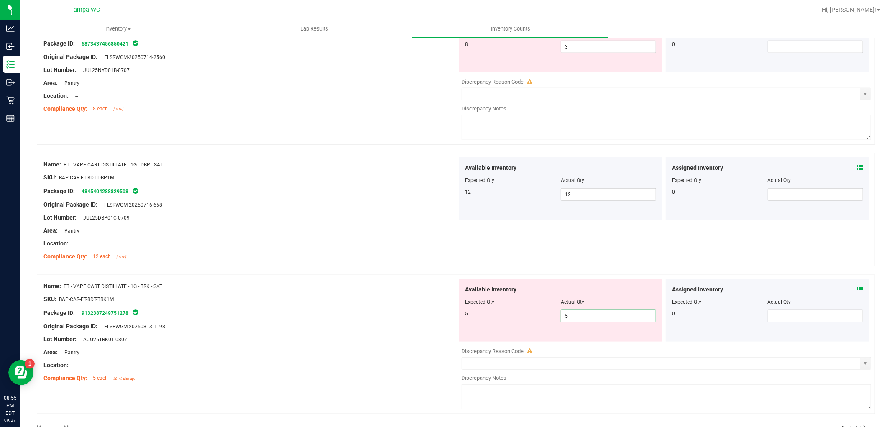
click at [403, 240] on div "Name: FT - VAPE CART DISTILLATE - 1G - DBP - SAT SKU: BAP-CAR-FT-BDT-DBP1M Pack…" at bounding box center [456, 209] width 839 height 113
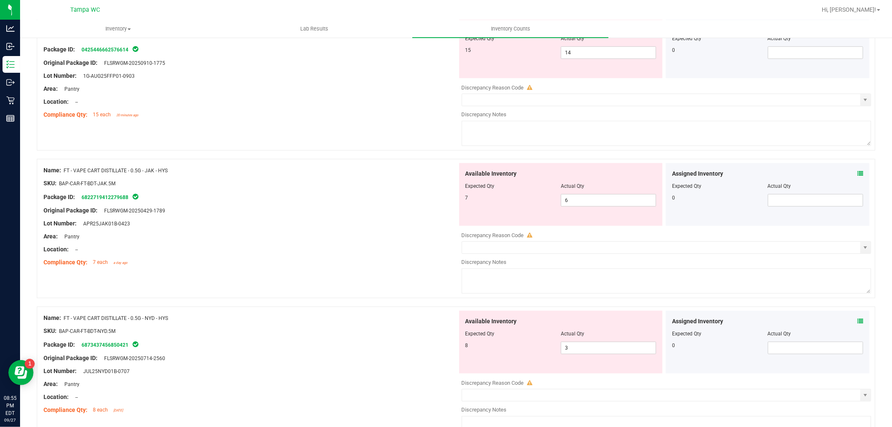
scroll to position [442, 0]
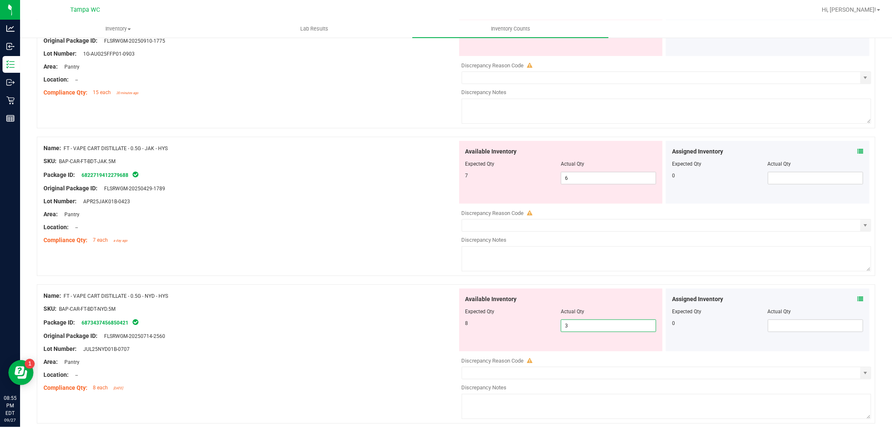
click at [580, 330] on span "3 3" at bounding box center [608, 326] width 95 height 13
click at [580, 179] on span "6 6" at bounding box center [608, 178] width 95 height 13
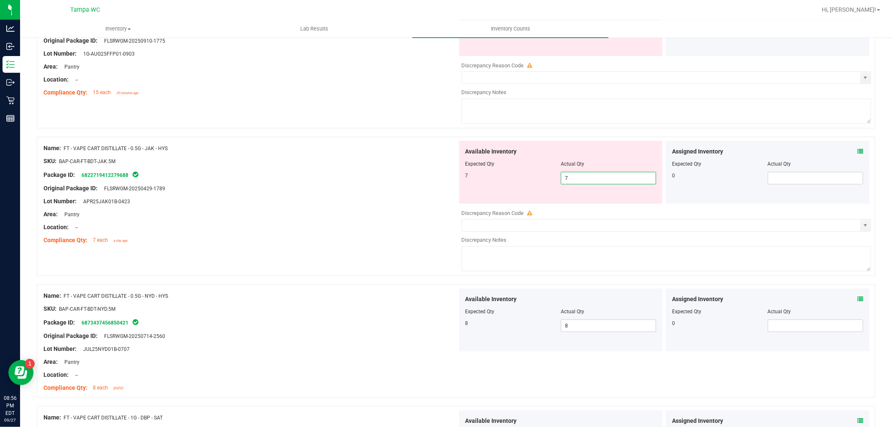
drag, startPoint x: 295, startPoint y: 185, endPoint x: 319, endPoint y: 185, distance: 24.7
click at [295, 186] on div "Original Package ID: FLSRWGM-20250429-1789" at bounding box center [251, 188] width 414 height 9
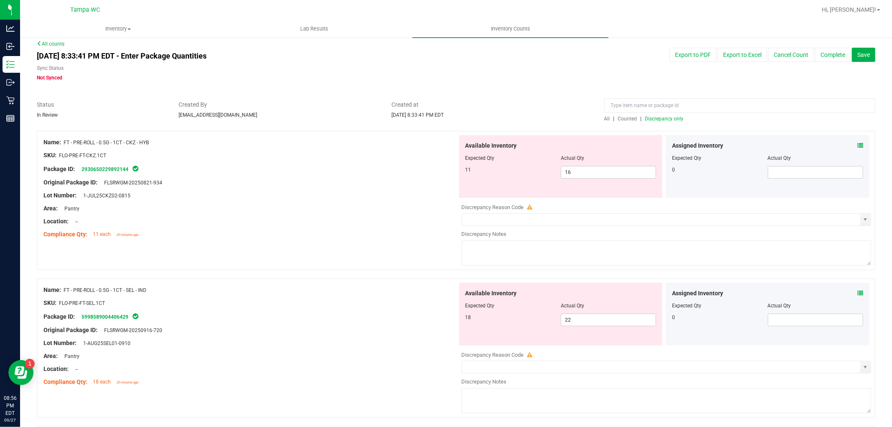
scroll to position [0, 0]
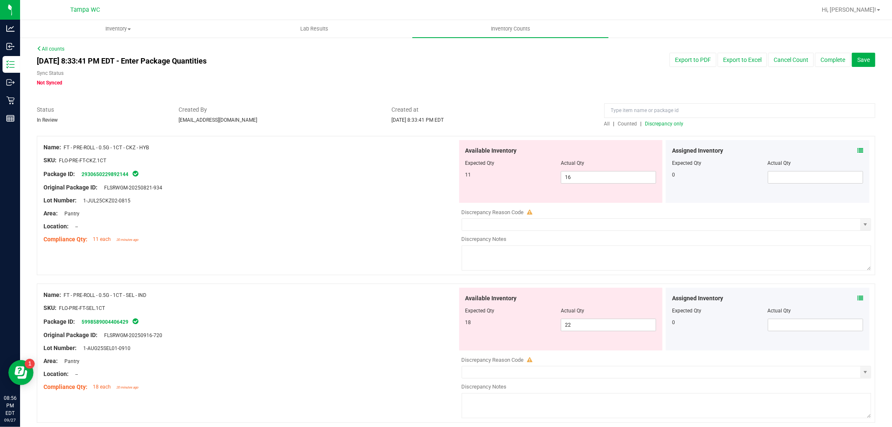
click at [667, 123] on span "Discrepancy only" at bounding box center [665, 124] width 38 height 6
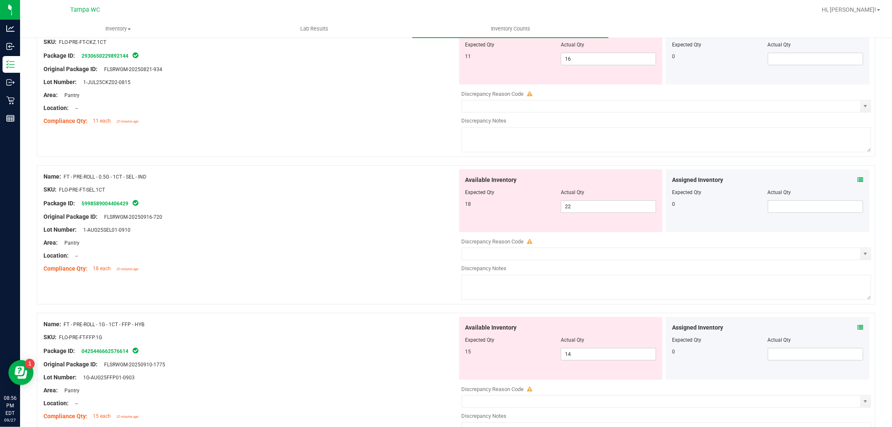
scroll to position [135, 0]
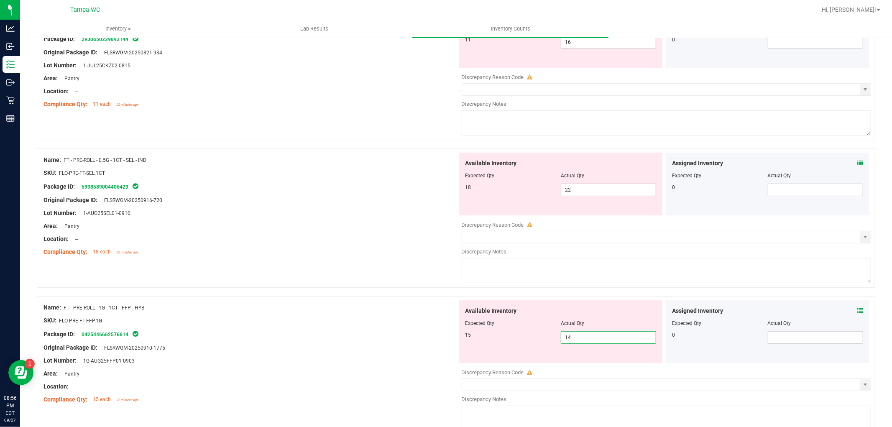
click at [589, 339] on span "14 14" at bounding box center [608, 337] width 95 height 13
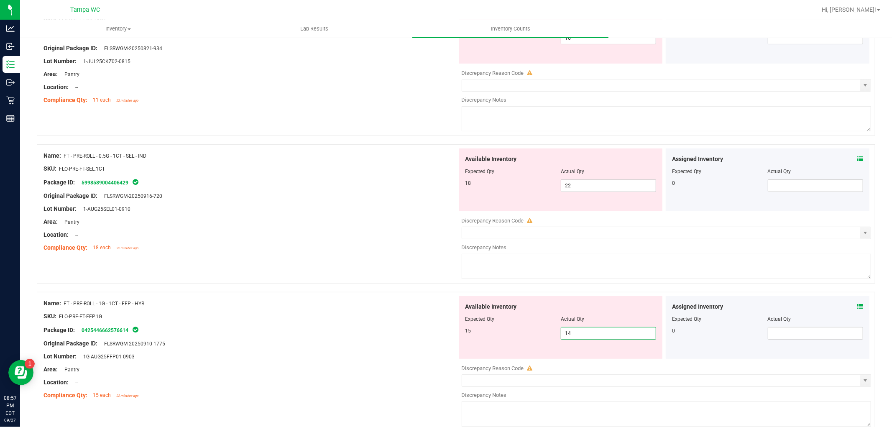
scroll to position [182, 0]
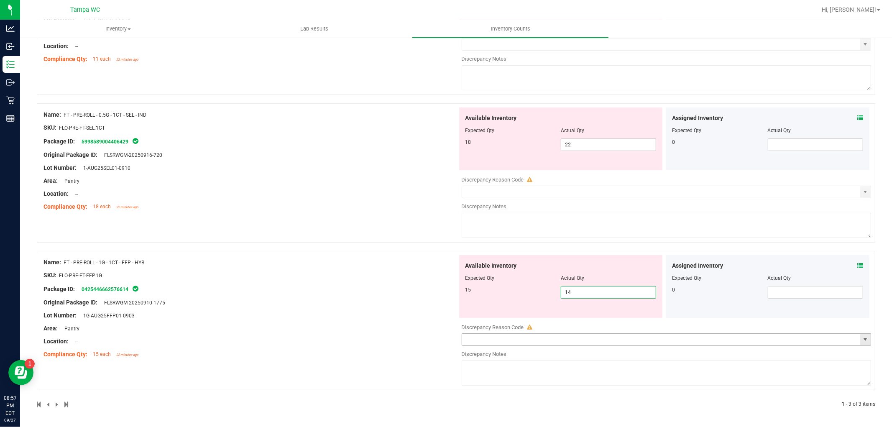
click at [495, 341] on input "text" at bounding box center [661, 340] width 399 height 12
click at [861, 335] on span "select" at bounding box center [866, 340] width 10 height 12
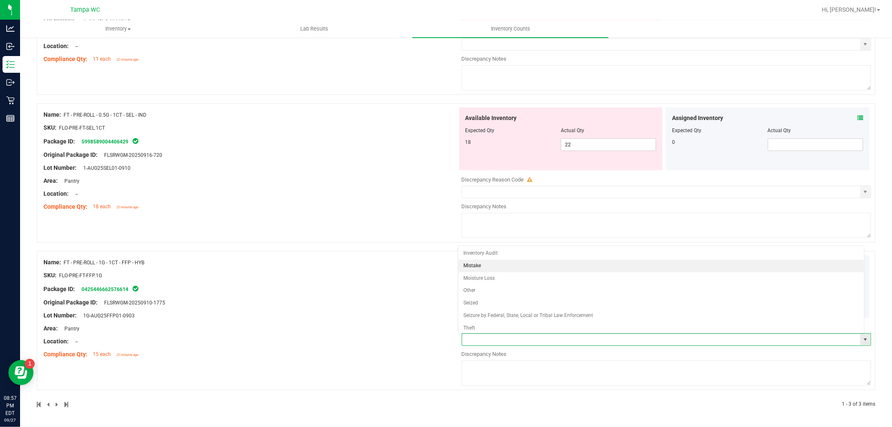
scroll to position [16, 0]
click at [492, 338] on input "text" at bounding box center [661, 340] width 399 height 12
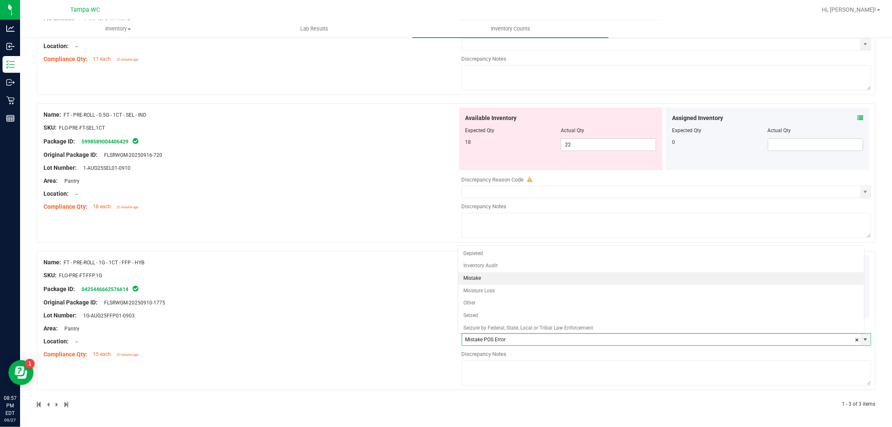
click at [486, 279] on li "Mistake" at bounding box center [661, 278] width 405 height 13
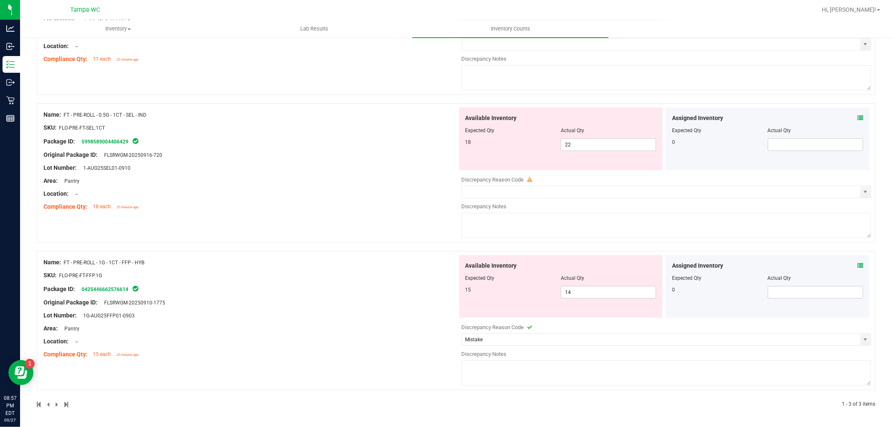
click at [491, 371] on textarea at bounding box center [667, 373] width 410 height 25
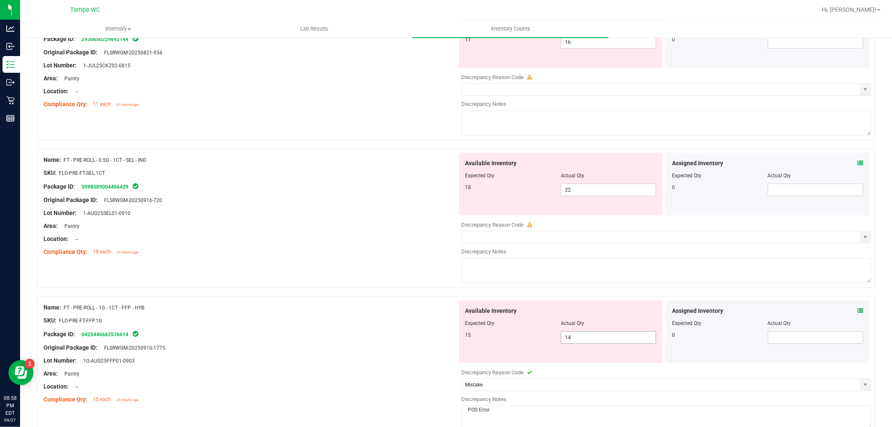
scroll to position [89, 0]
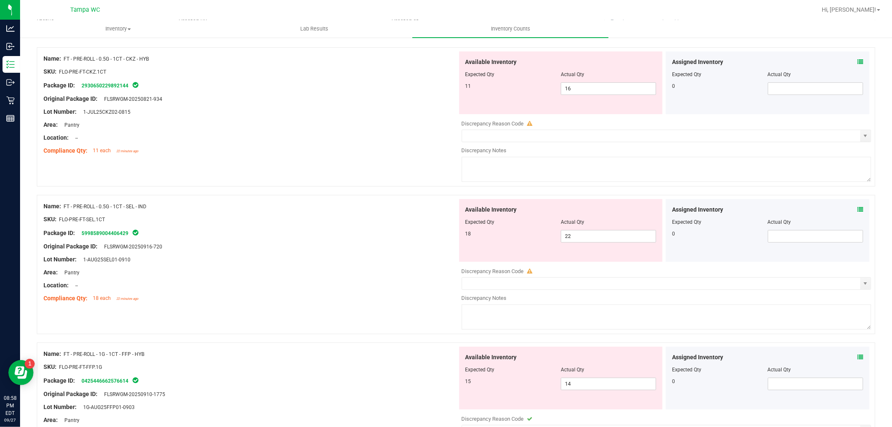
click at [858, 358] on icon at bounding box center [861, 357] width 6 height 6
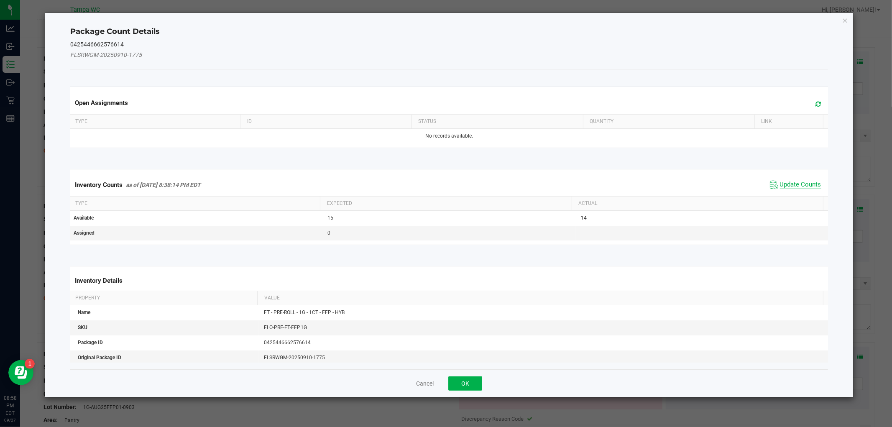
click at [802, 182] on span "Update Counts" at bounding box center [800, 185] width 41 height 8
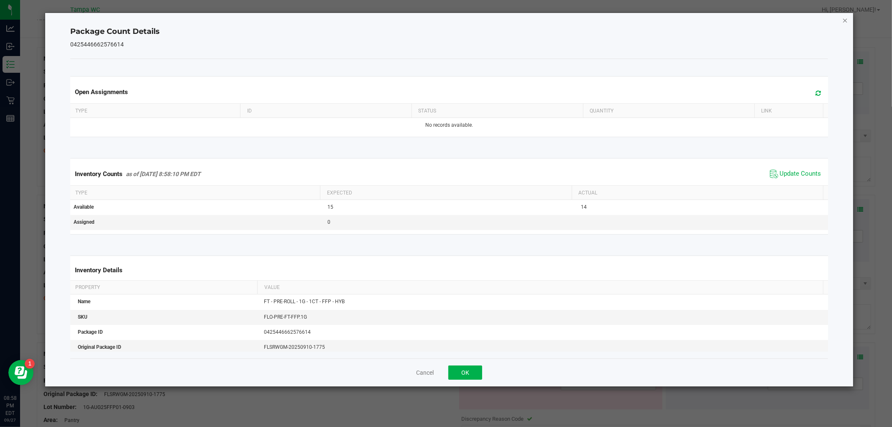
click at [843, 21] on icon "Close" at bounding box center [846, 20] width 6 height 10
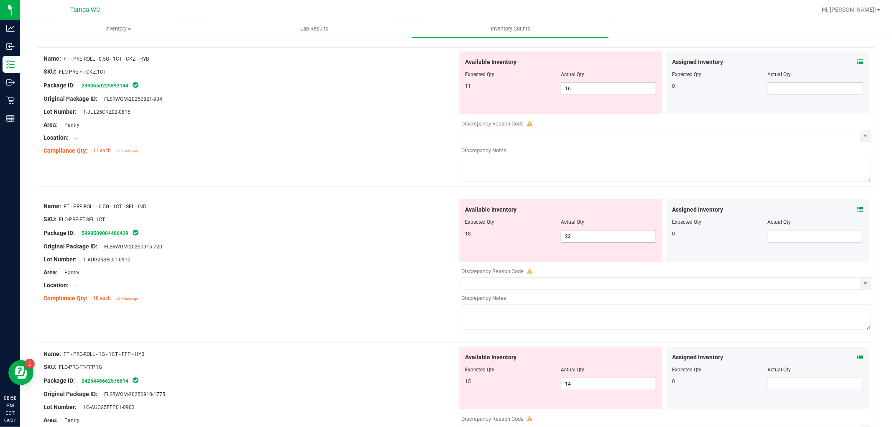
click at [592, 237] on span "22 22" at bounding box center [608, 236] width 95 height 13
click at [573, 89] on span "16 16" at bounding box center [608, 88] width 95 height 13
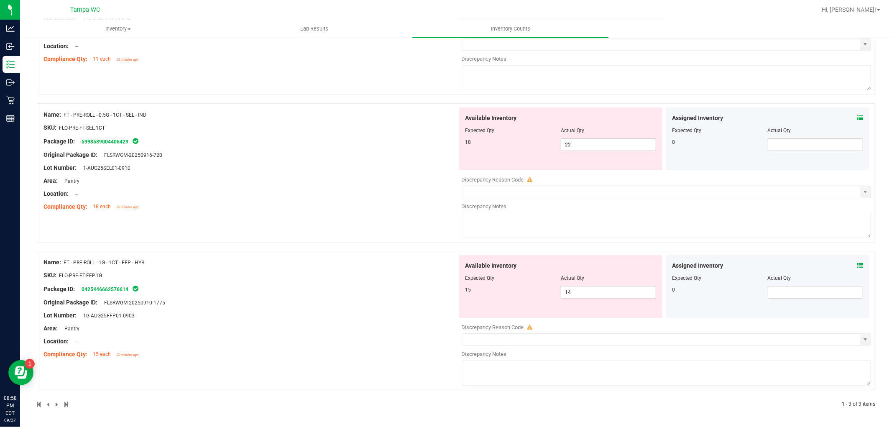
click at [406, 219] on div "Name: FT - PRE-ROLL - 0.5G - 1CT - SEL - IND SKU: FLO-PRE-FT-SEL.1CT Package ID…" at bounding box center [456, 172] width 839 height 139
click at [599, 149] on span "22 22" at bounding box center [608, 144] width 95 height 13
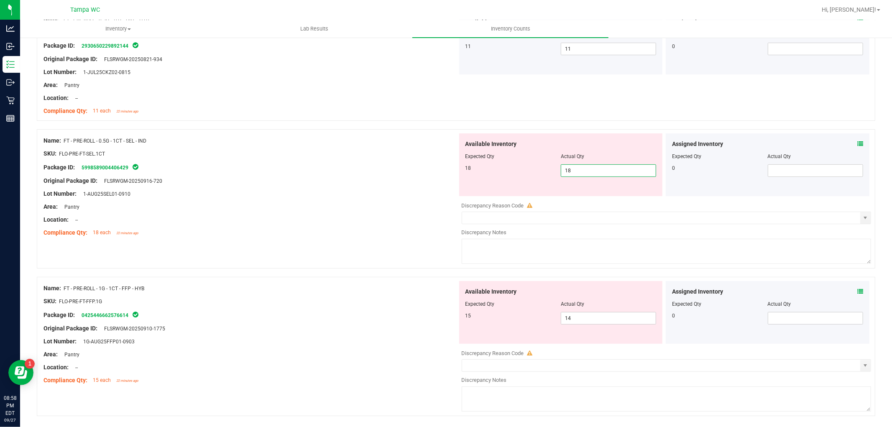
click at [420, 184] on div "Name: FT - PRE-ROLL - 0.5G - 1CT - SEL - IND SKU: FLO-PRE-FT-SEL.1CT Package ID…" at bounding box center [251, 186] width 414 height 107
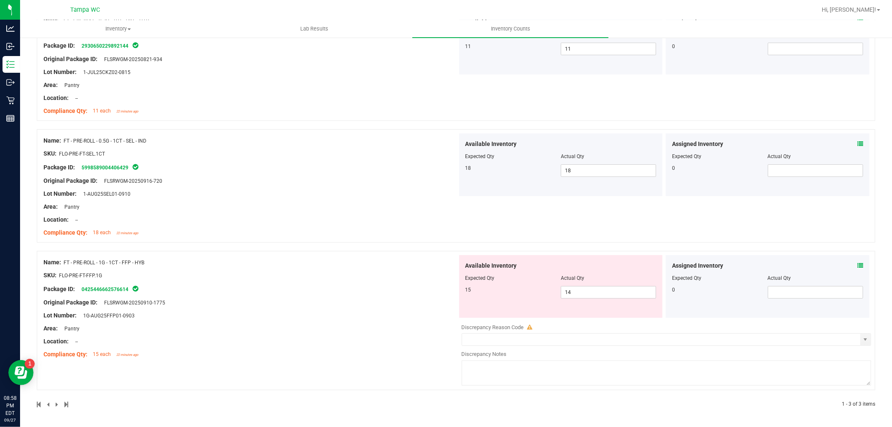
scroll to position [0, 0]
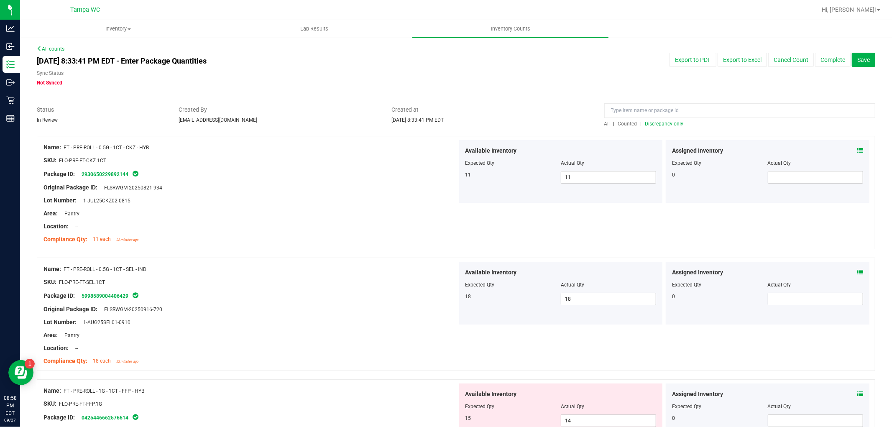
click at [661, 123] on span "Discrepancy only" at bounding box center [665, 124] width 38 height 6
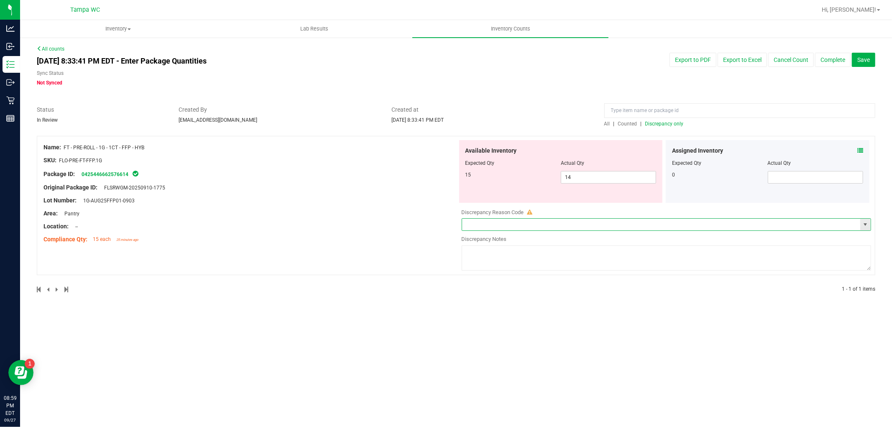
click at [582, 227] on input "text" at bounding box center [661, 225] width 399 height 12
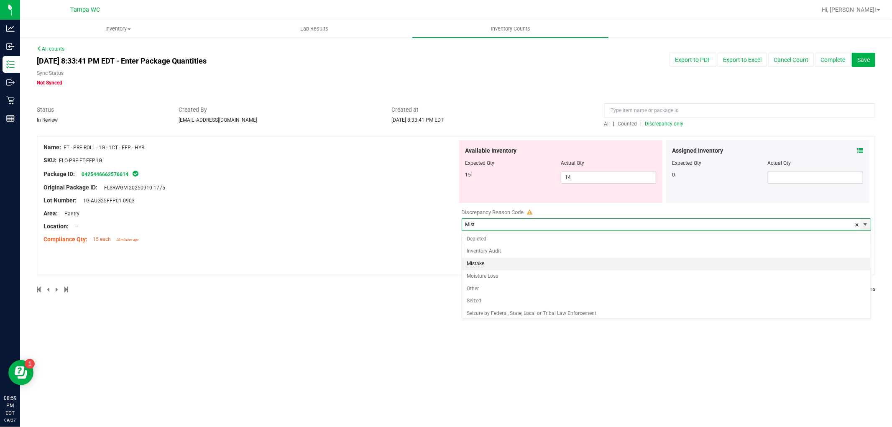
click at [563, 265] on li "Mistake" at bounding box center [666, 264] width 409 height 13
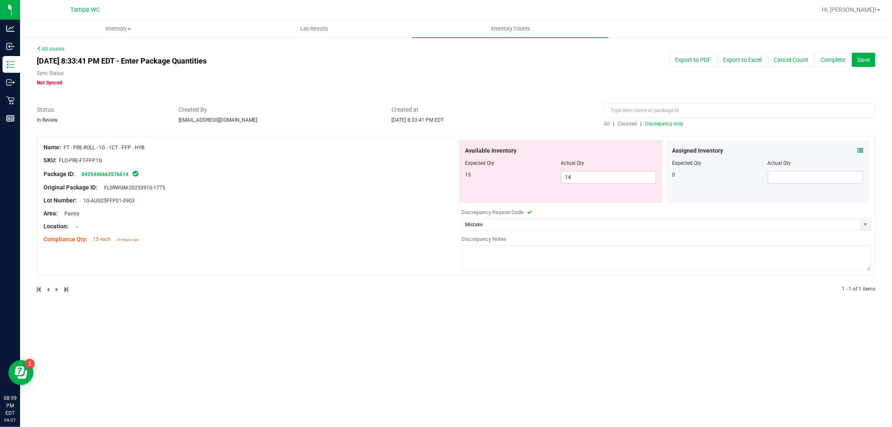
click at [496, 256] on textarea at bounding box center [667, 258] width 410 height 25
click at [841, 59] on button "Complete" at bounding box center [833, 60] width 36 height 14
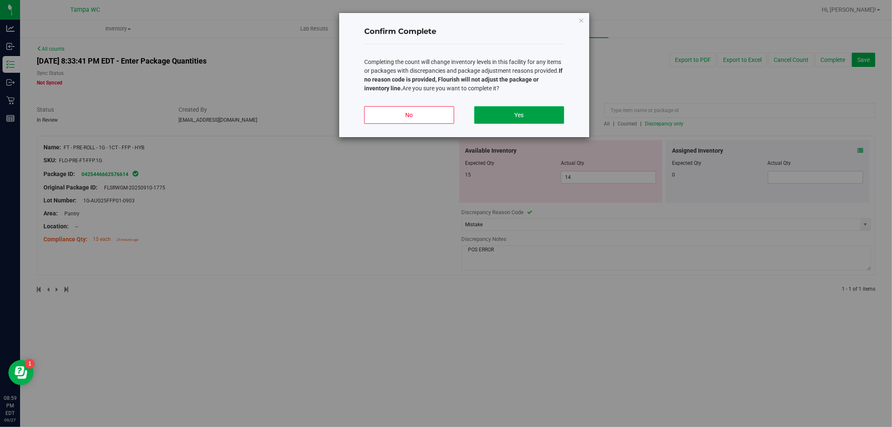
click at [559, 114] on button "Yes" at bounding box center [519, 115] width 90 height 18
